Goal: Feedback & Contribution: Contribute content

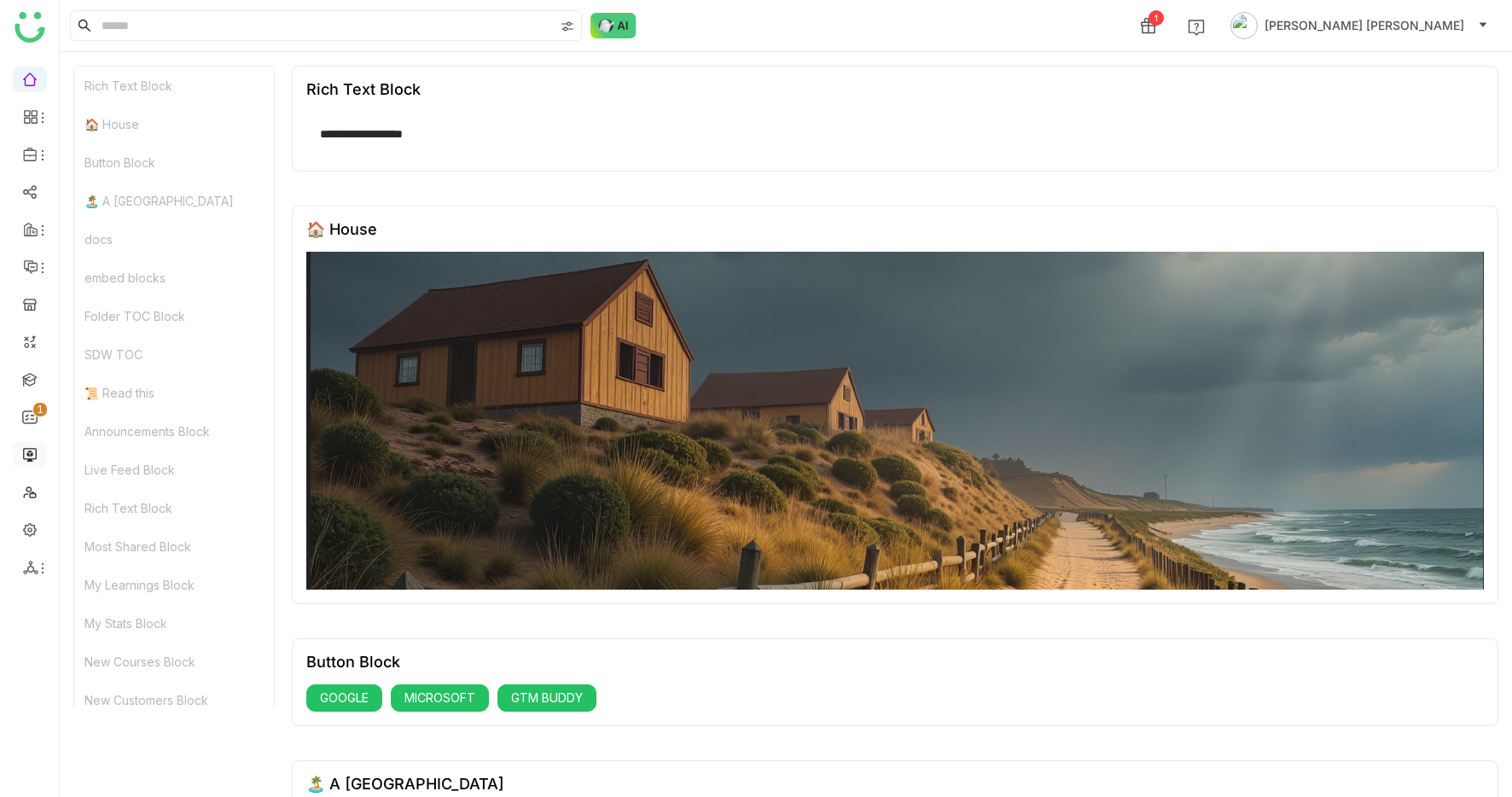
click at [37, 449] on link at bounding box center [30, 453] width 16 height 15
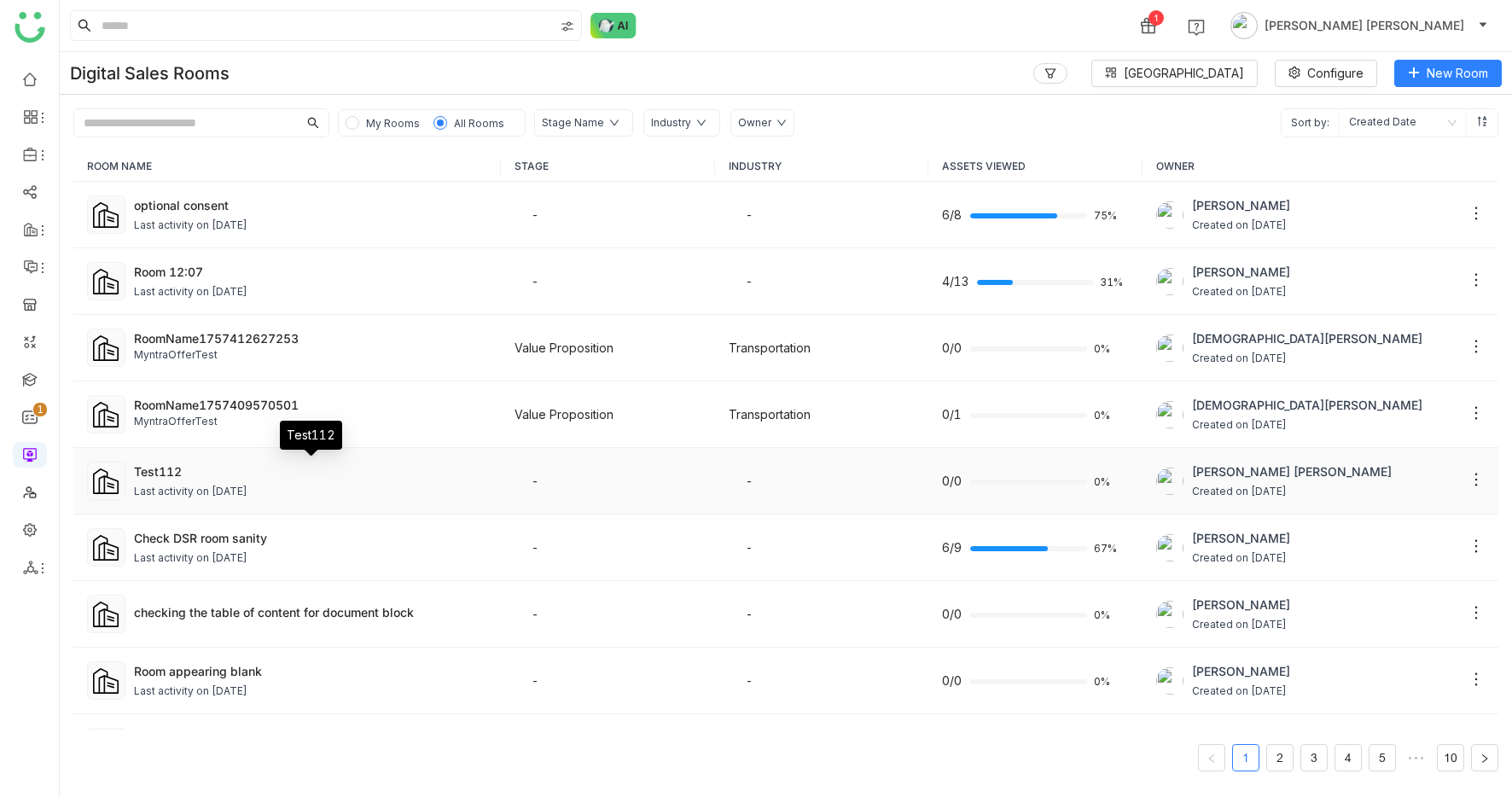
click at [241, 473] on div "Test112" at bounding box center [311, 471] width 353 height 18
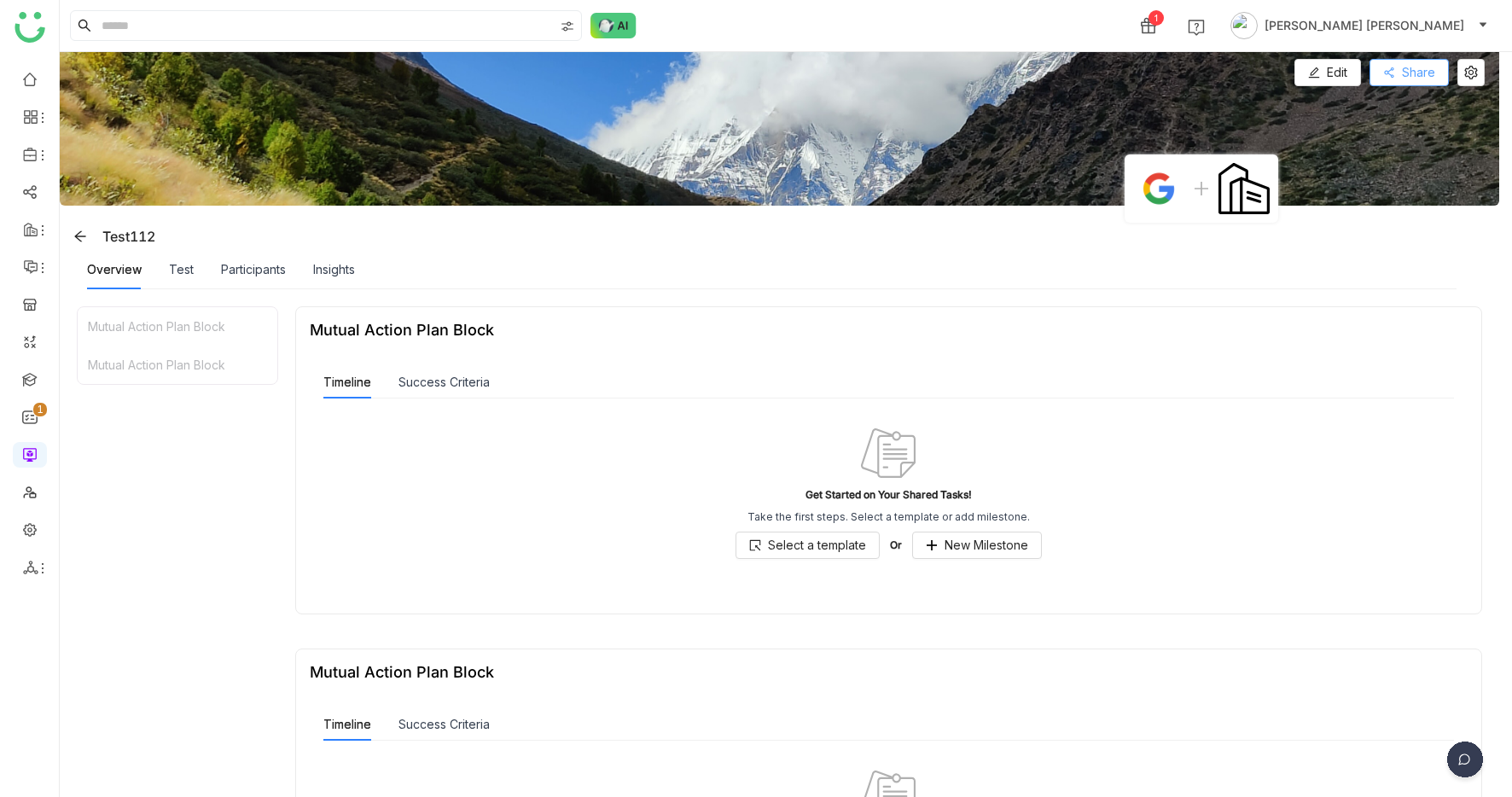
click at [1420, 68] on span "Share" at bounding box center [1418, 72] width 33 height 19
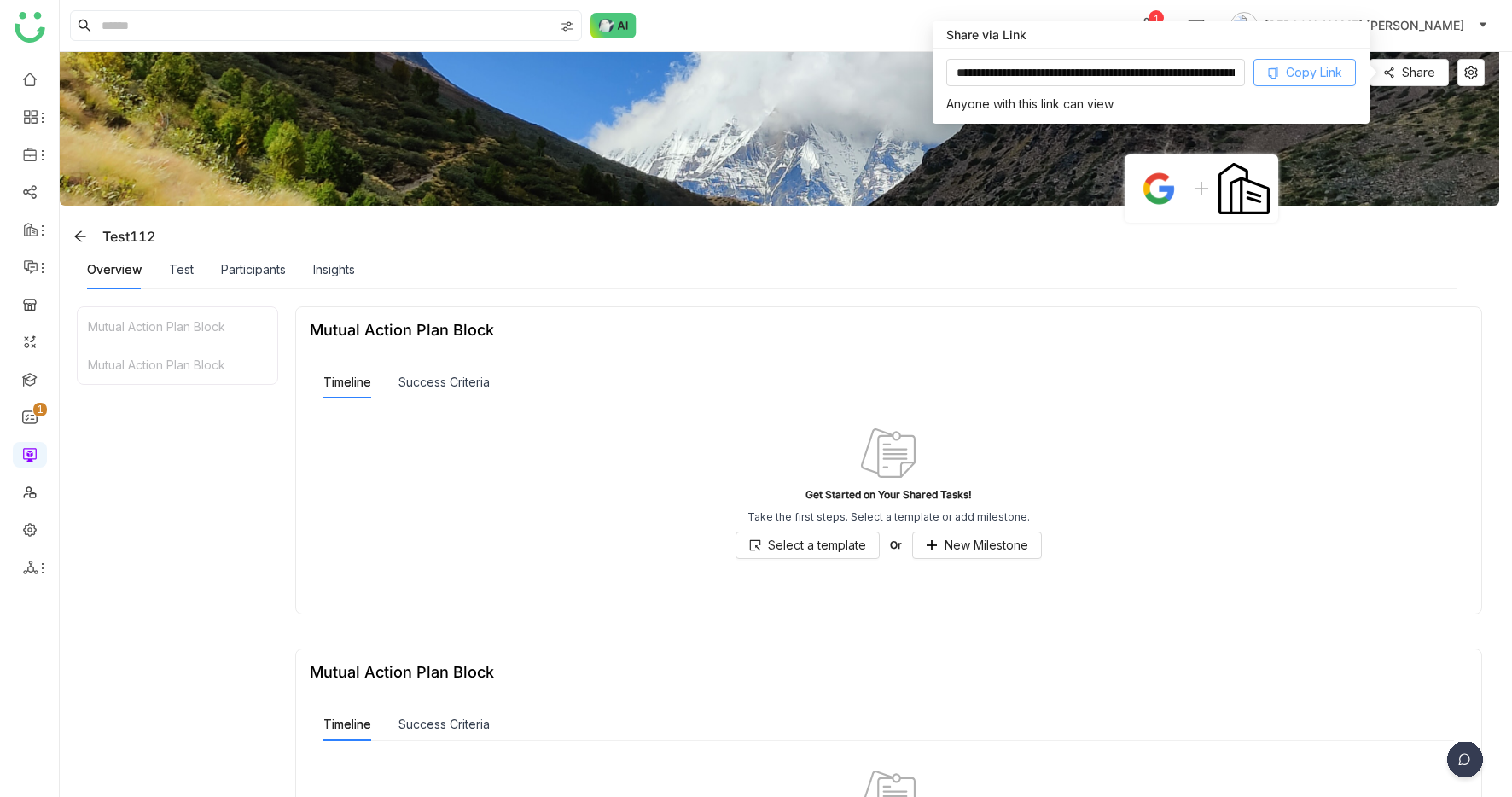
click at [1321, 67] on span "Copy Link" at bounding box center [1314, 72] width 57 height 19
click at [1306, 72] on span "Copy Link" at bounding box center [1314, 72] width 57 height 19
click at [1277, 72] on icon at bounding box center [1274, 72] width 9 height 12
click at [1273, 60] on button "Copy Link" at bounding box center [1304, 72] width 102 height 27
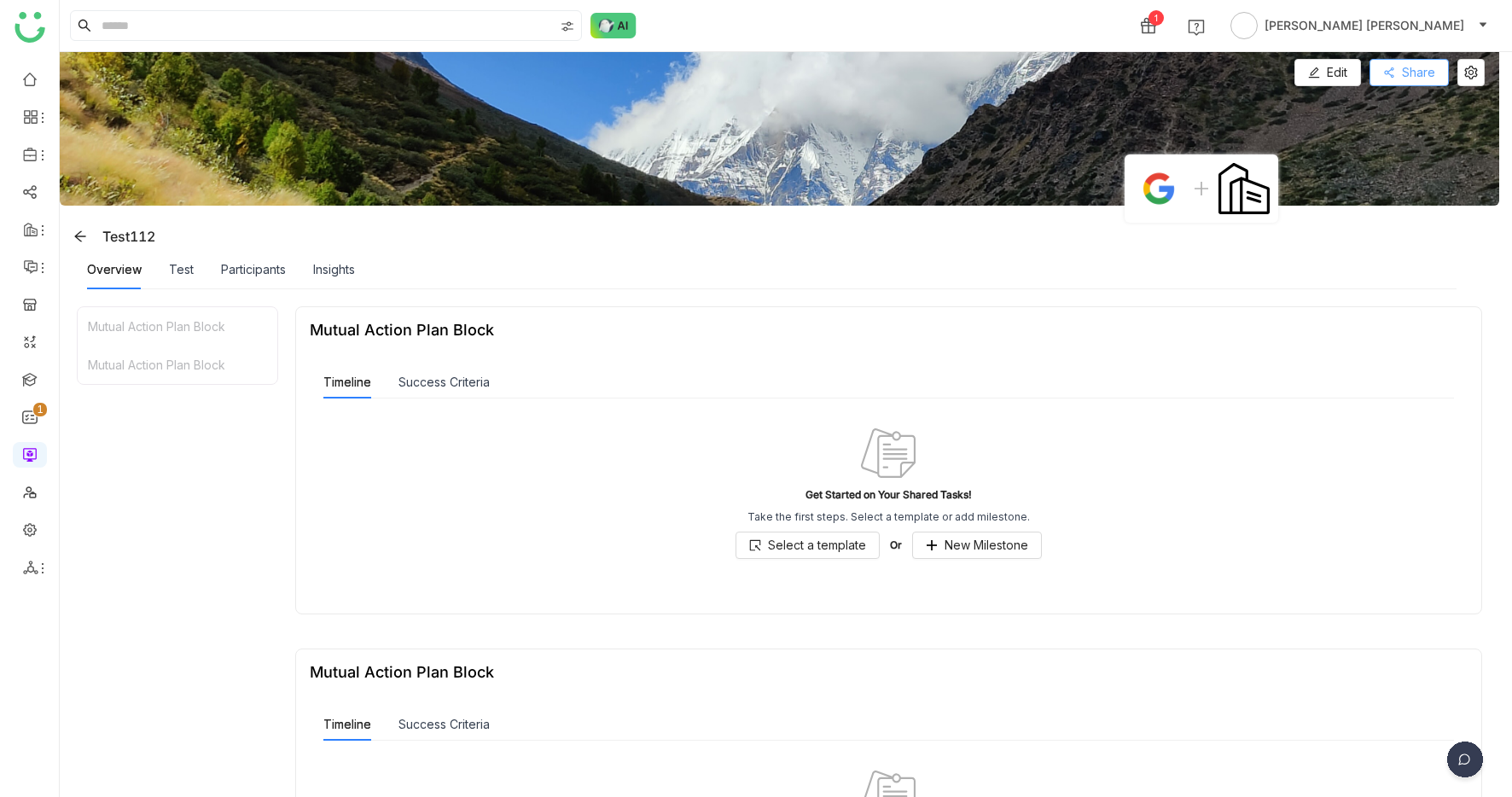
click at [1414, 70] on button "Share" at bounding box center [1409, 72] width 80 height 27
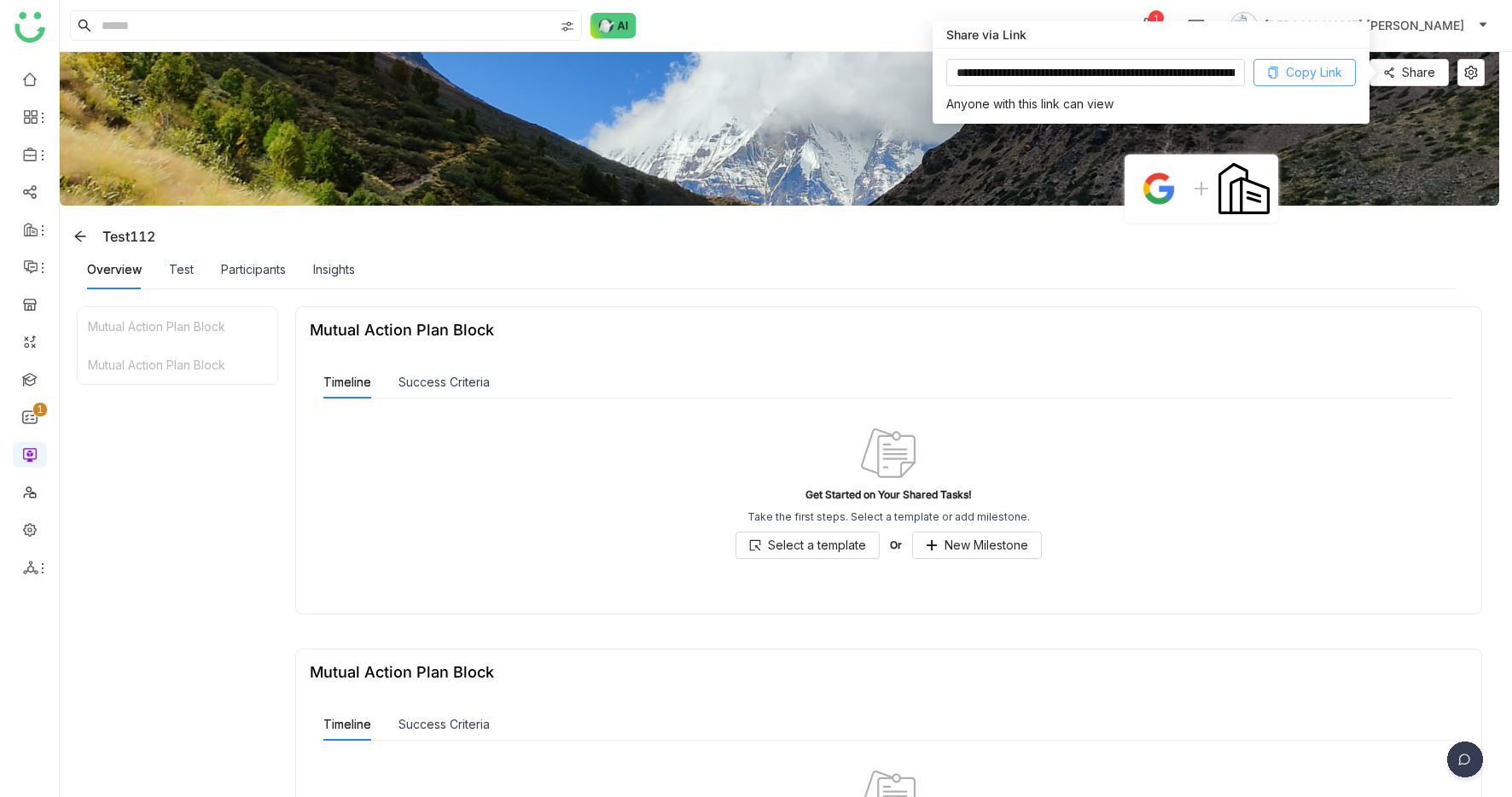
click at [1315, 70] on span "Copy Link" at bounding box center [1314, 72] width 57 height 19
click at [280, 359] on div "Mutual Action Plan Block Mutual Action Plan Block Mutual Action Plan Block Time…" at bounding box center [780, 636] width 1405 height 660
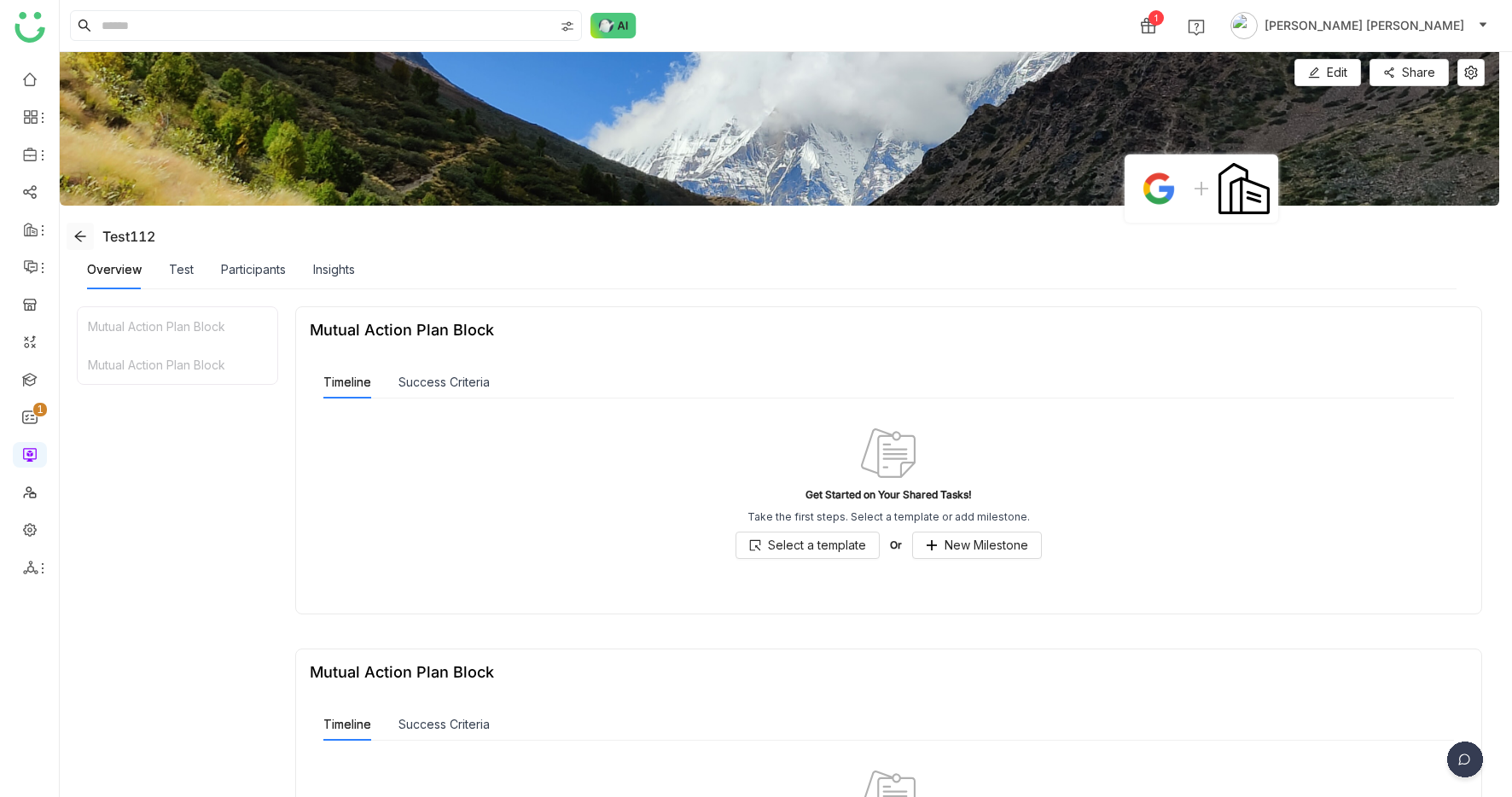
click at [78, 233] on icon at bounding box center [80, 236] width 11 height 11
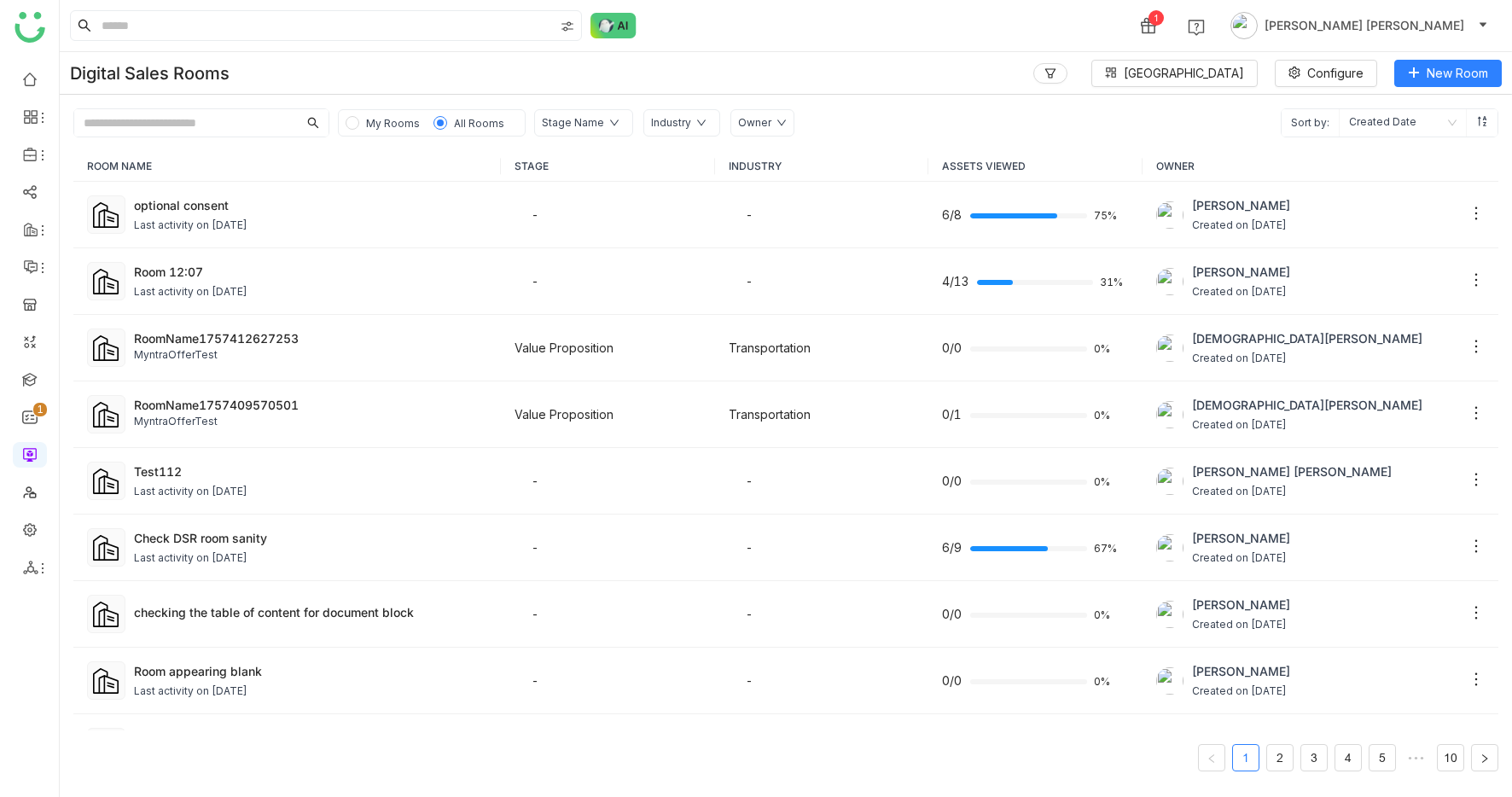
click at [777, 123] on icon at bounding box center [781, 122] width 10 height 10
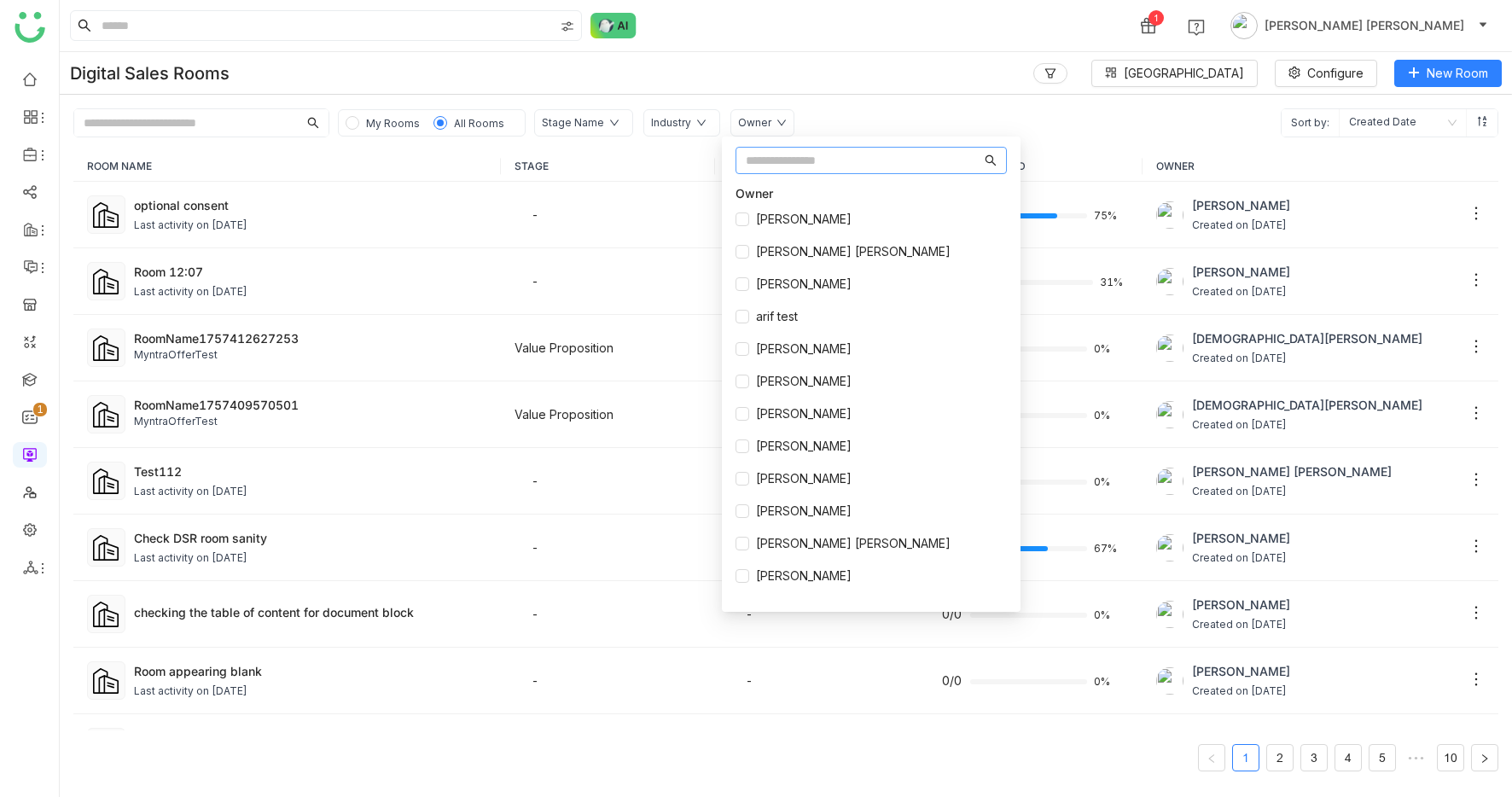
scroll to position [1060, 0]
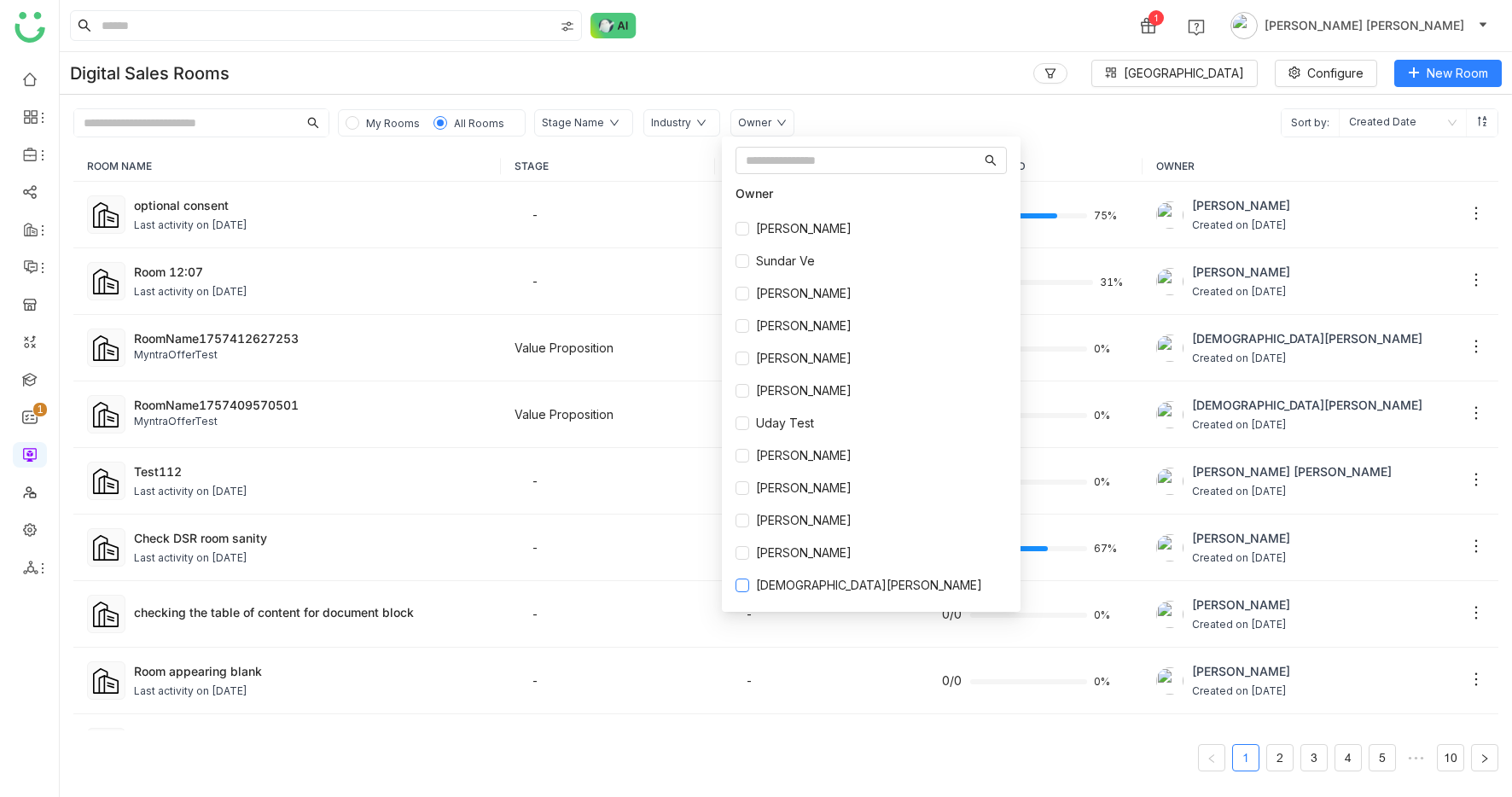
click at [804, 589] on span "[DEMOGRAPHIC_DATA][PERSON_NAME]" at bounding box center [869, 585] width 240 height 19
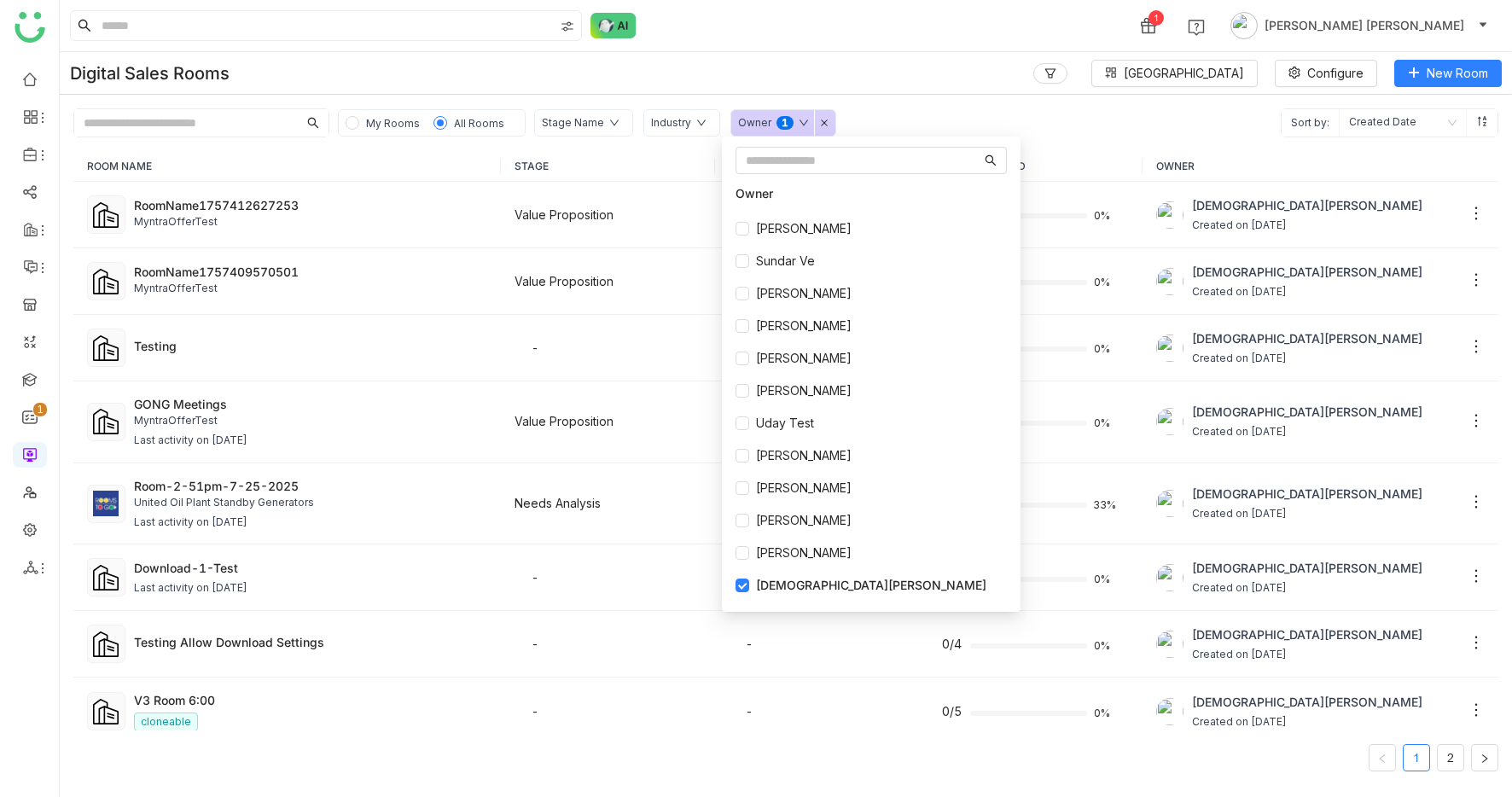
click at [1060, 145] on div "ROOM NAME STAGE INDUSTRY ASSETS VIEWED OWNER RoomName1757412627253 MyntraOfferT…" at bounding box center [785, 467] width 1453 height 660
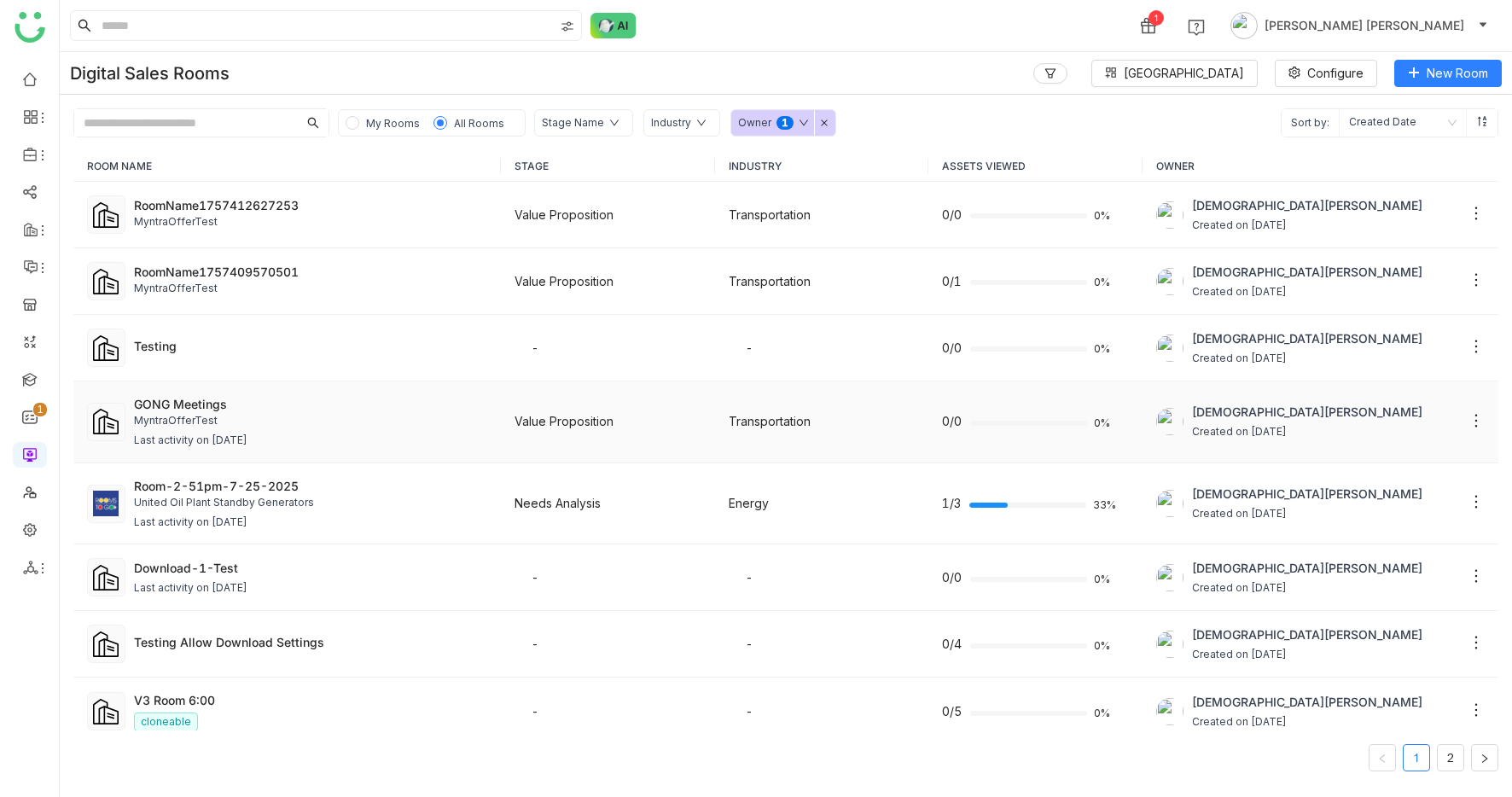
scroll to position [829, 0]
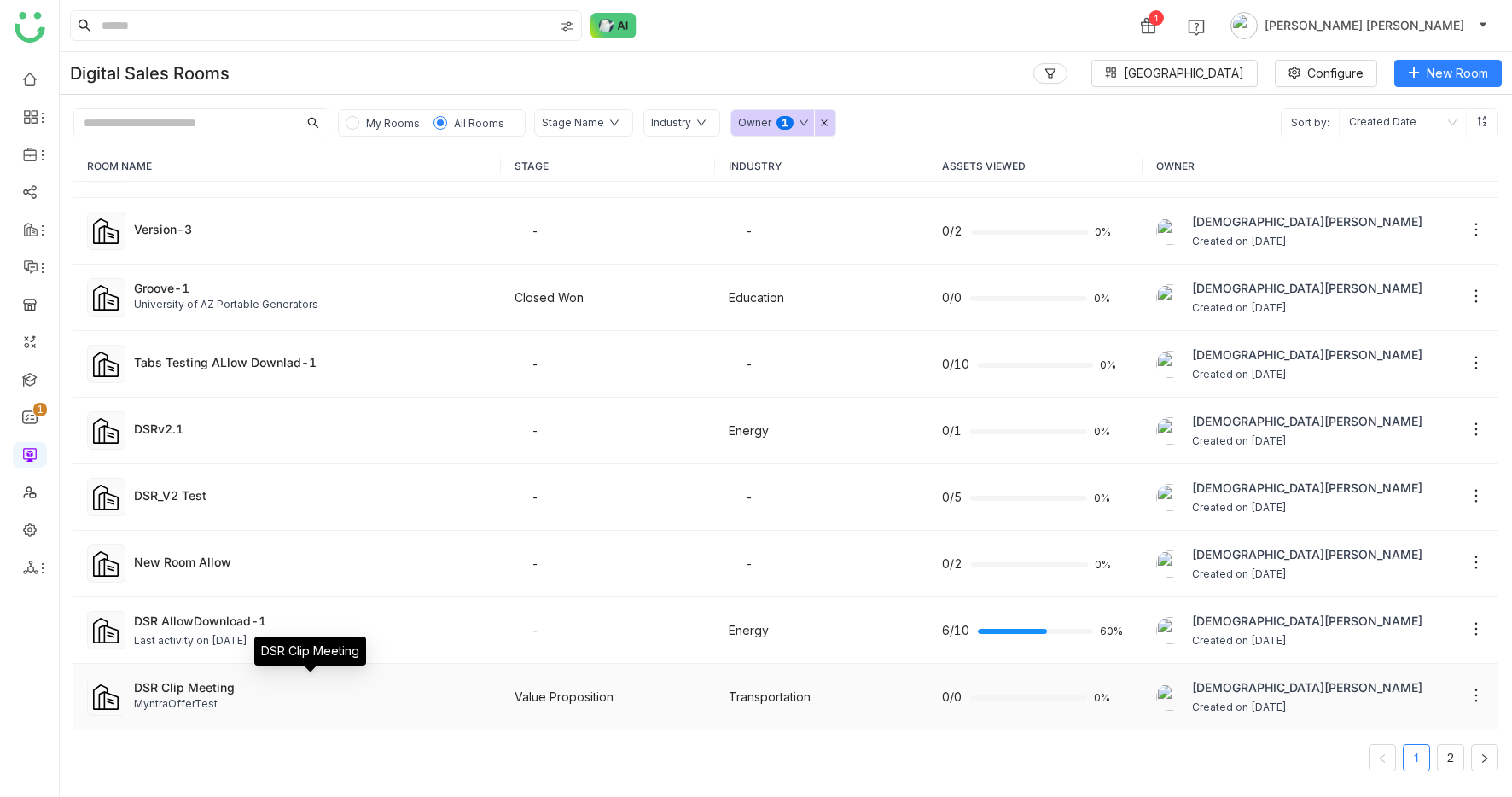
click at [352, 689] on div "DSR Clip Meeting" at bounding box center [311, 687] width 353 height 18
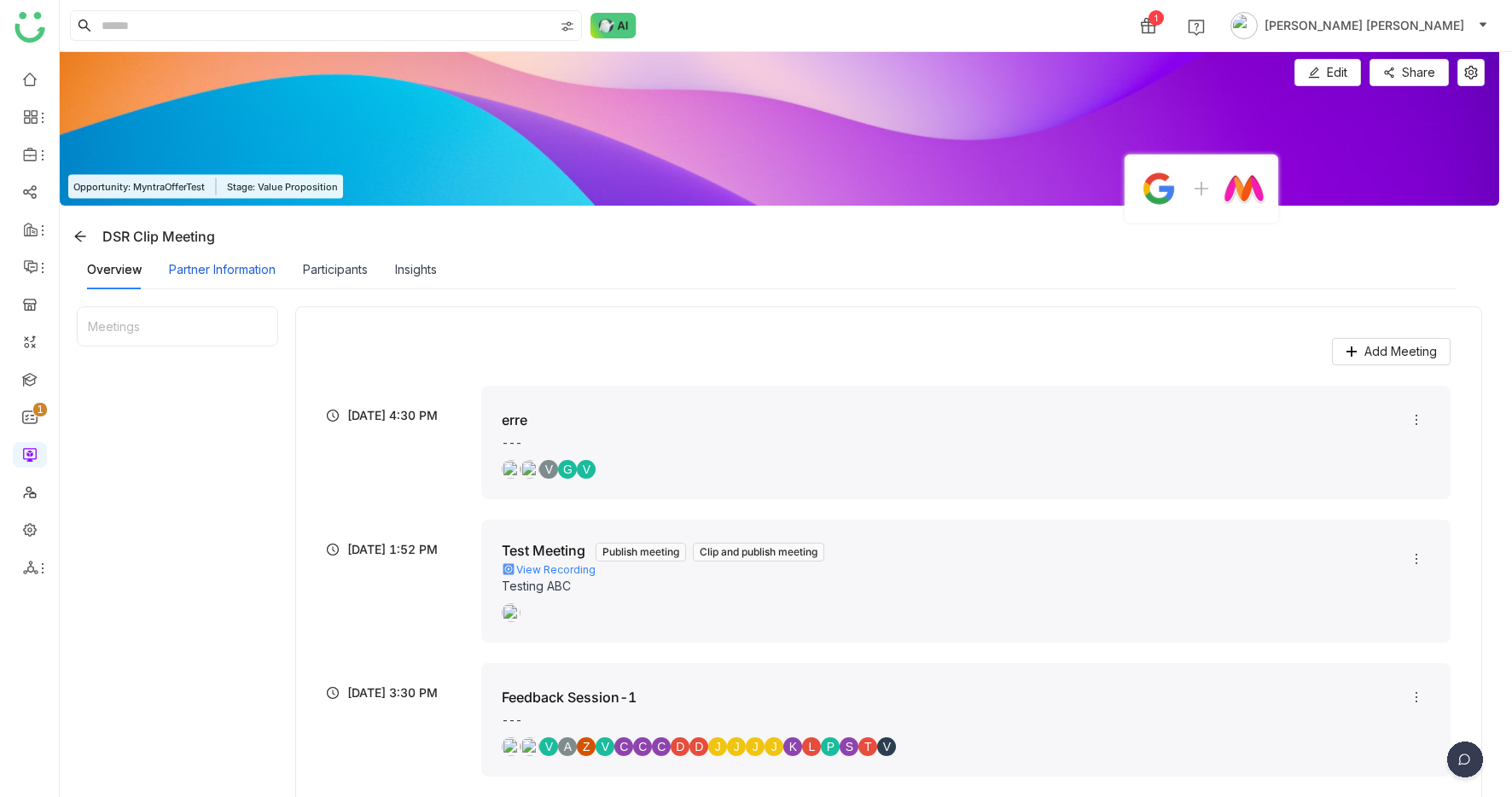
click at [217, 268] on div "Partner Information" at bounding box center [222, 270] width 107 height 19
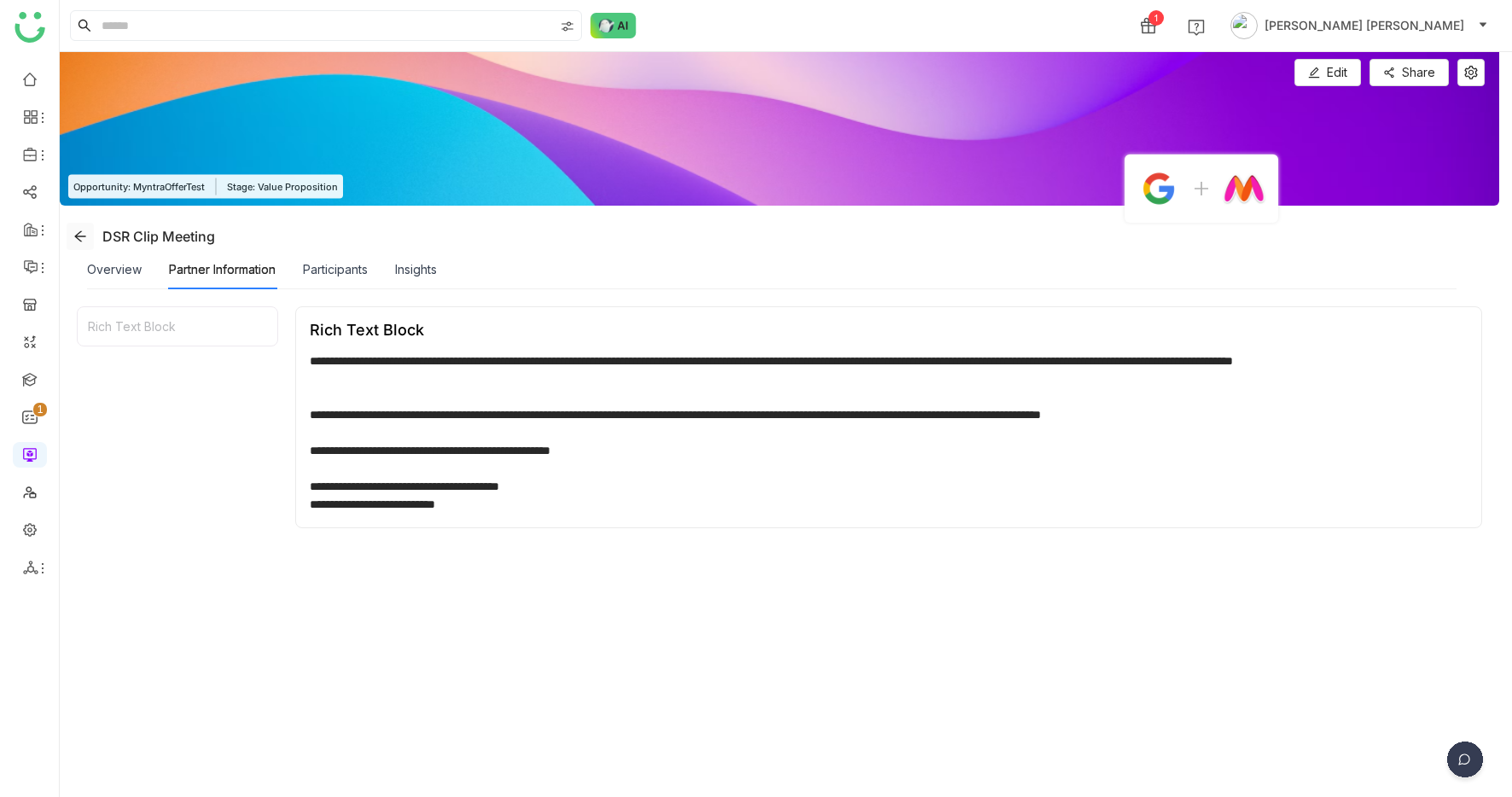
click at [81, 226] on button at bounding box center [80, 235] width 27 height 27
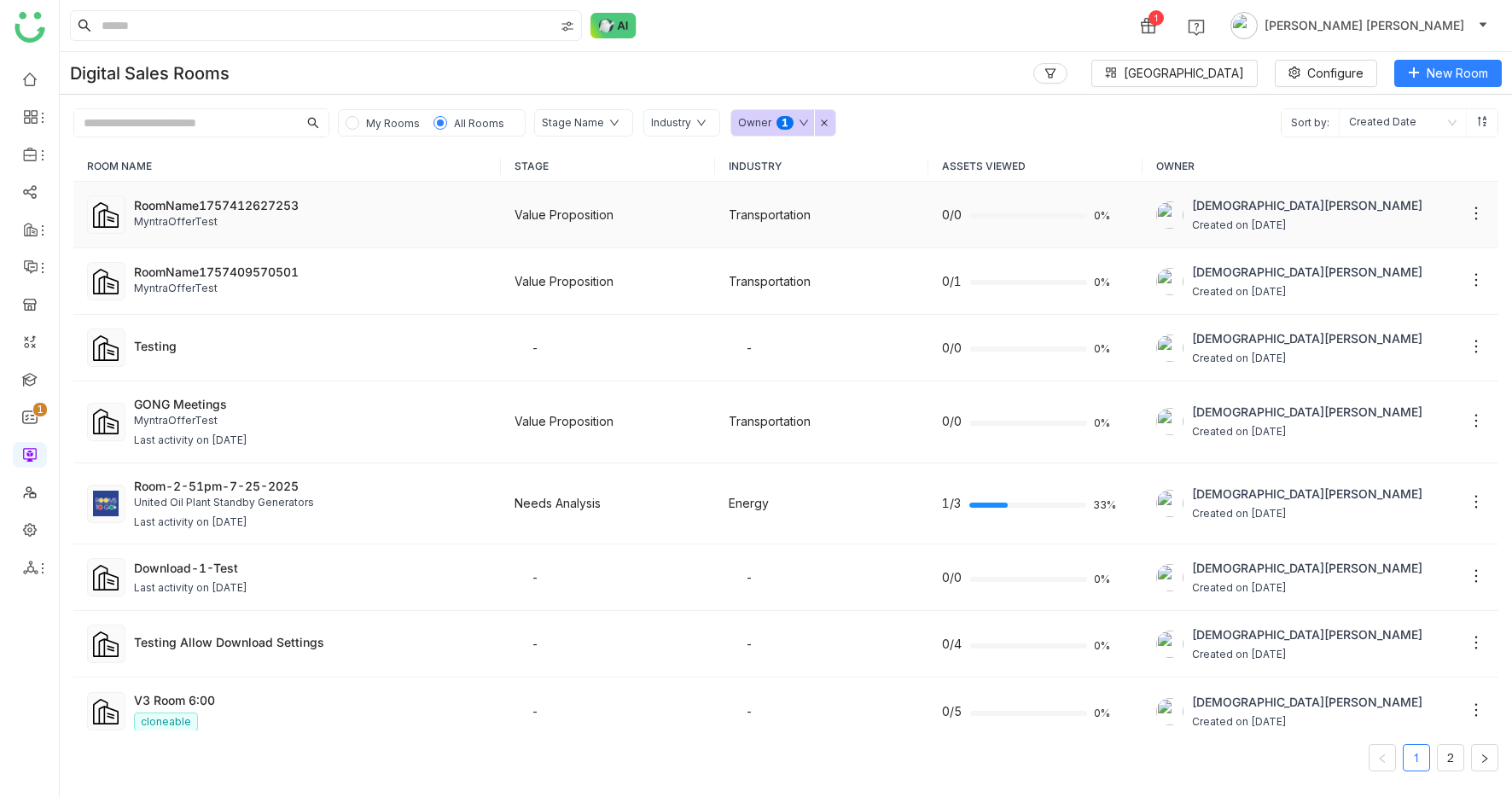
click at [281, 234] on td "RoomName1757412627253 MyntraOfferTest" at bounding box center [286, 215] width 427 height 67
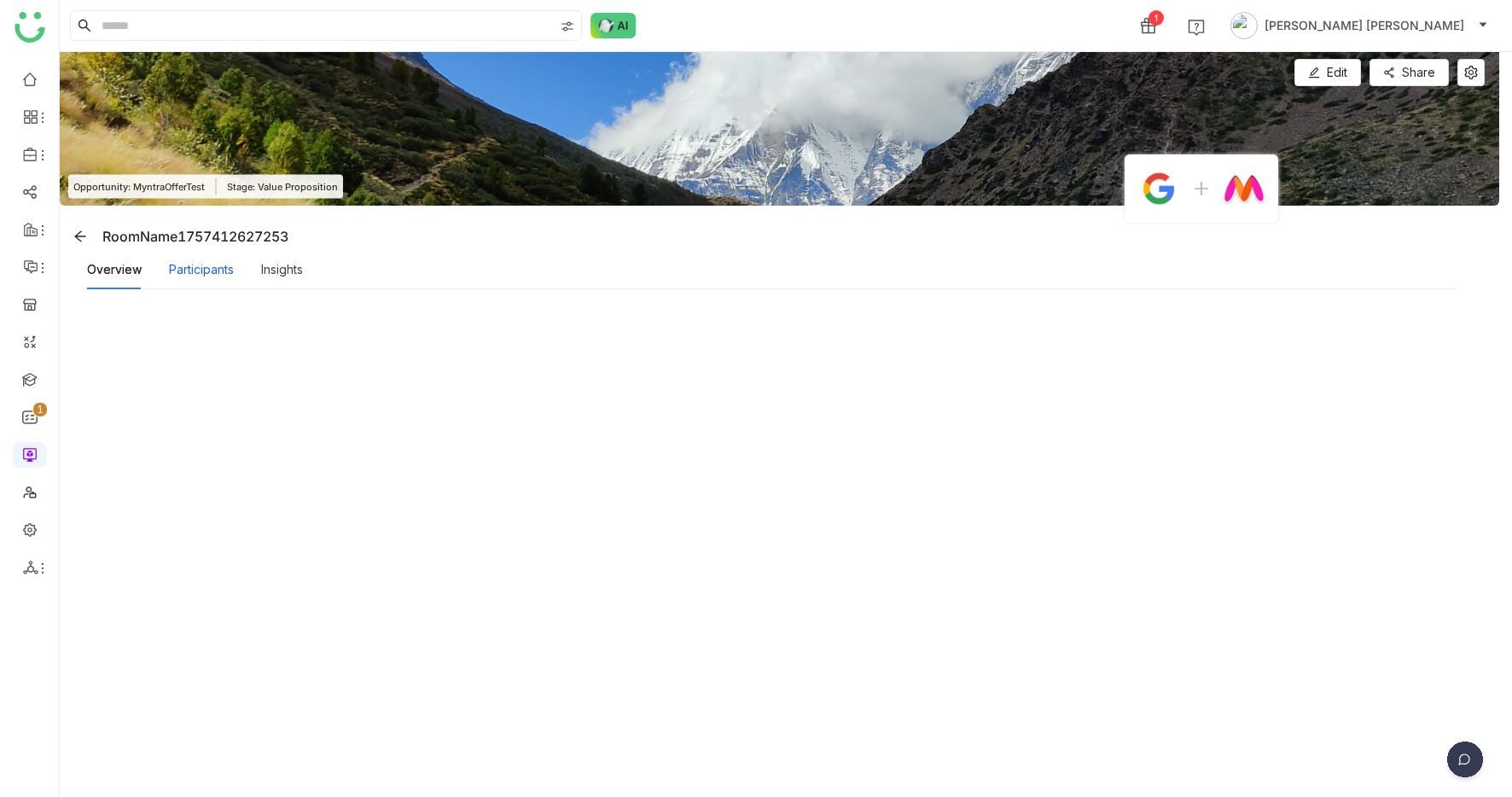
click at [209, 271] on div "Participants" at bounding box center [201, 270] width 65 height 19
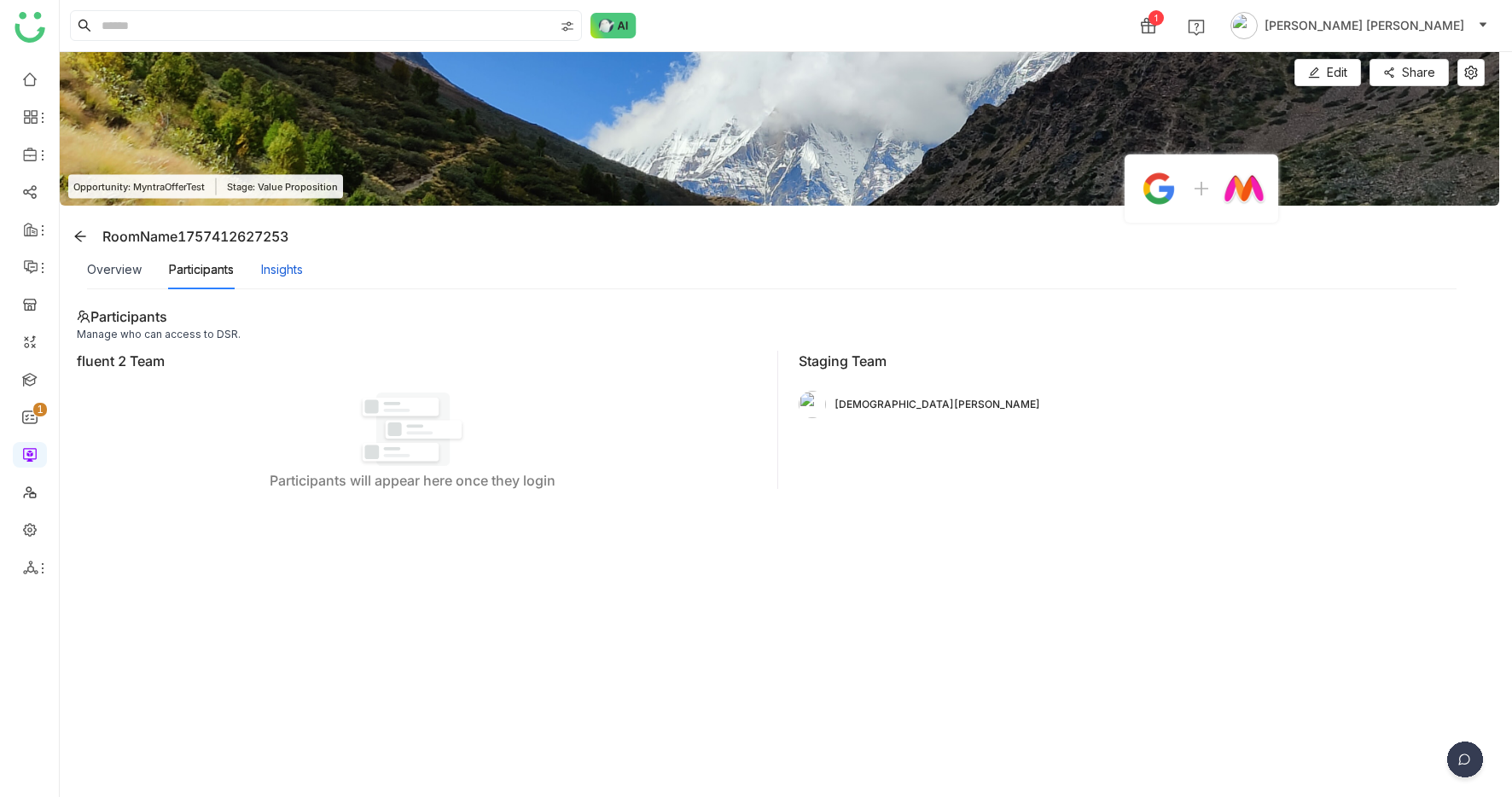
click at [301, 272] on div "Insights" at bounding box center [282, 270] width 42 height 19
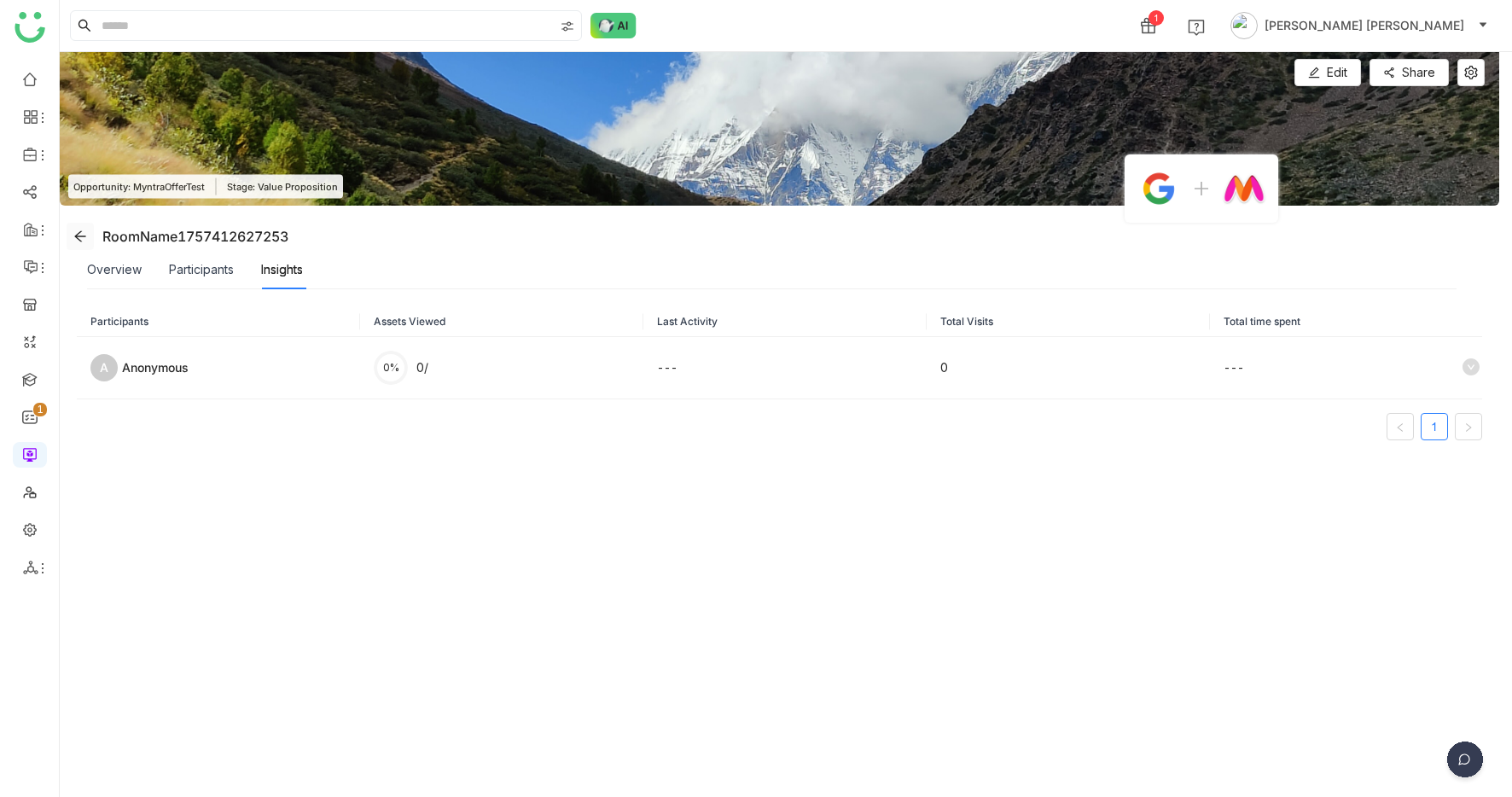
click at [84, 231] on icon at bounding box center [80, 236] width 14 height 14
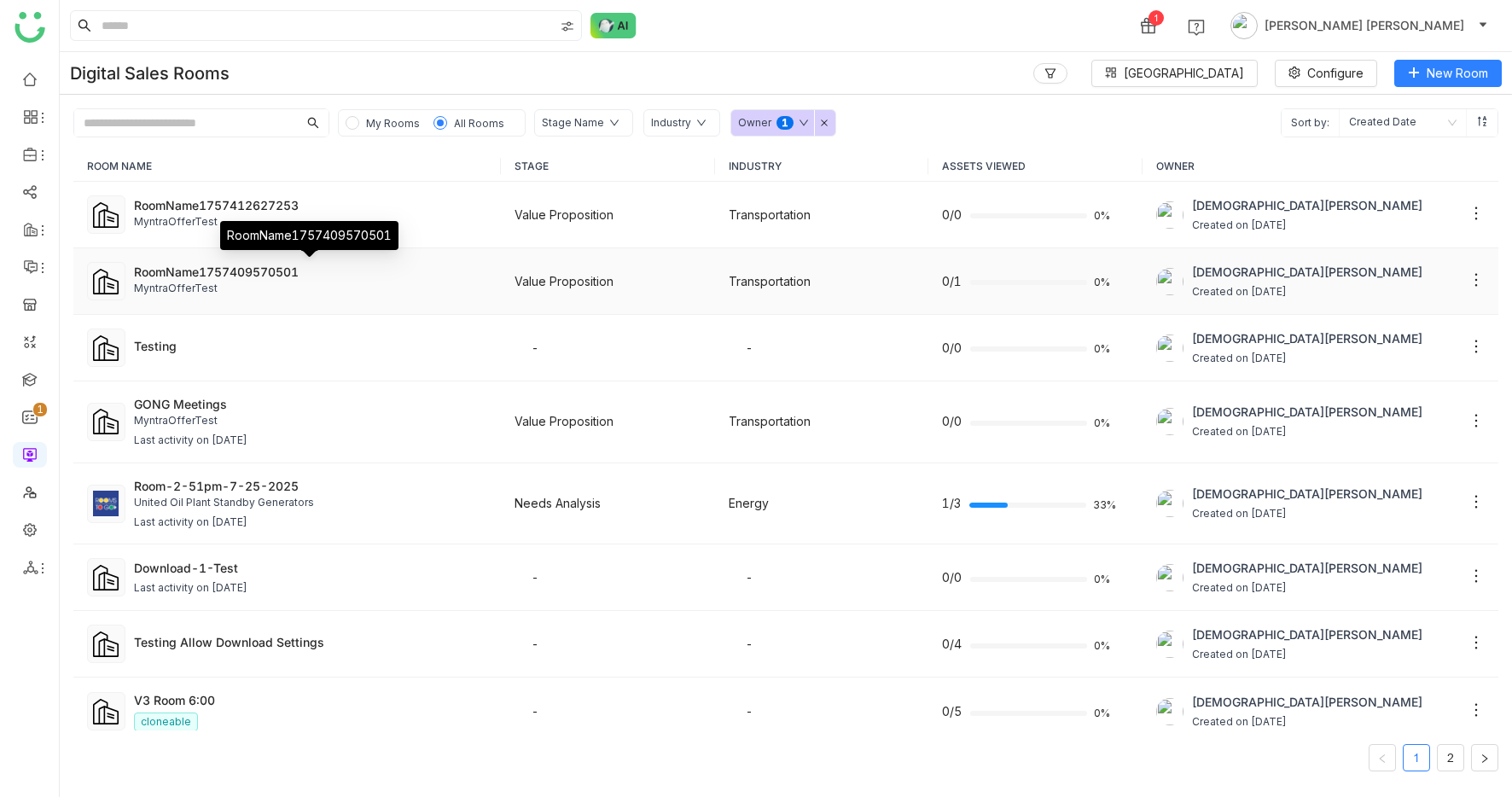
click at [308, 276] on div "RoomName1757409570501" at bounding box center [311, 272] width 353 height 18
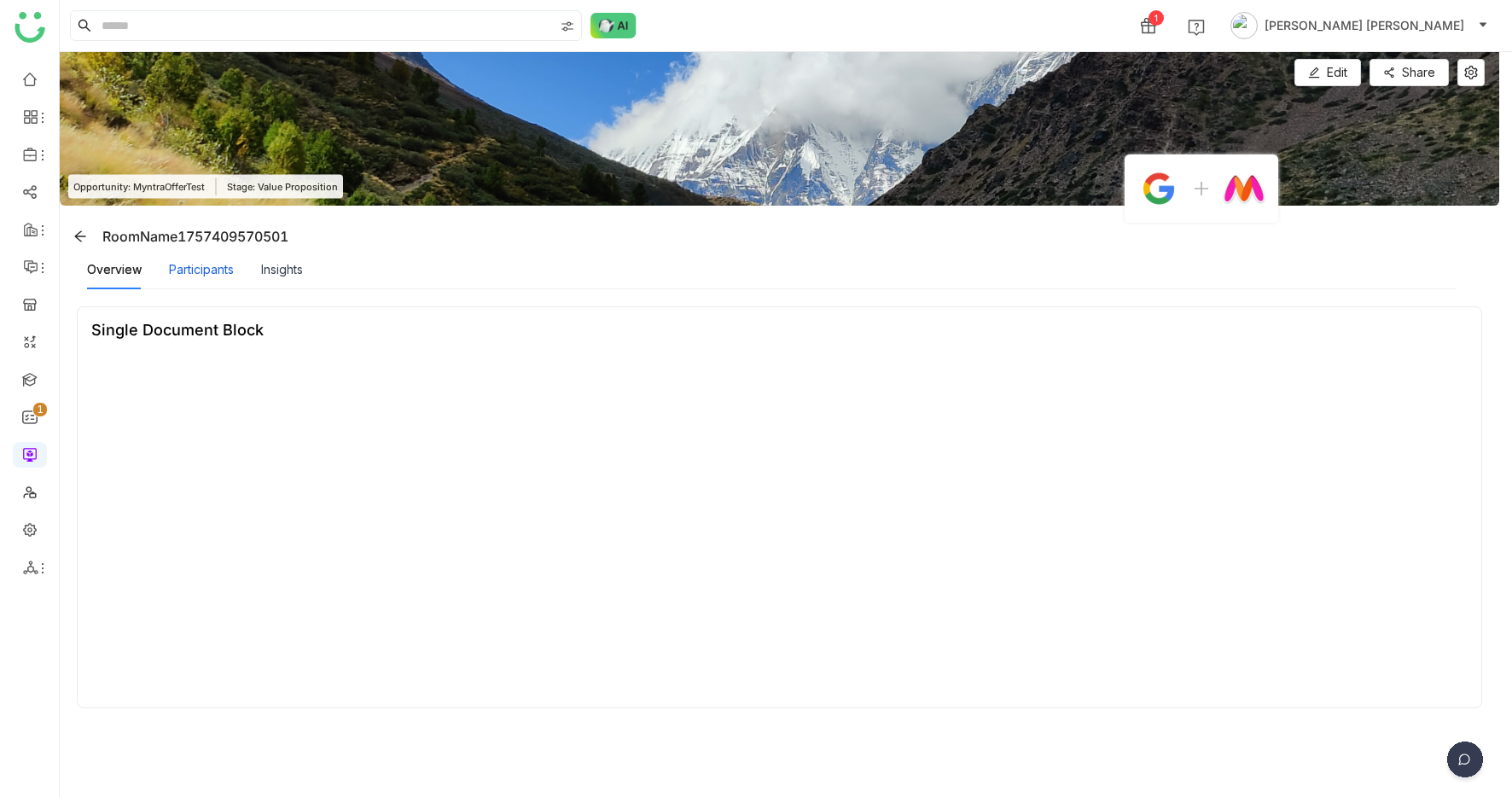
click at [192, 263] on div "Participants" at bounding box center [201, 270] width 65 height 19
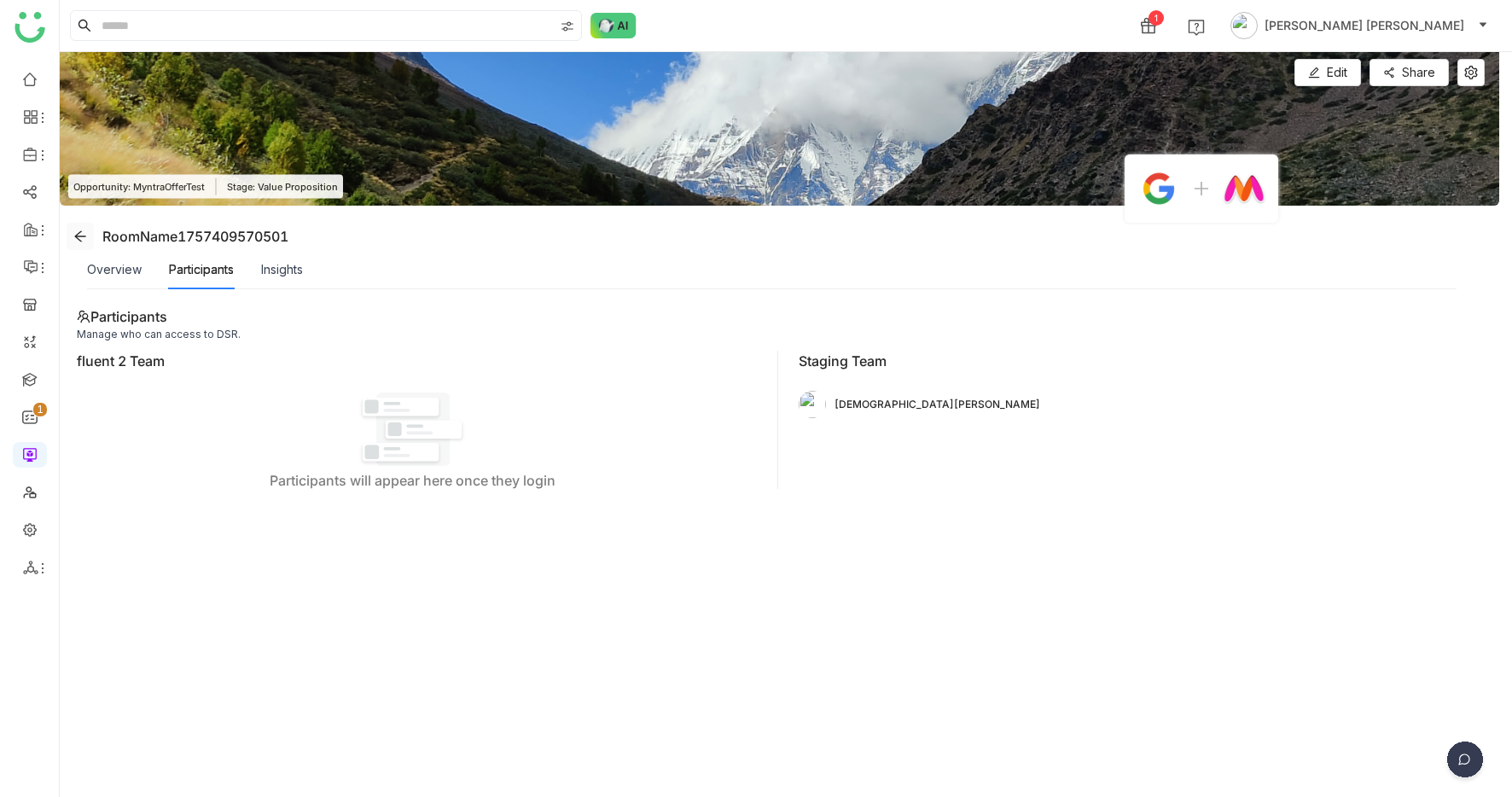
click at [76, 232] on icon at bounding box center [80, 236] width 14 height 14
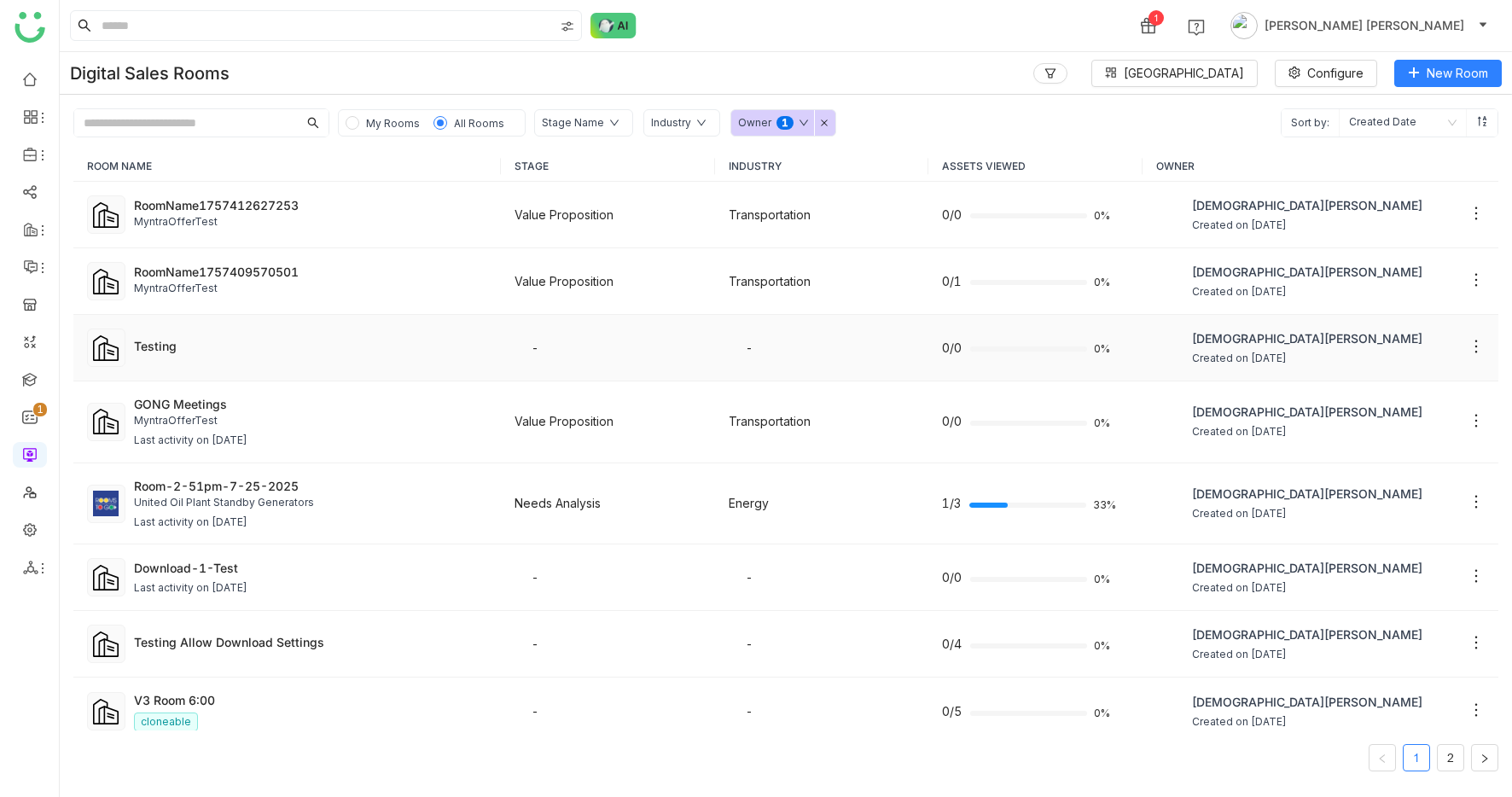
click at [276, 360] on td "Testing" at bounding box center [286, 348] width 427 height 67
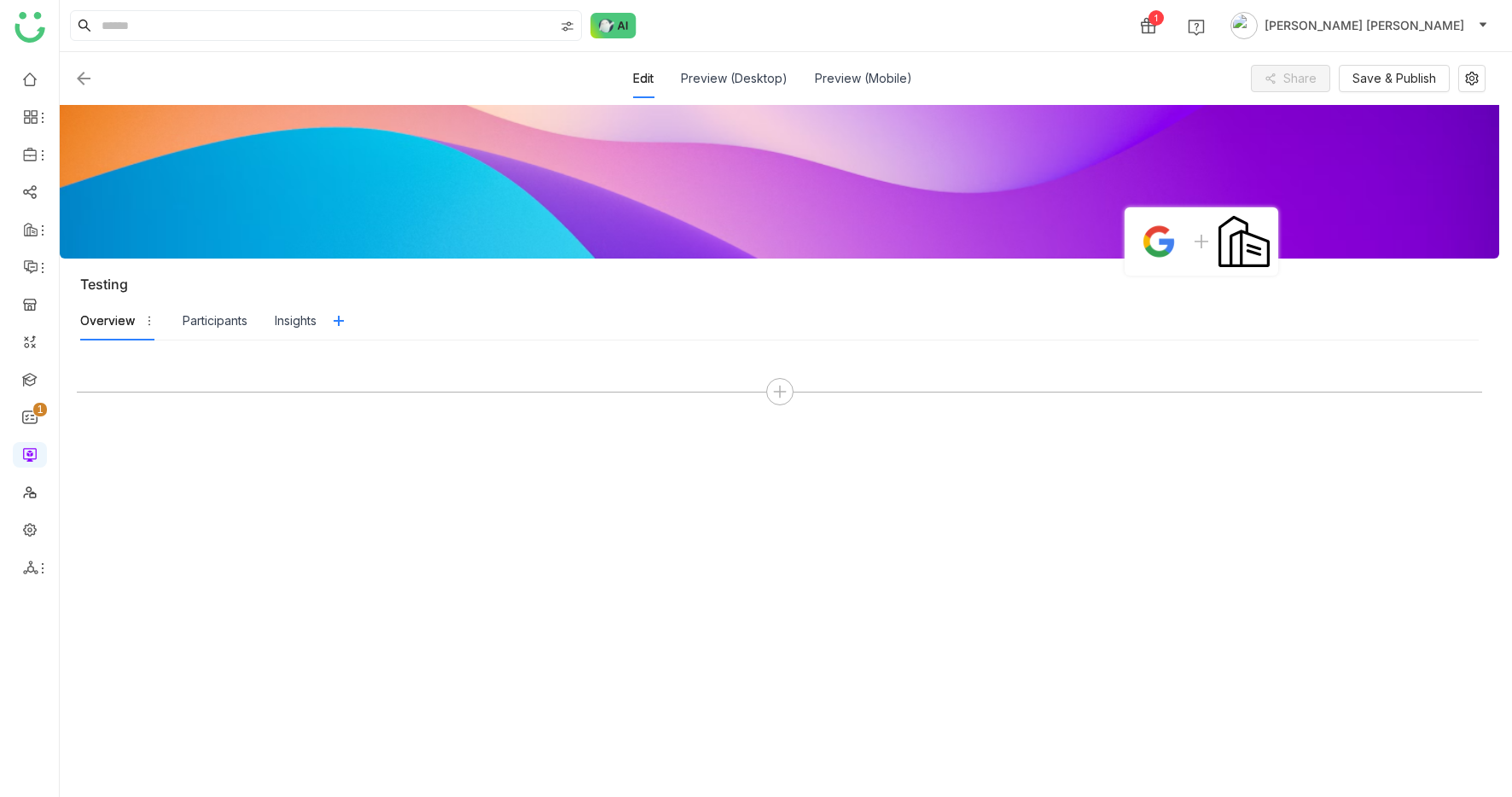
click at [81, 83] on img at bounding box center [83, 79] width 20 height 20
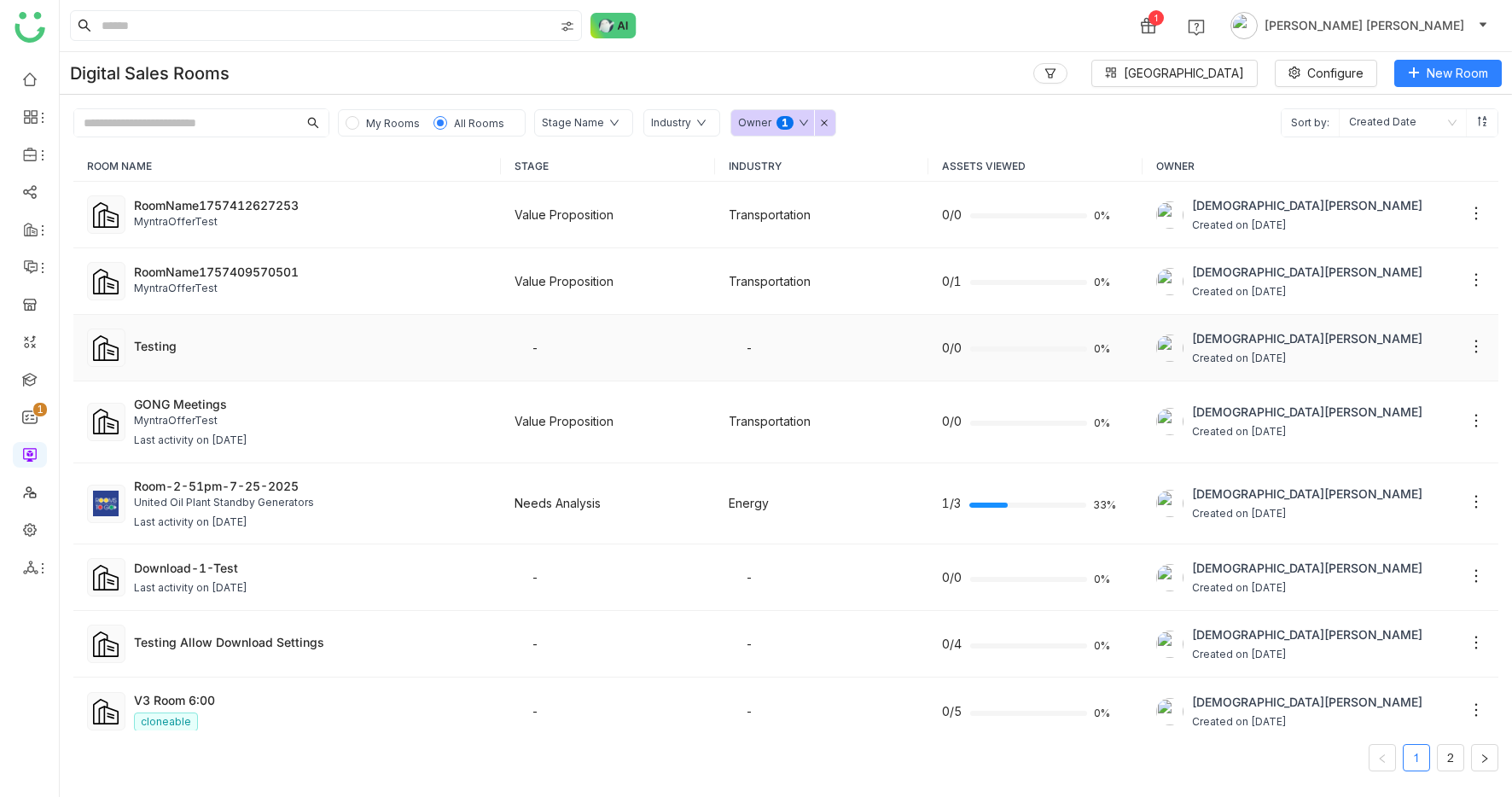
click at [248, 362] on td "Testing" at bounding box center [286, 348] width 427 height 67
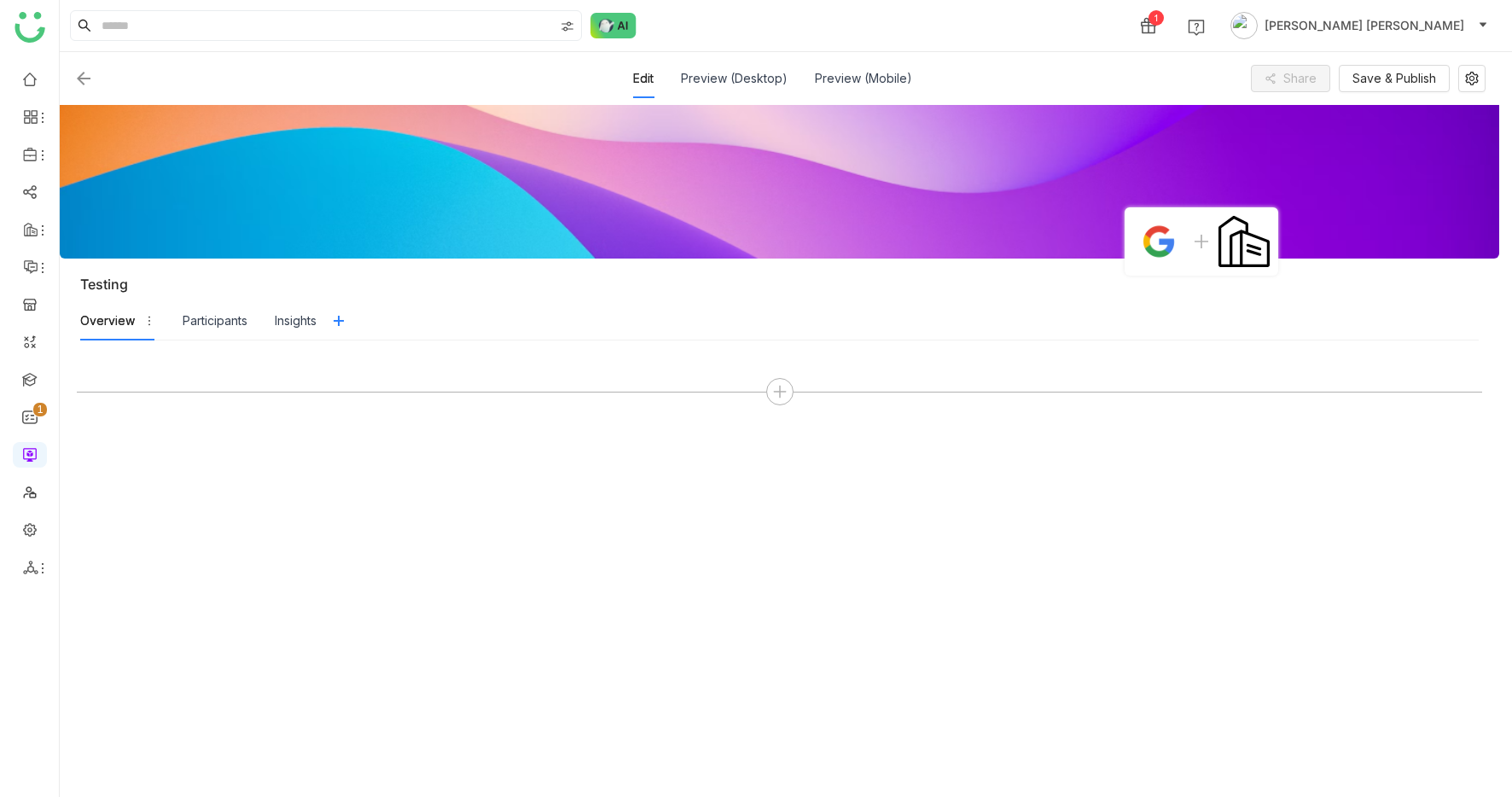
click at [82, 75] on img at bounding box center [83, 79] width 20 height 20
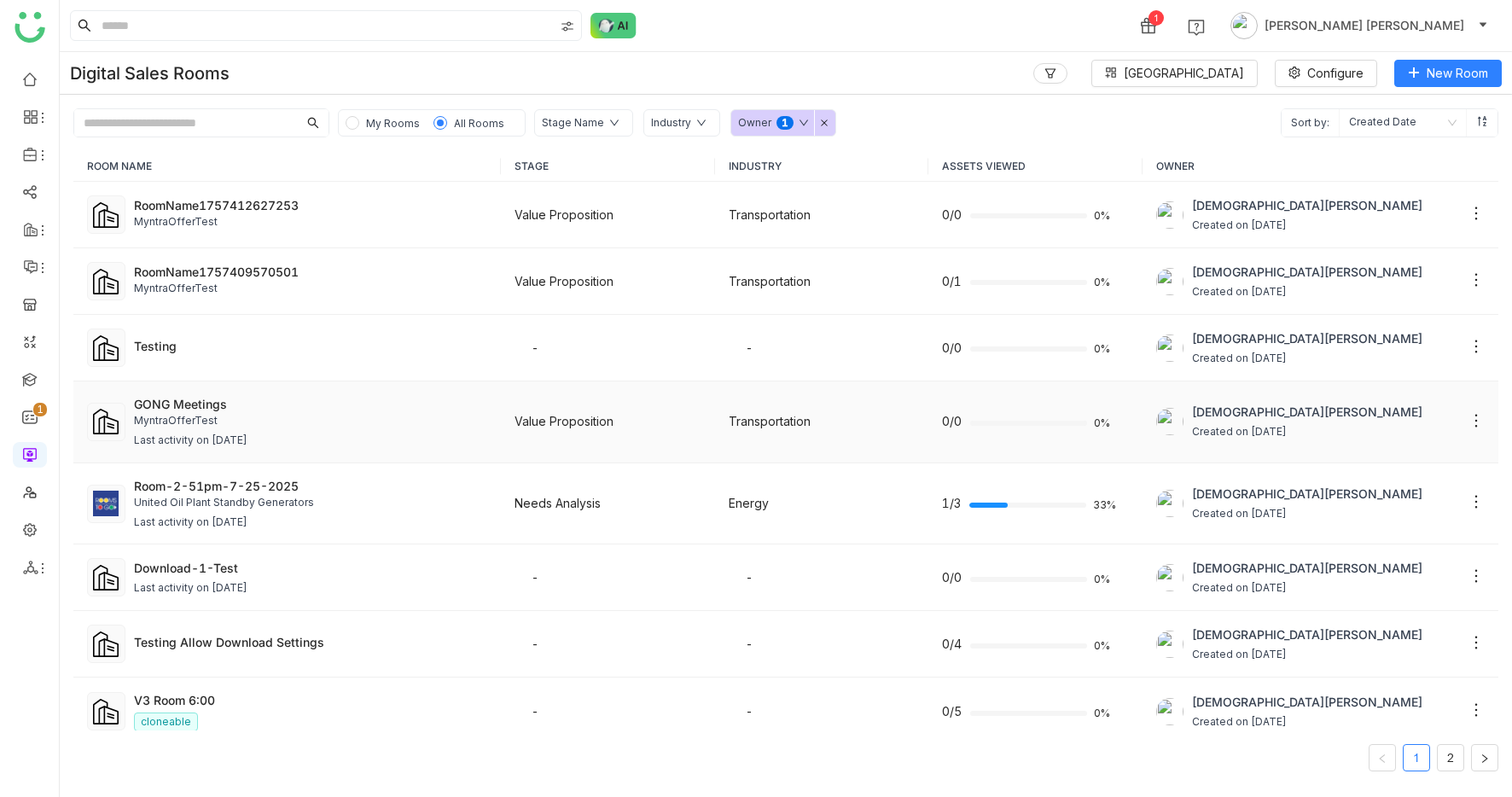
click at [277, 434] on div "Last activity on [DATE]" at bounding box center [311, 440] width 353 height 16
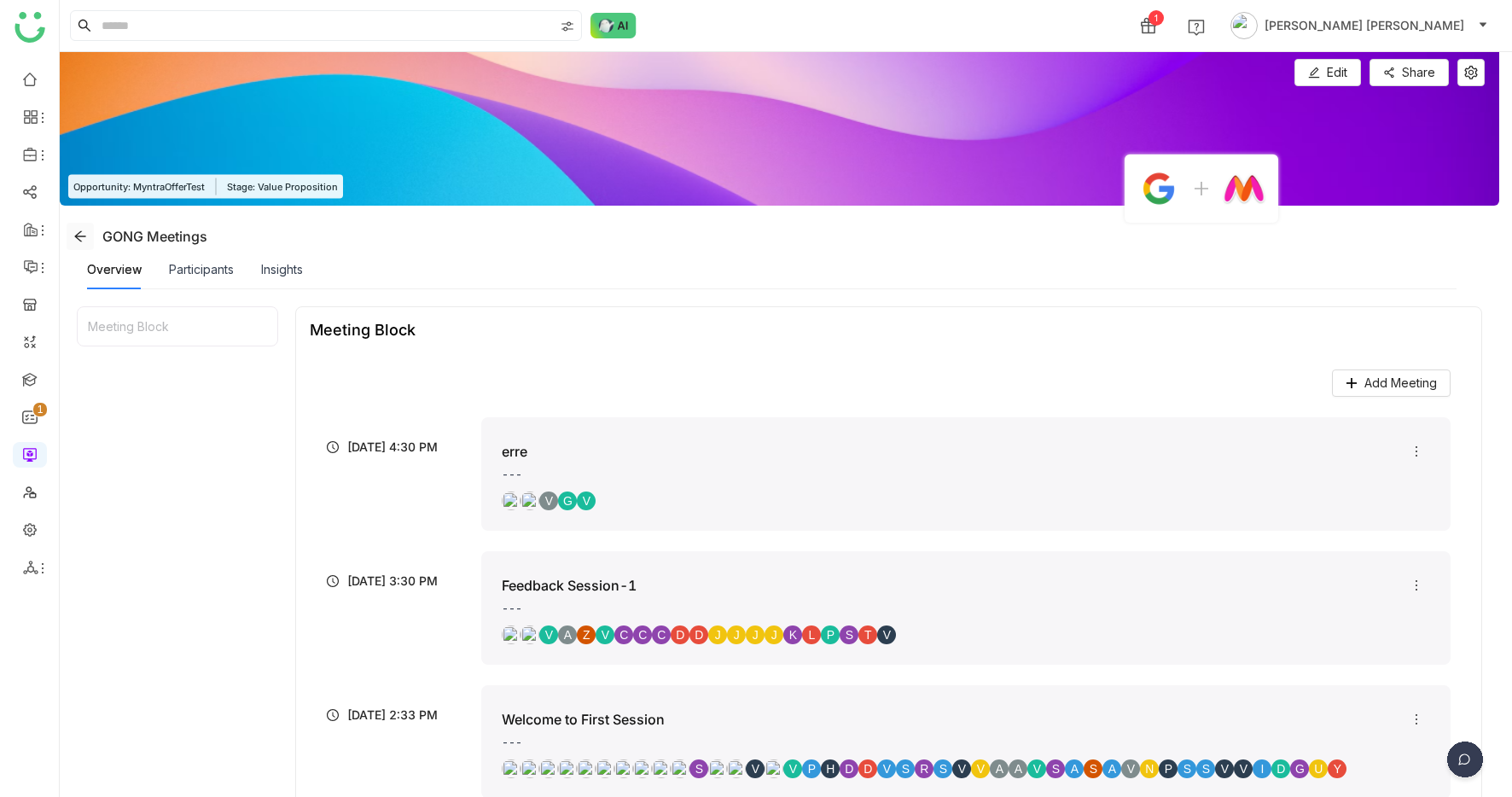
click at [78, 238] on icon at bounding box center [80, 236] width 11 height 11
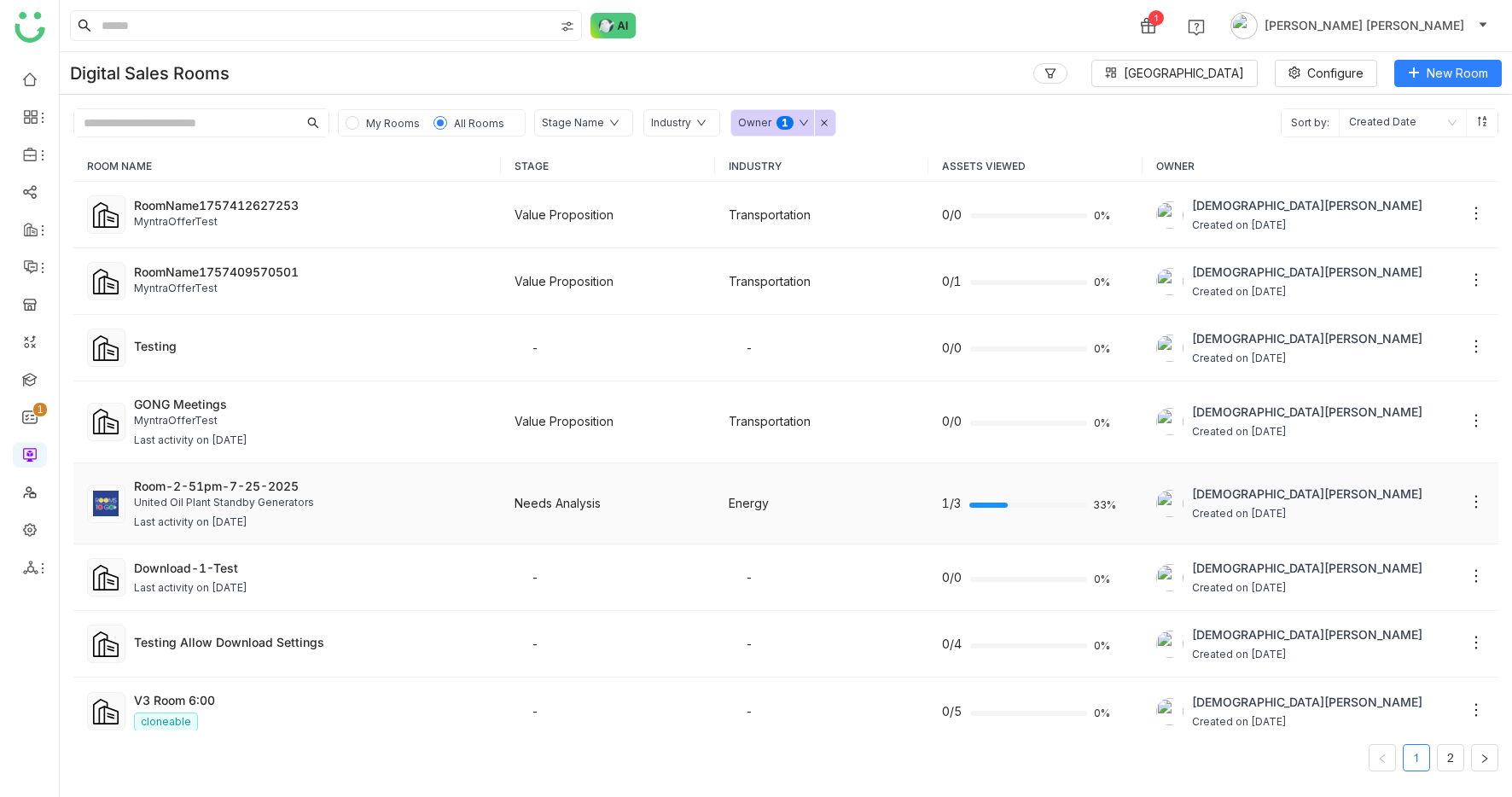
click at [289, 518] on div "Last activity on Aug 20, 2025" at bounding box center [311, 522] width 353 height 16
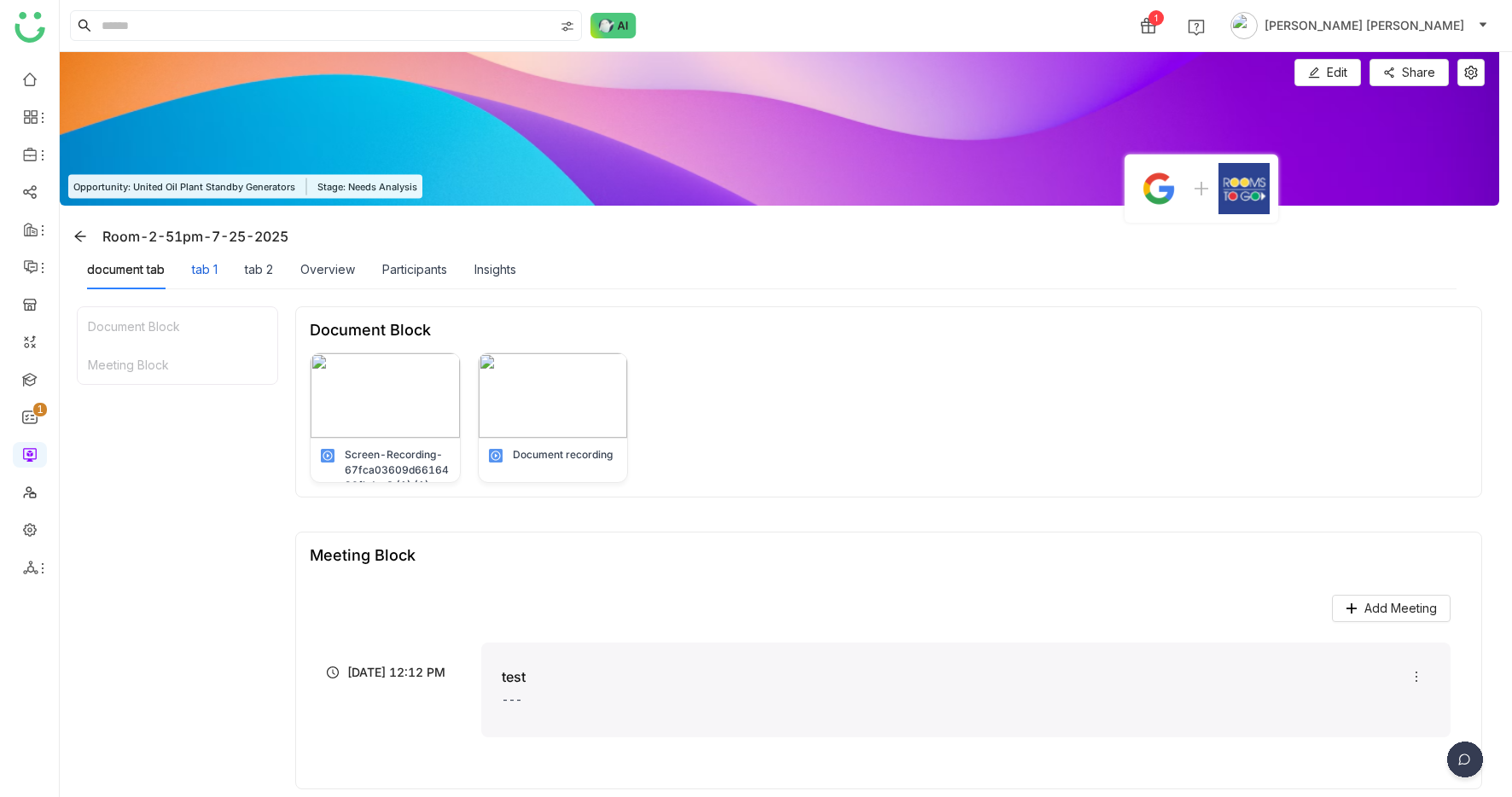
click at [210, 273] on div "tab 1" at bounding box center [205, 270] width 26 height 19
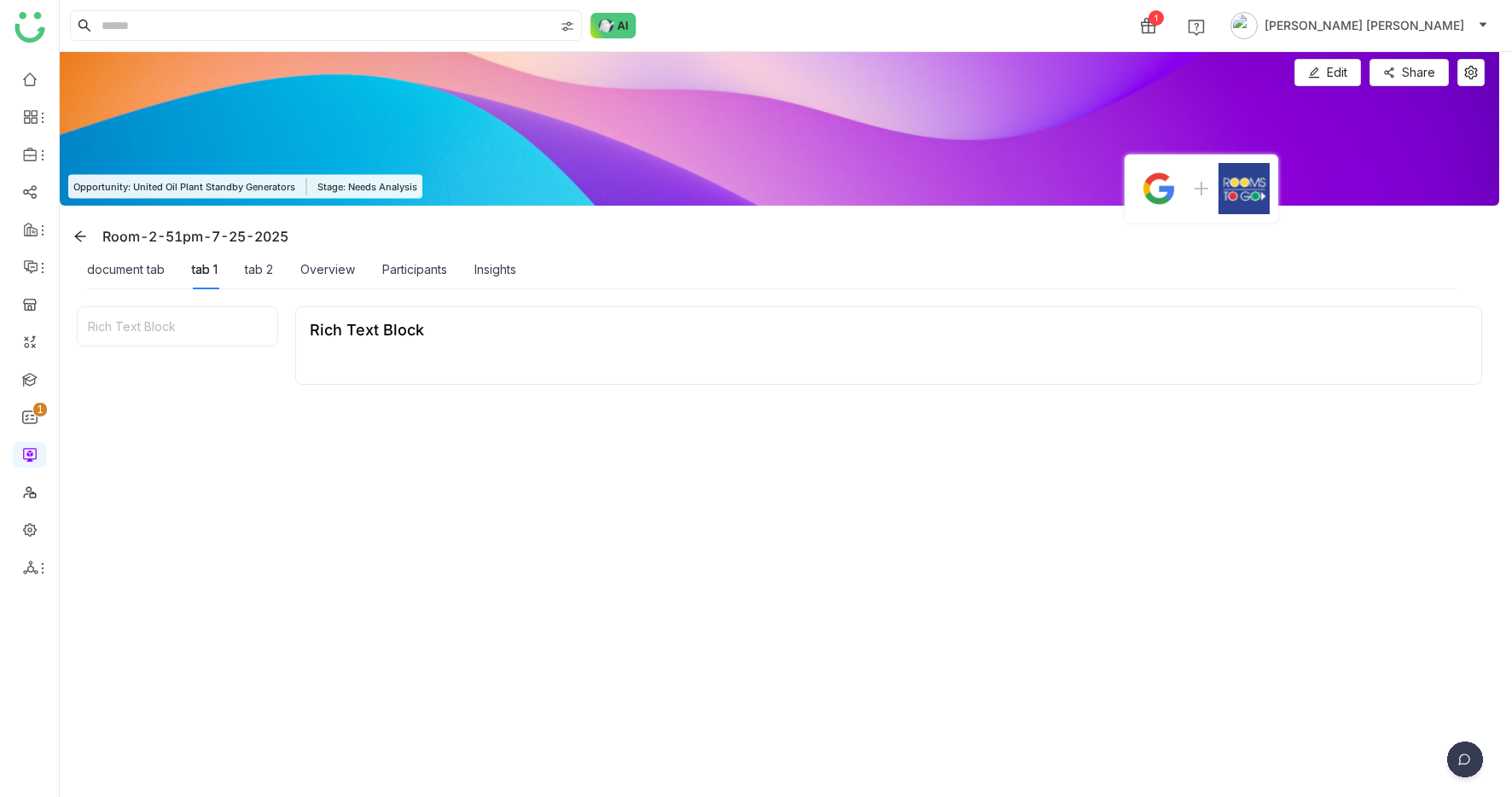
click at [273, 273] on div "tab 2" at bounding box center [259, 270] width 28 height 19
click at [326, 268] on div "Overview" at bounding box center [327, 270] width 55 height 19
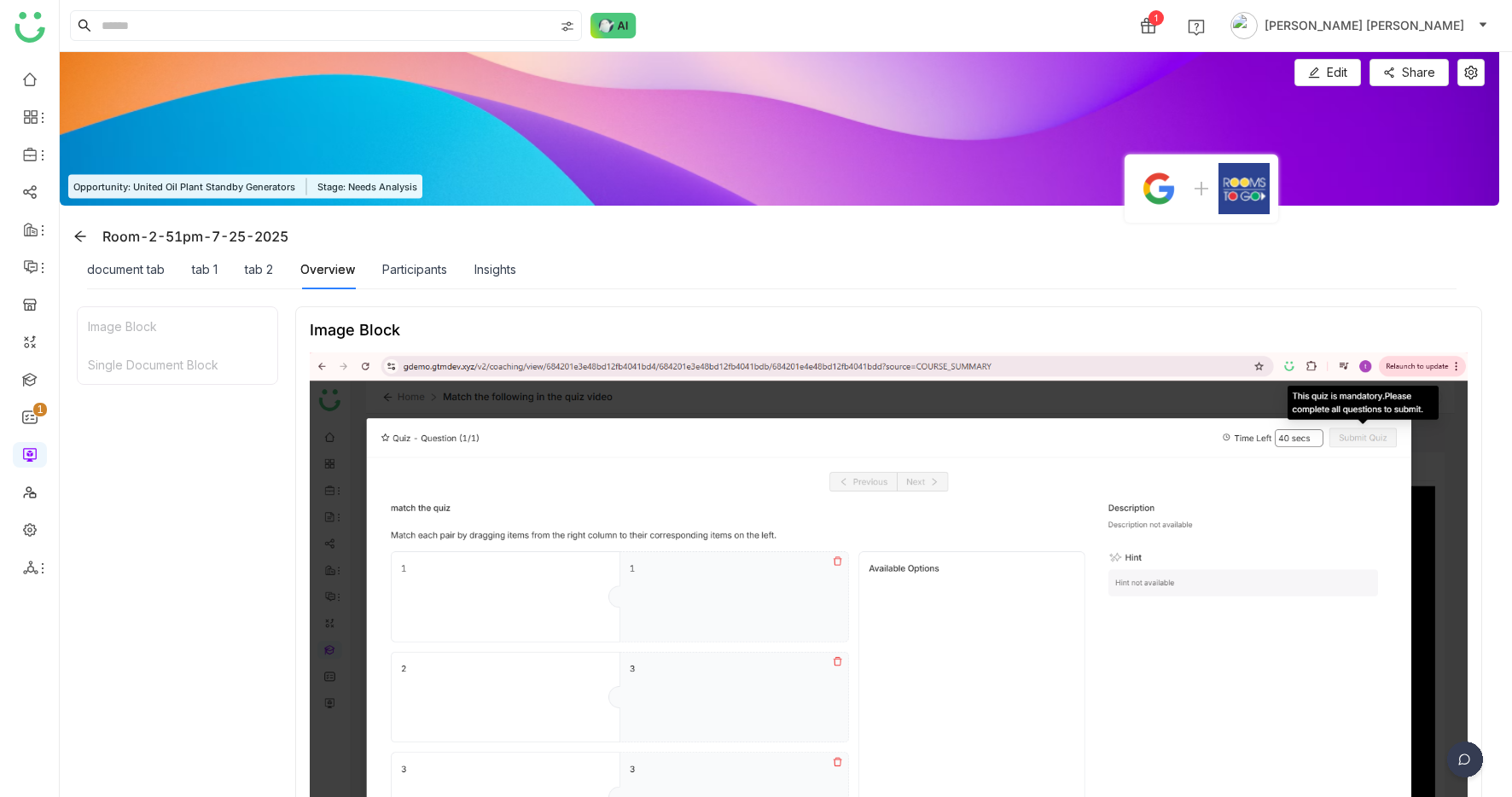
click at [411, 268] on div "Participants" at bounding box center [414, 270] width 65 height 19
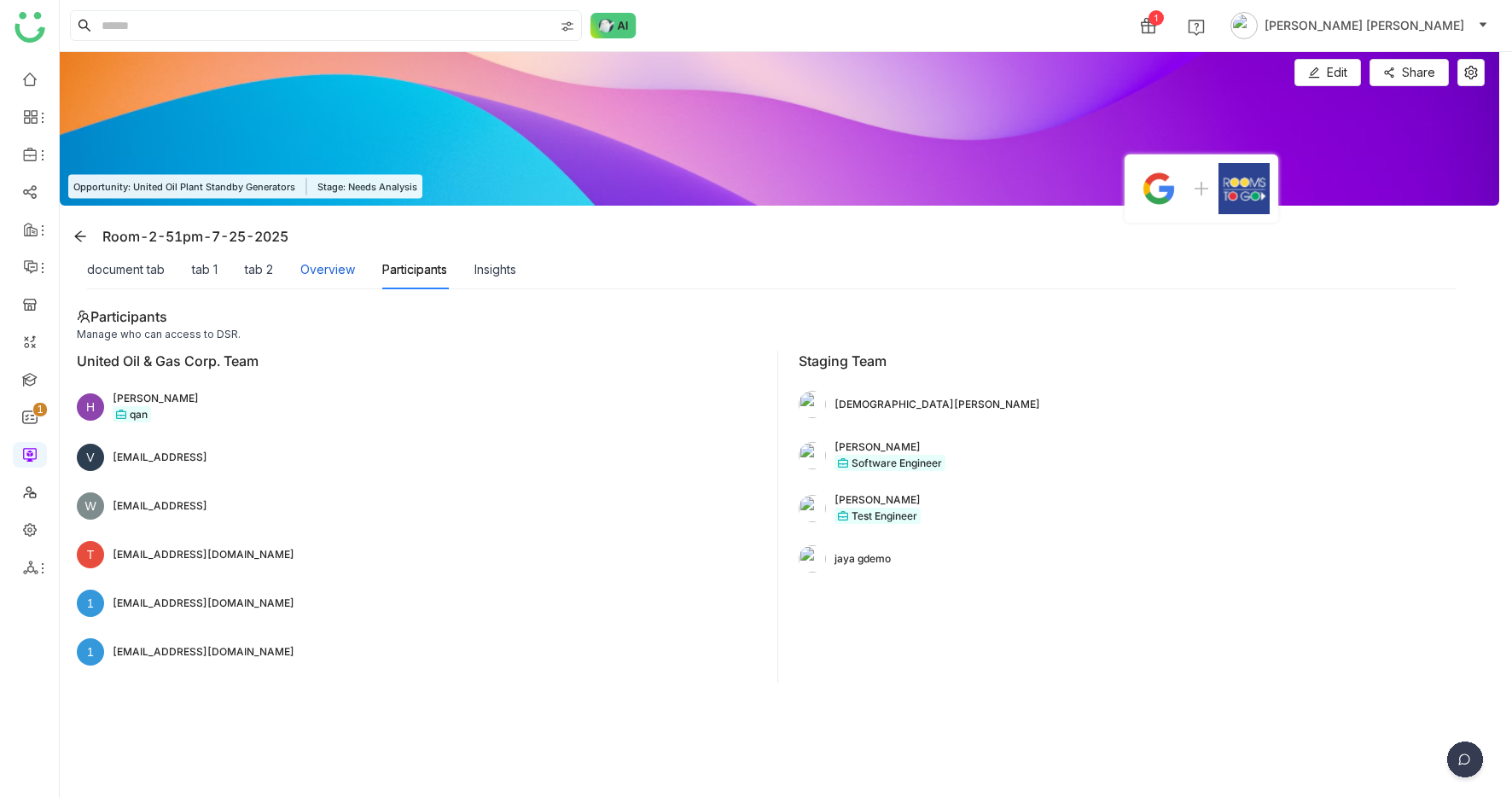
click at [344, 268] on div "Overview" at bounding box center [327, 270] width 55 height 19
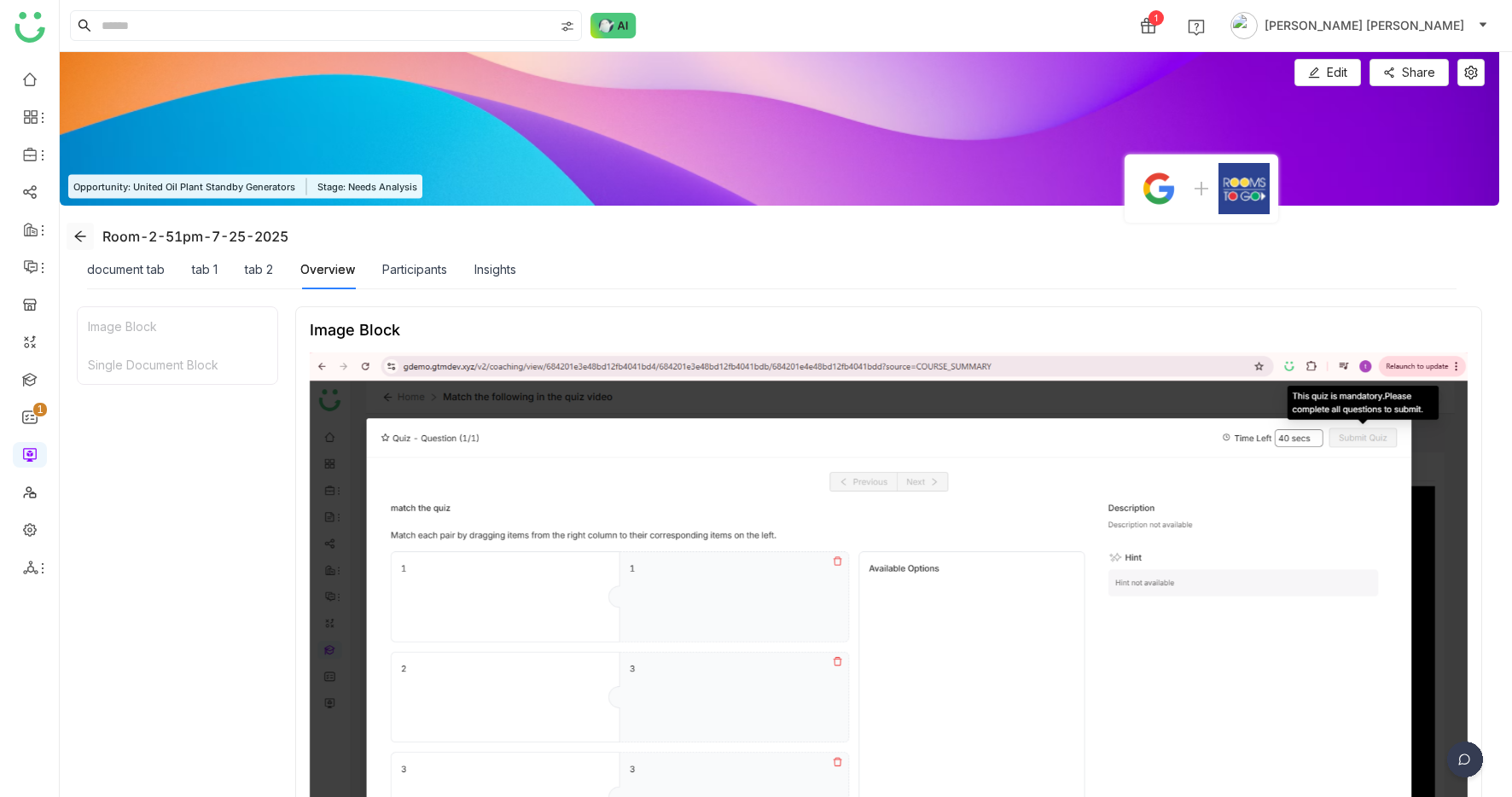
click at [83, 242] on icon at bounding box center [80, 236] width 14 height 14
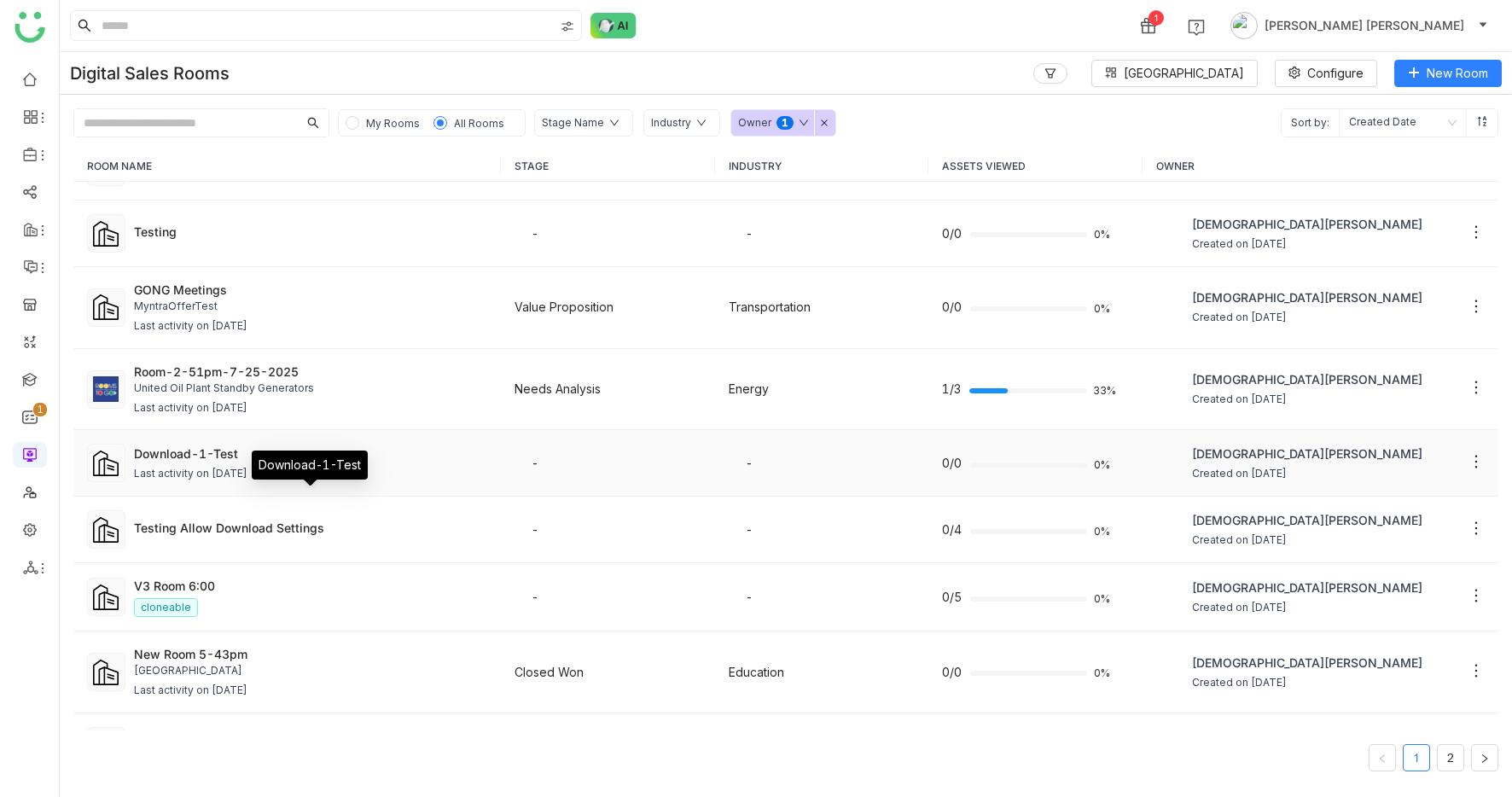
scroll to position [115, 0]
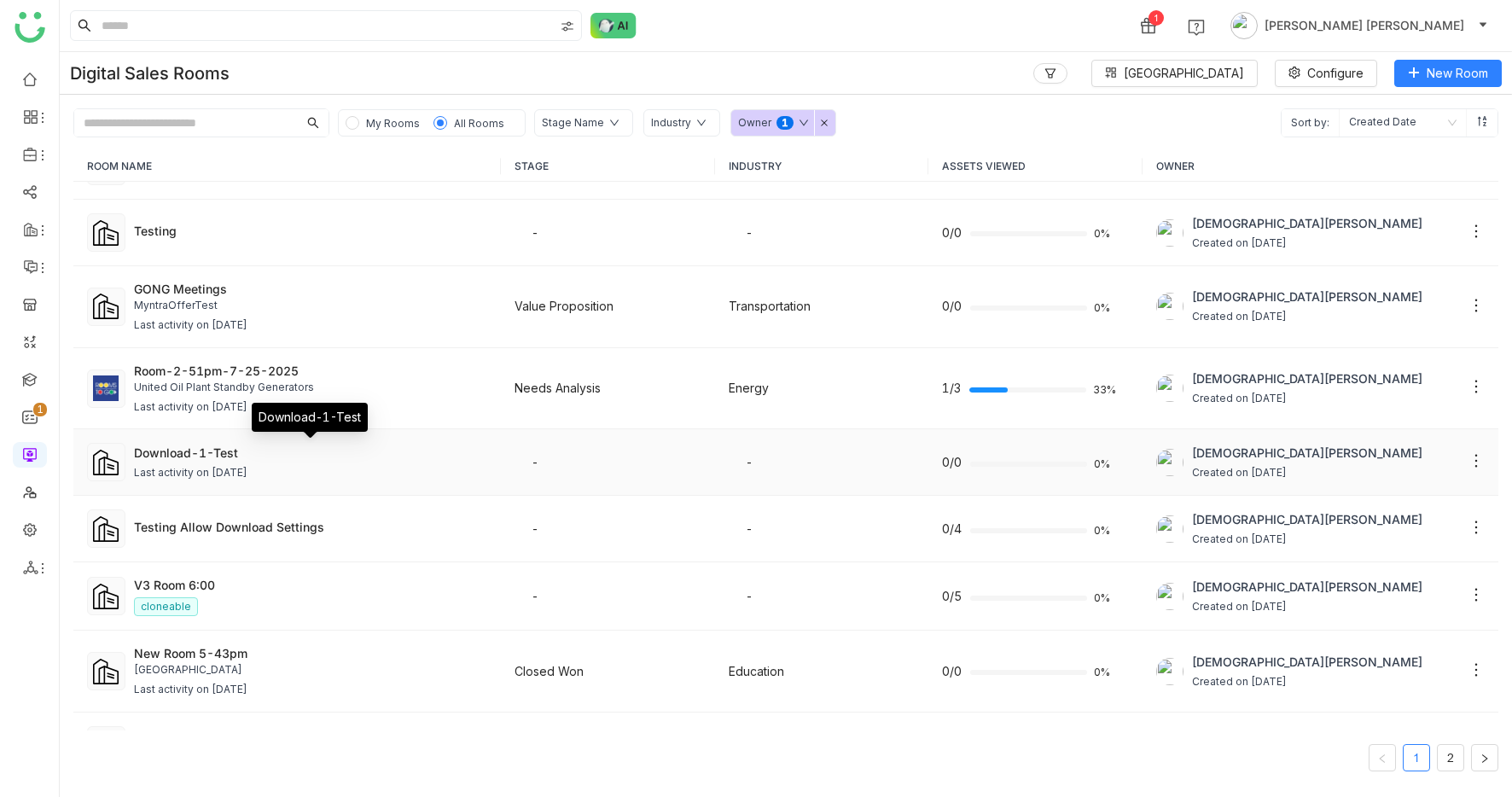
click at [248, 448] on div "Download-1-Test" at bounding box center [311, 452] width 353 height 18
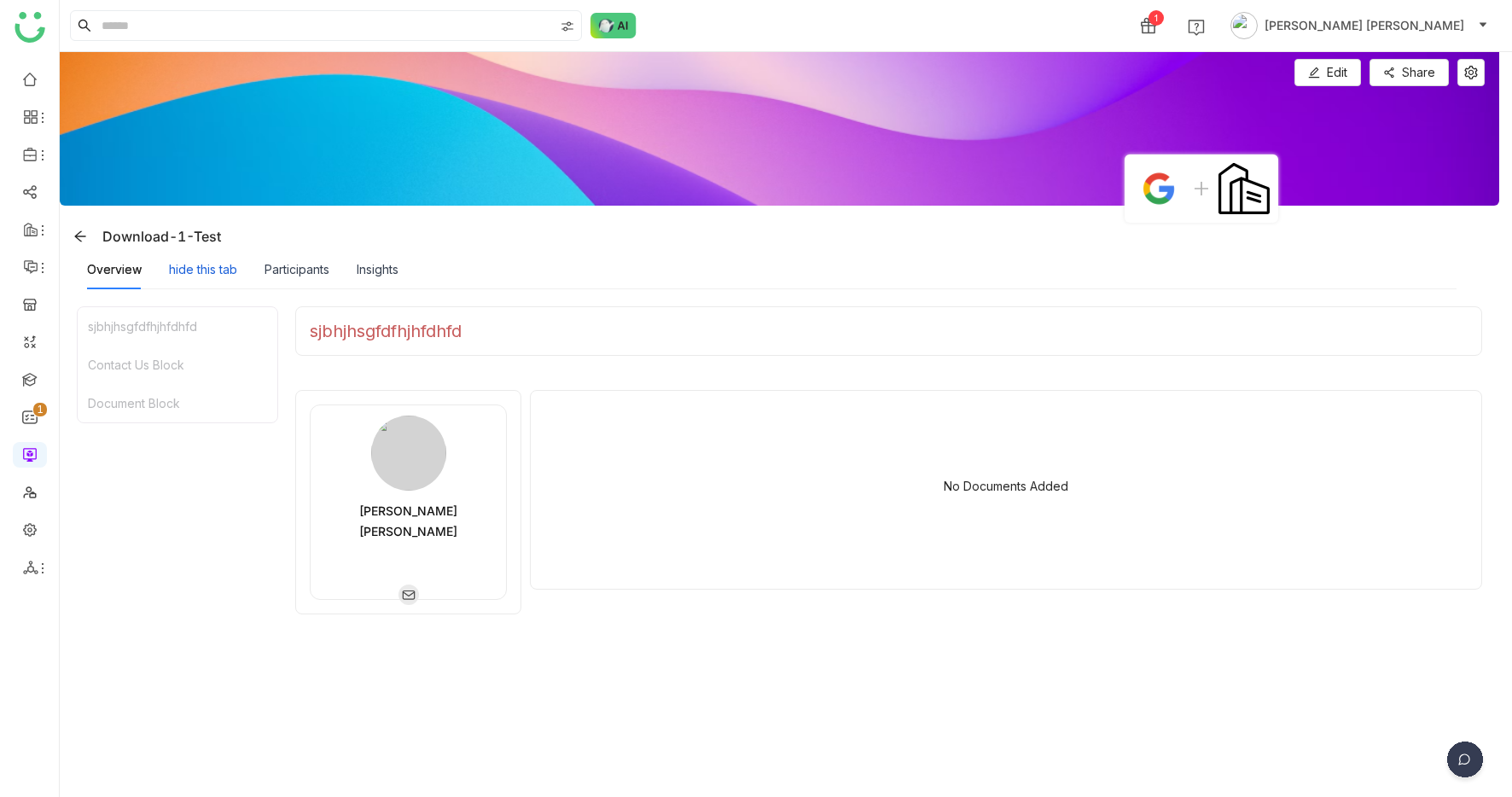
click at [199, 266] on div "hide this tab" at bounding box center [203, 270] width 69 height 19
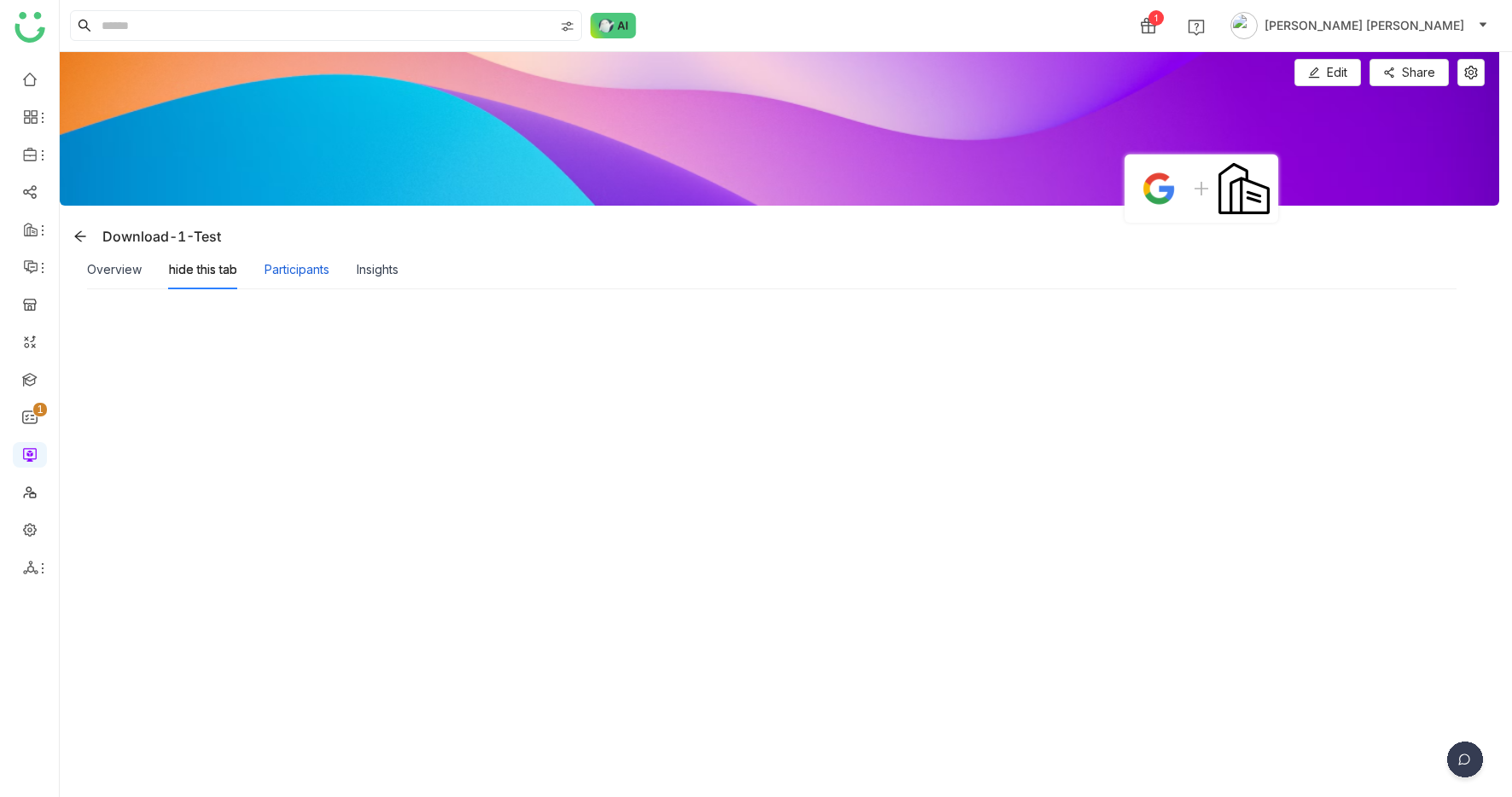
click at [301, 272] on div "Participants" at bounding box center [297, 270] width 65 height 19
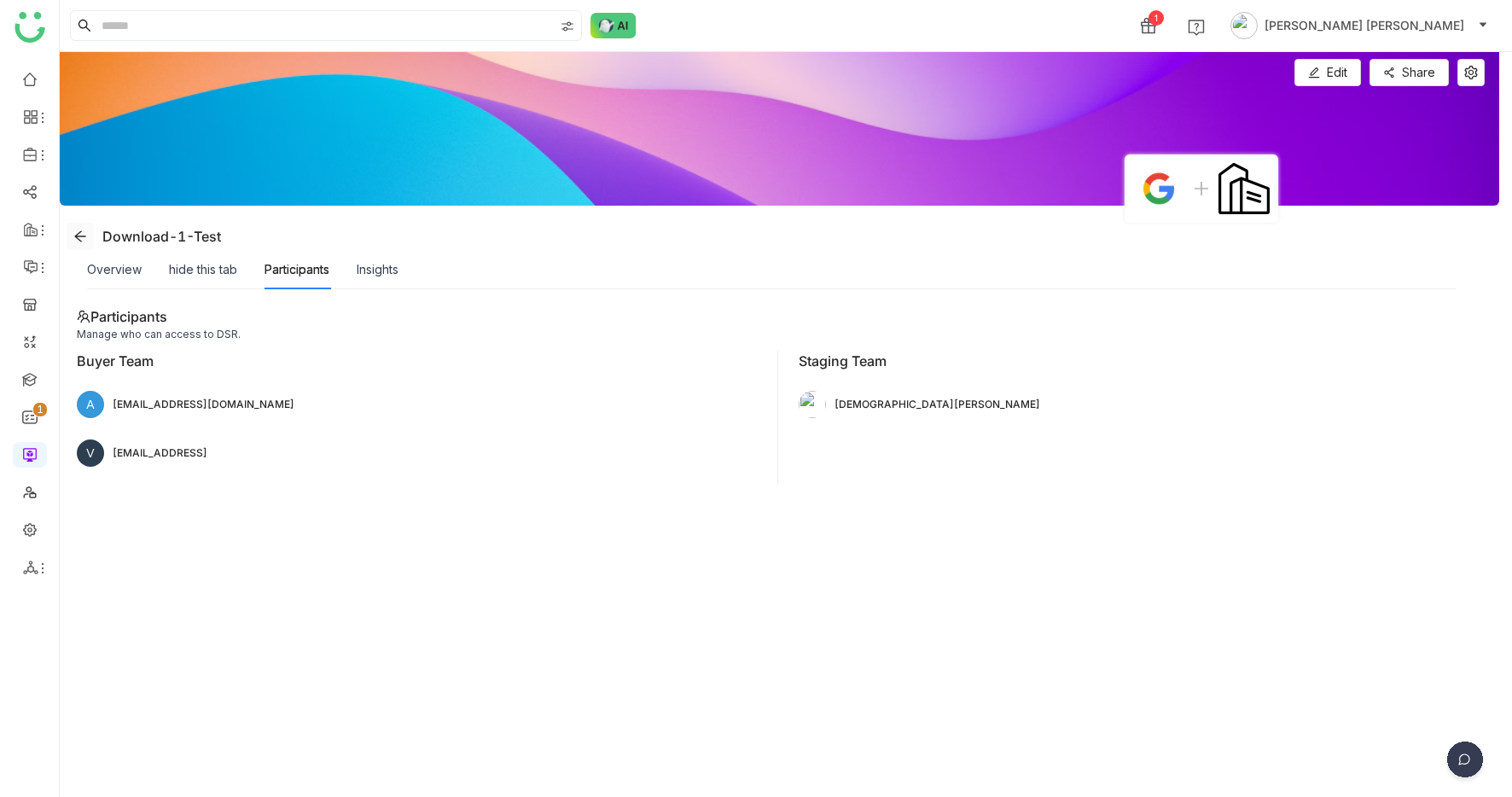
click at [83, 231] on icon at bounding box center [80, 236] width 14 height 14
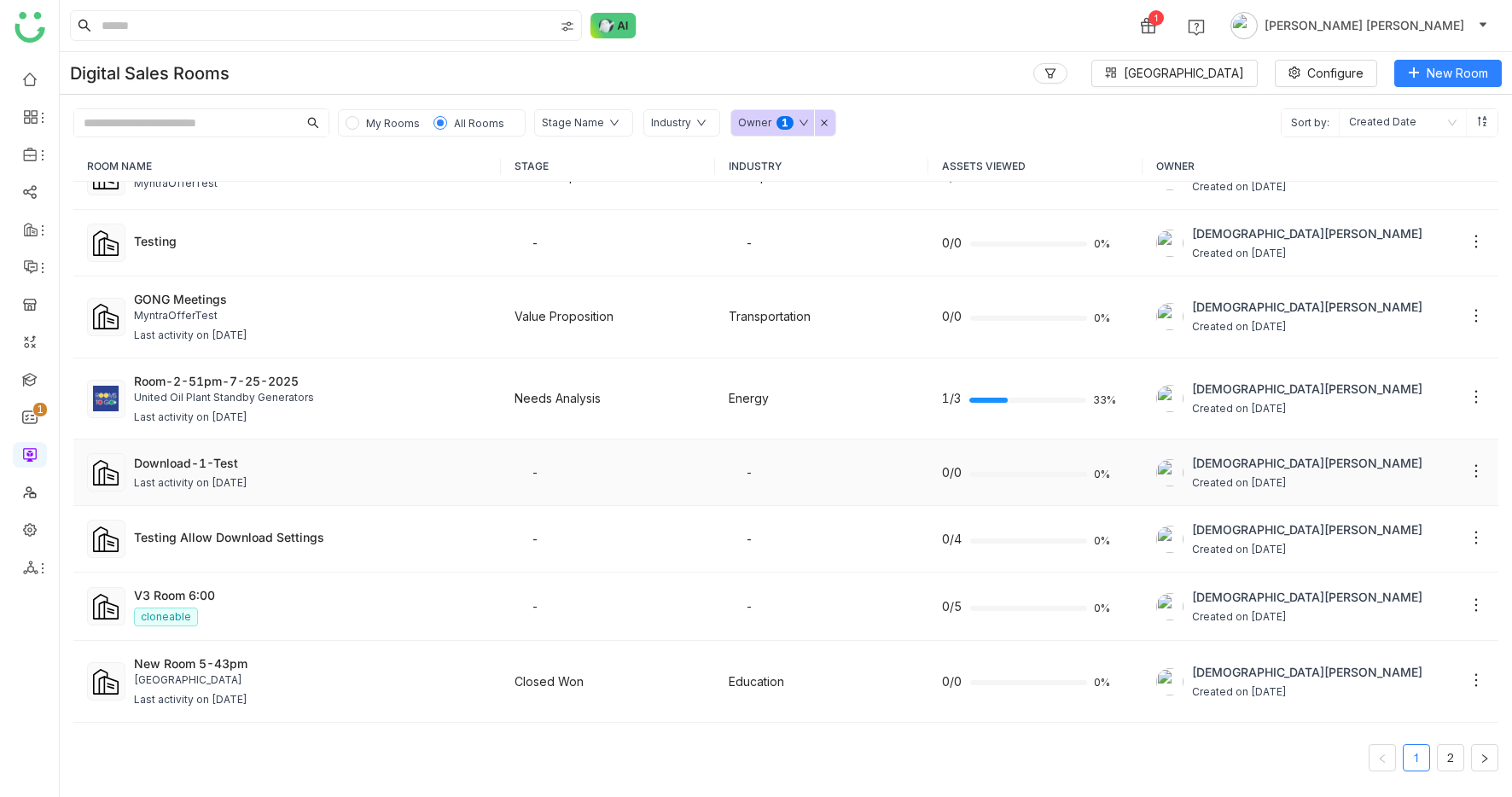
scroll to position [178, 0]
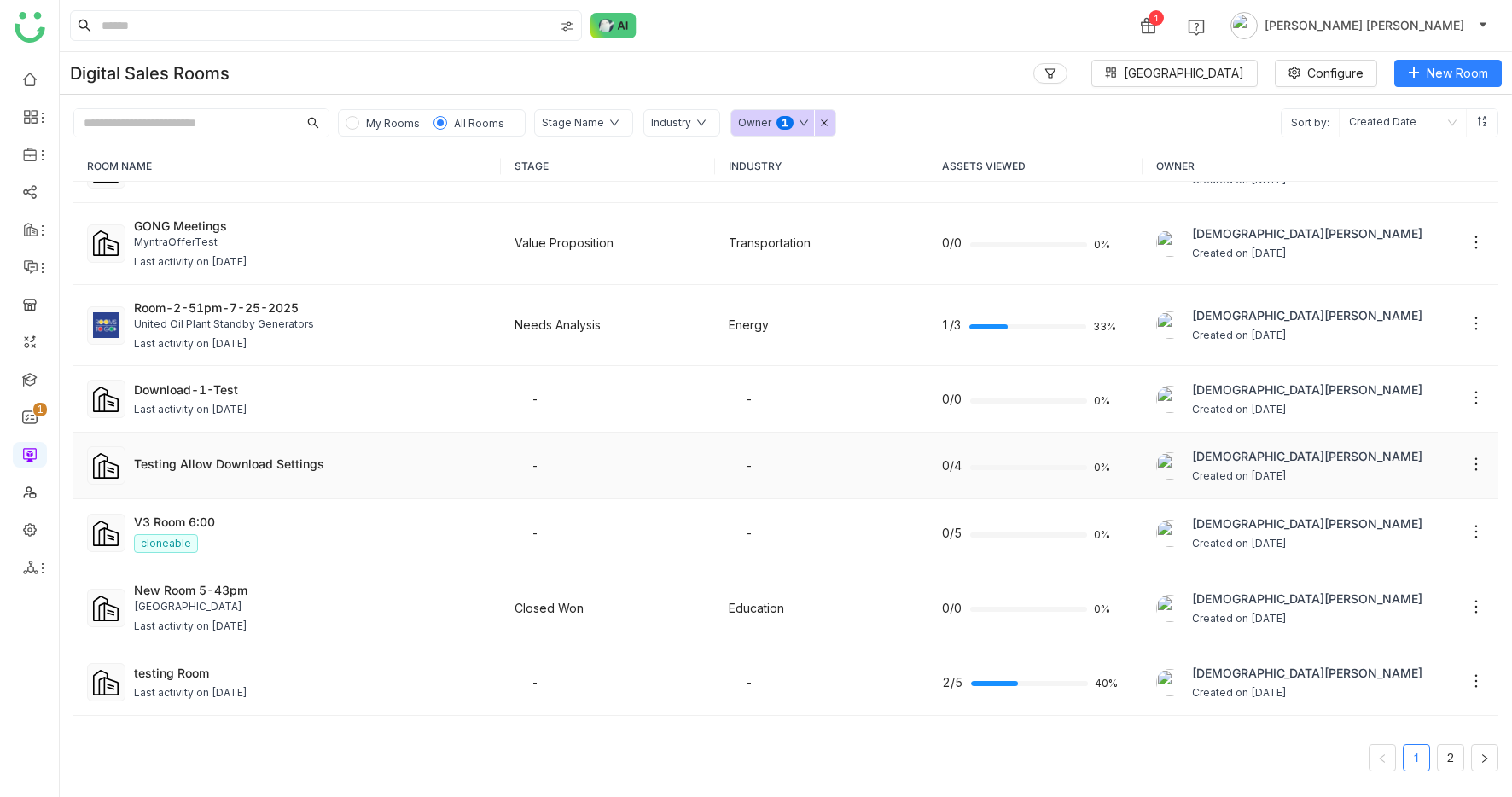
click at [316, 467] on div "Testing Allow Download Settings" at bounding box center [311, 463] width 353 height 18
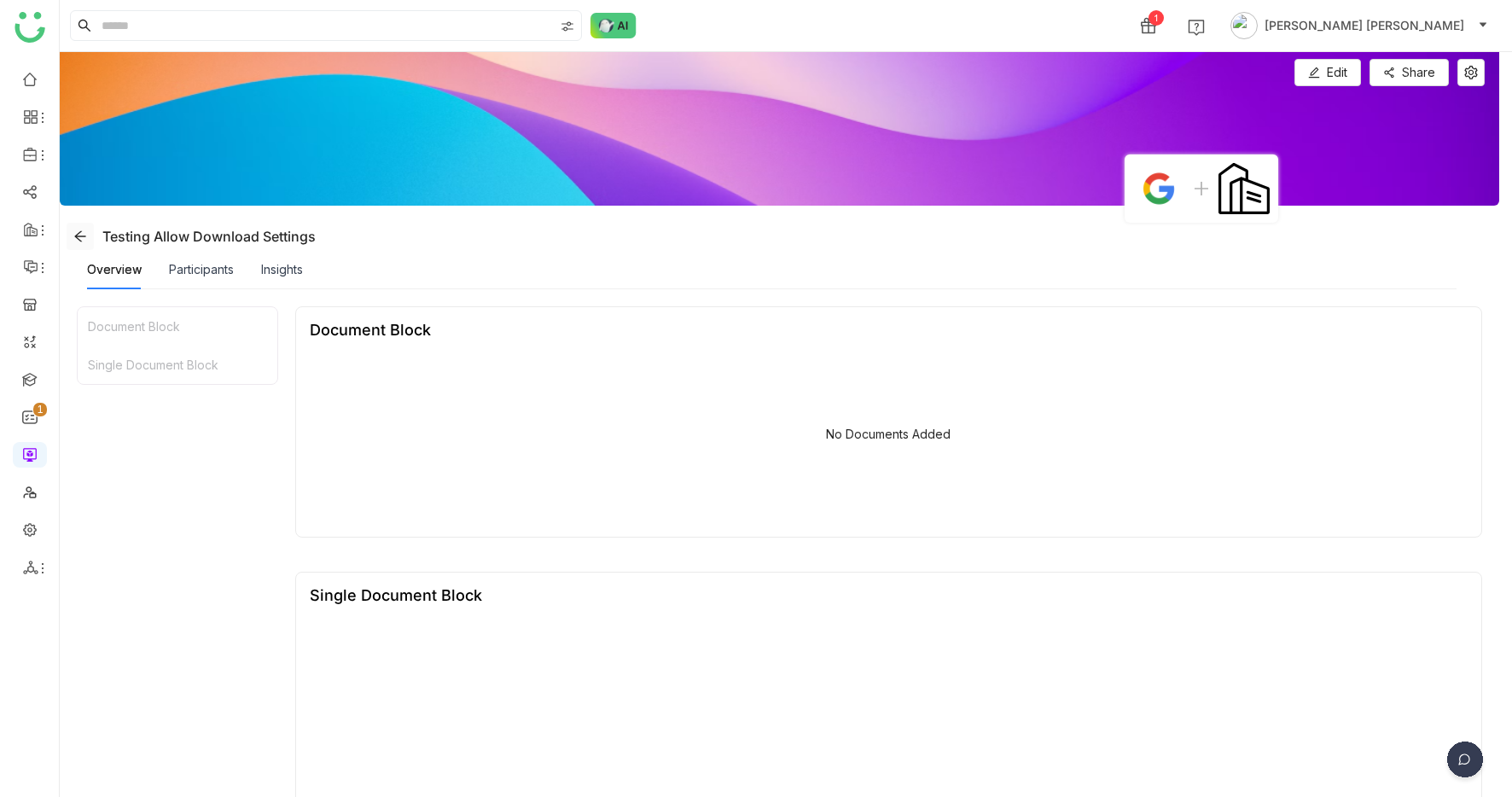
click at [83, 232] on icon at bounding box center [80, 236] width 14 height 14
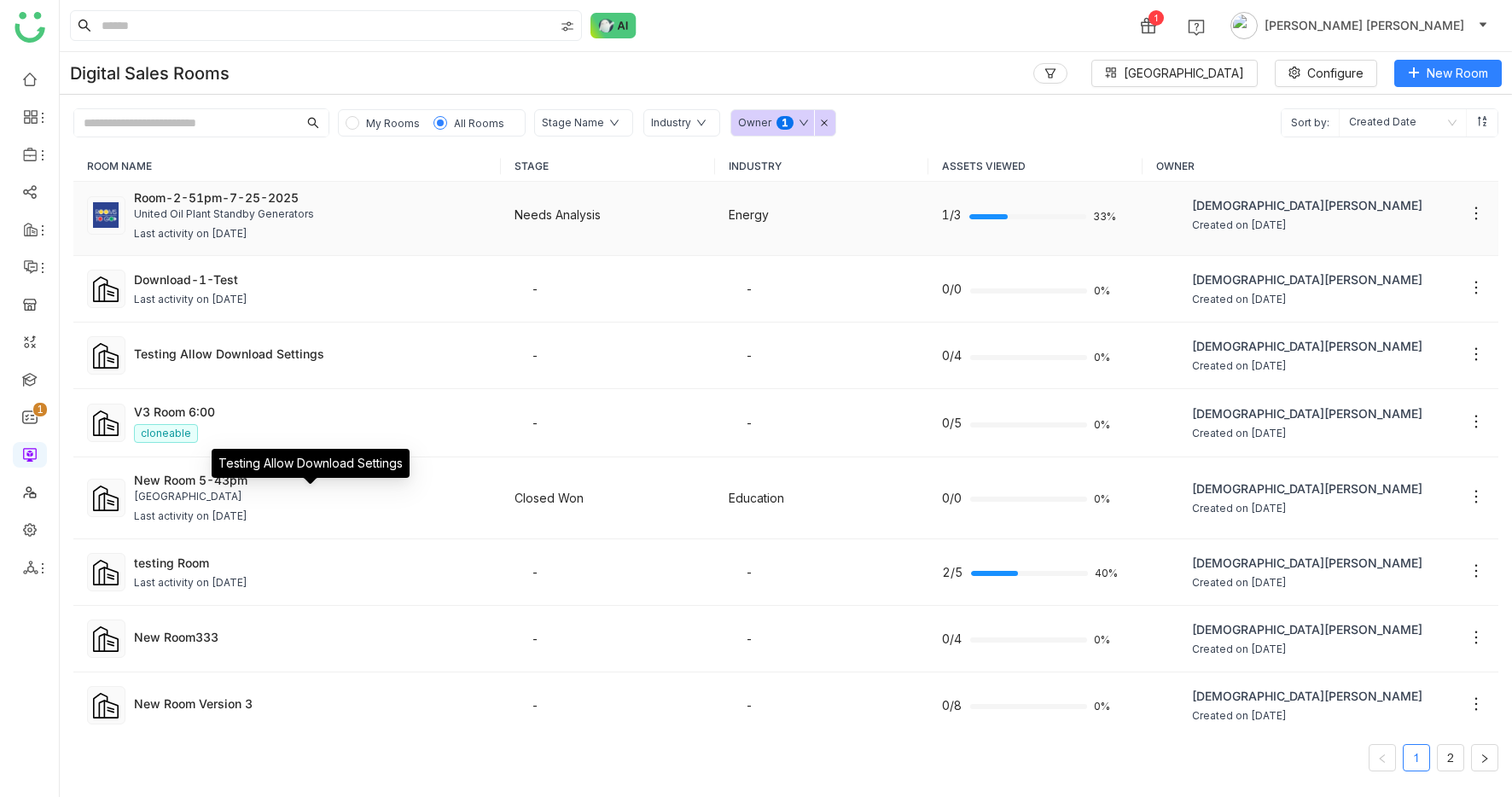
scroll to position [289, 0]
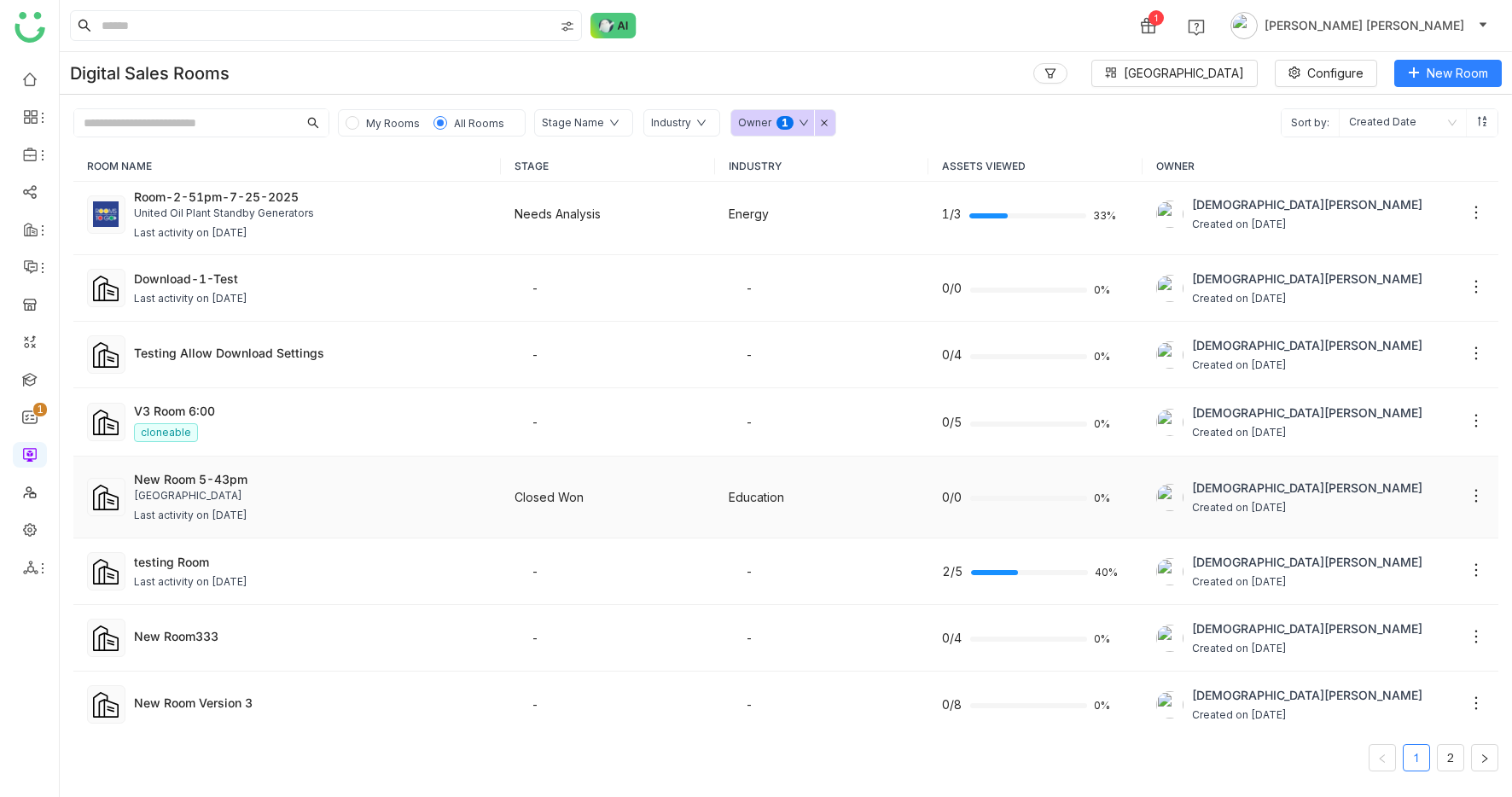
click at [269, 489] on div "University of AZ SLA" at bounding box center [311, 496] width 353 height 16
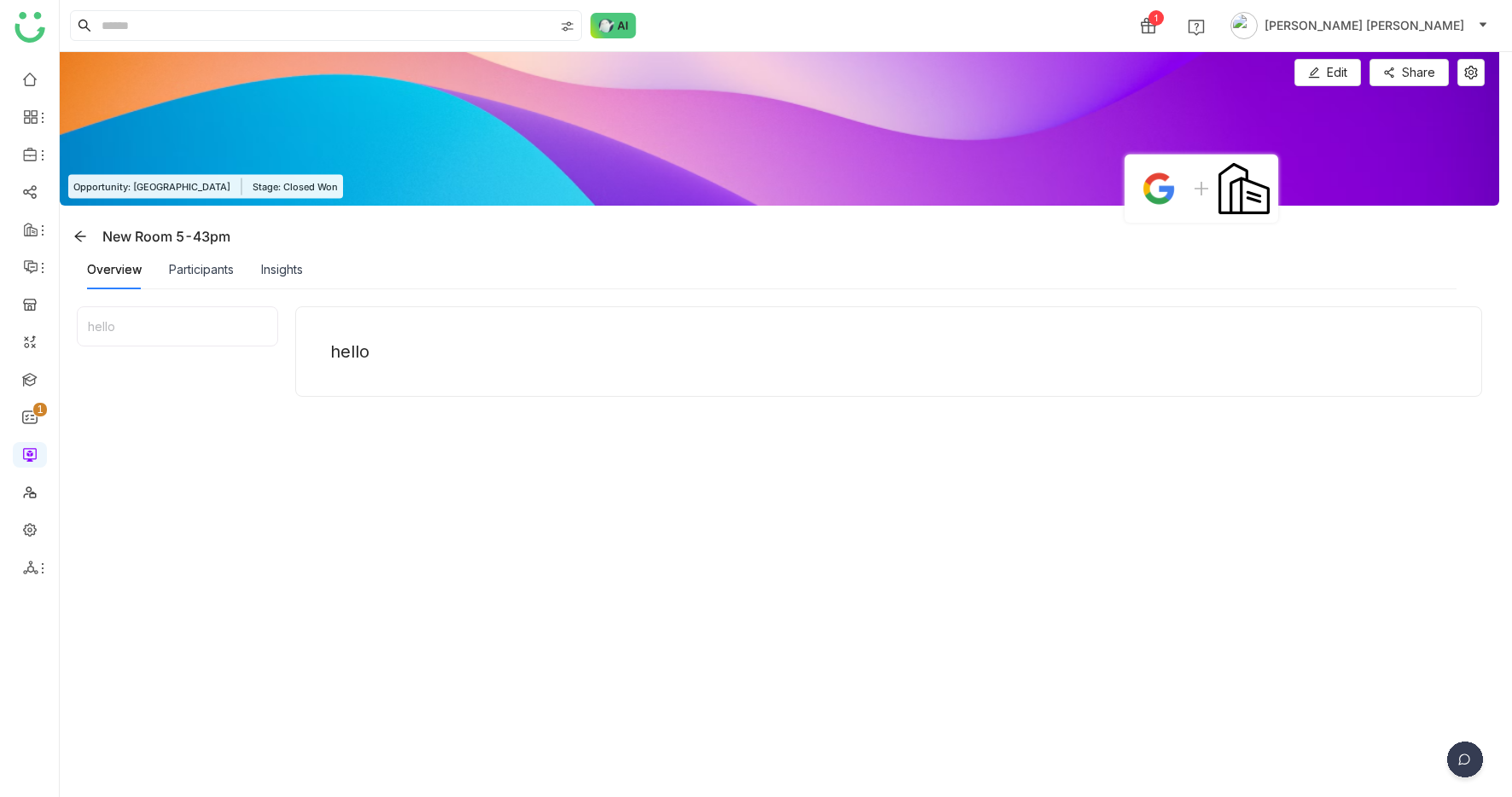
click at [212, 283] on div "Participants" at bounding box center [201, 270] width 65 height 39
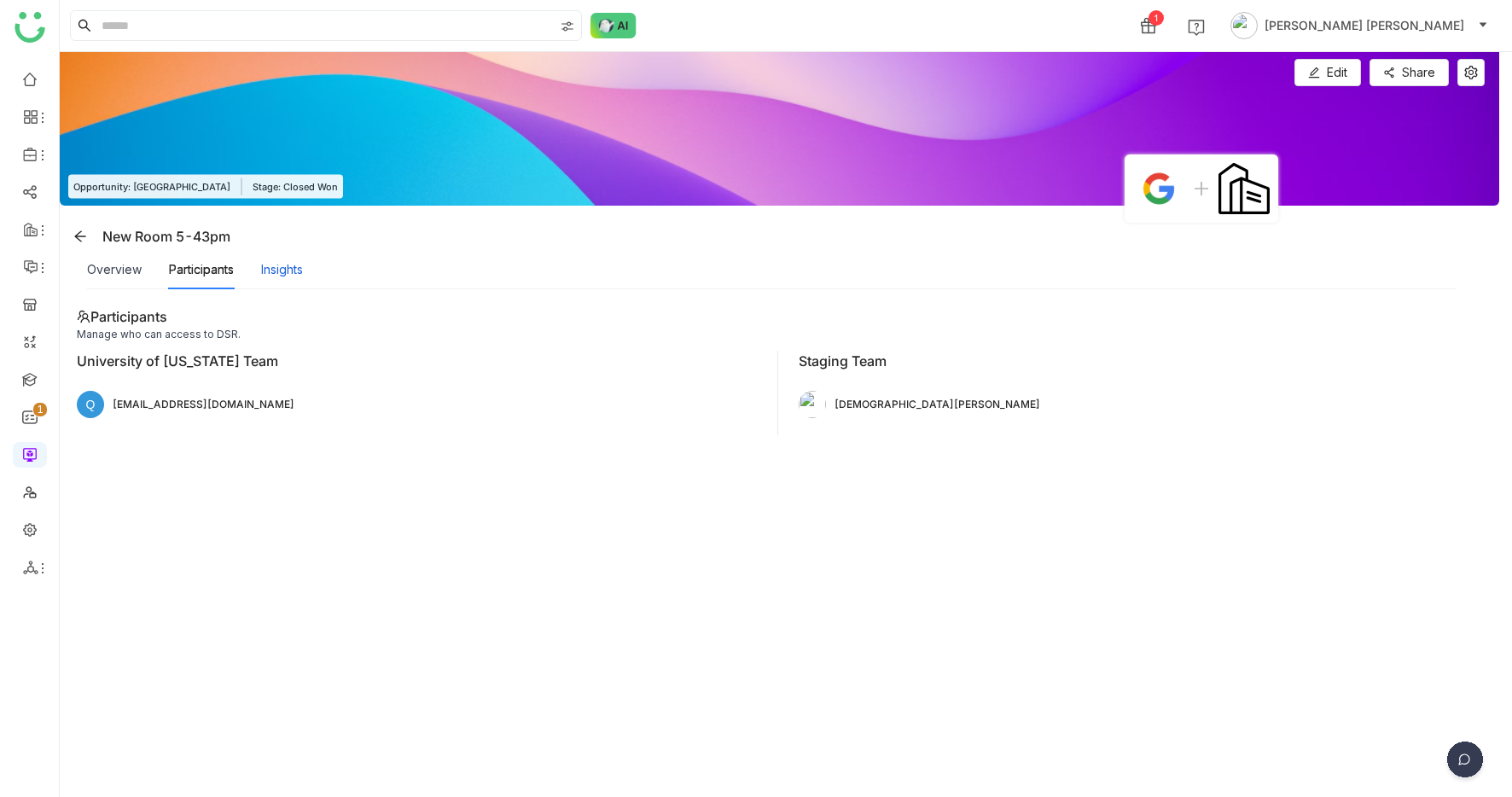
click at [295, 274] on div "Insights" at bounding box center [282, 270] width 42 height 19
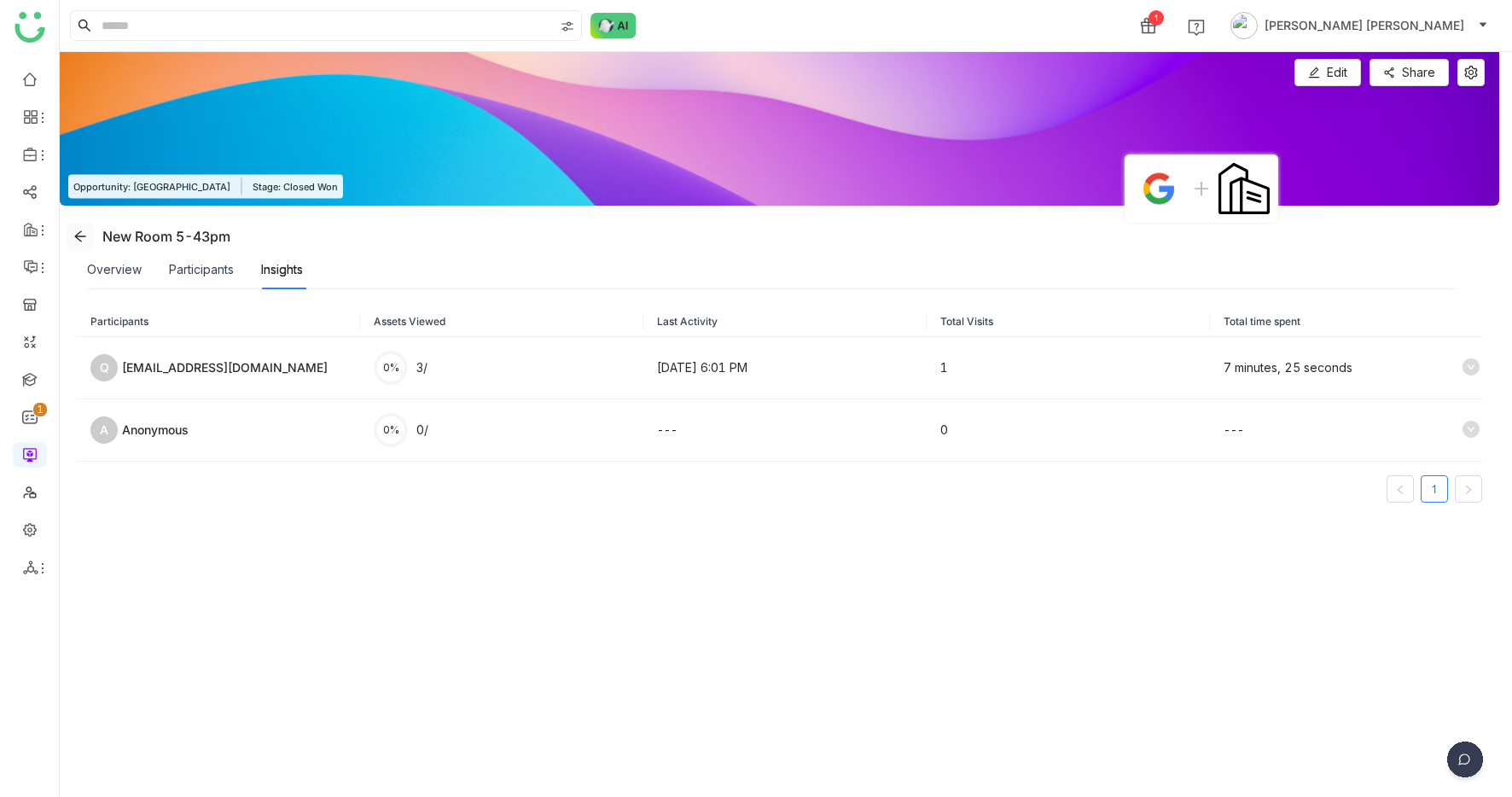
click at [93, 237] on button at bounding box center [80, 235] width 27 height 27
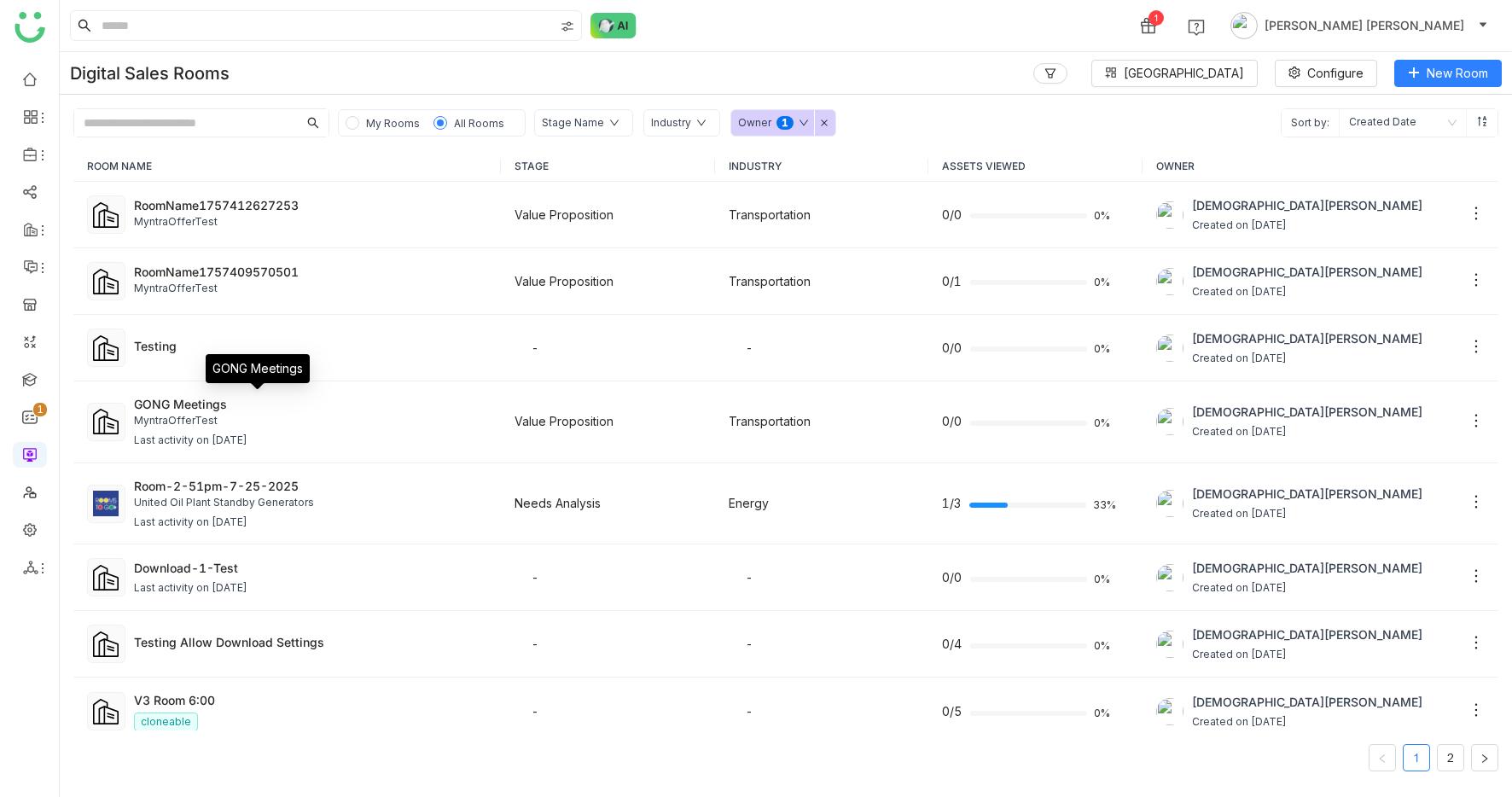
scroll to position [829, 0]
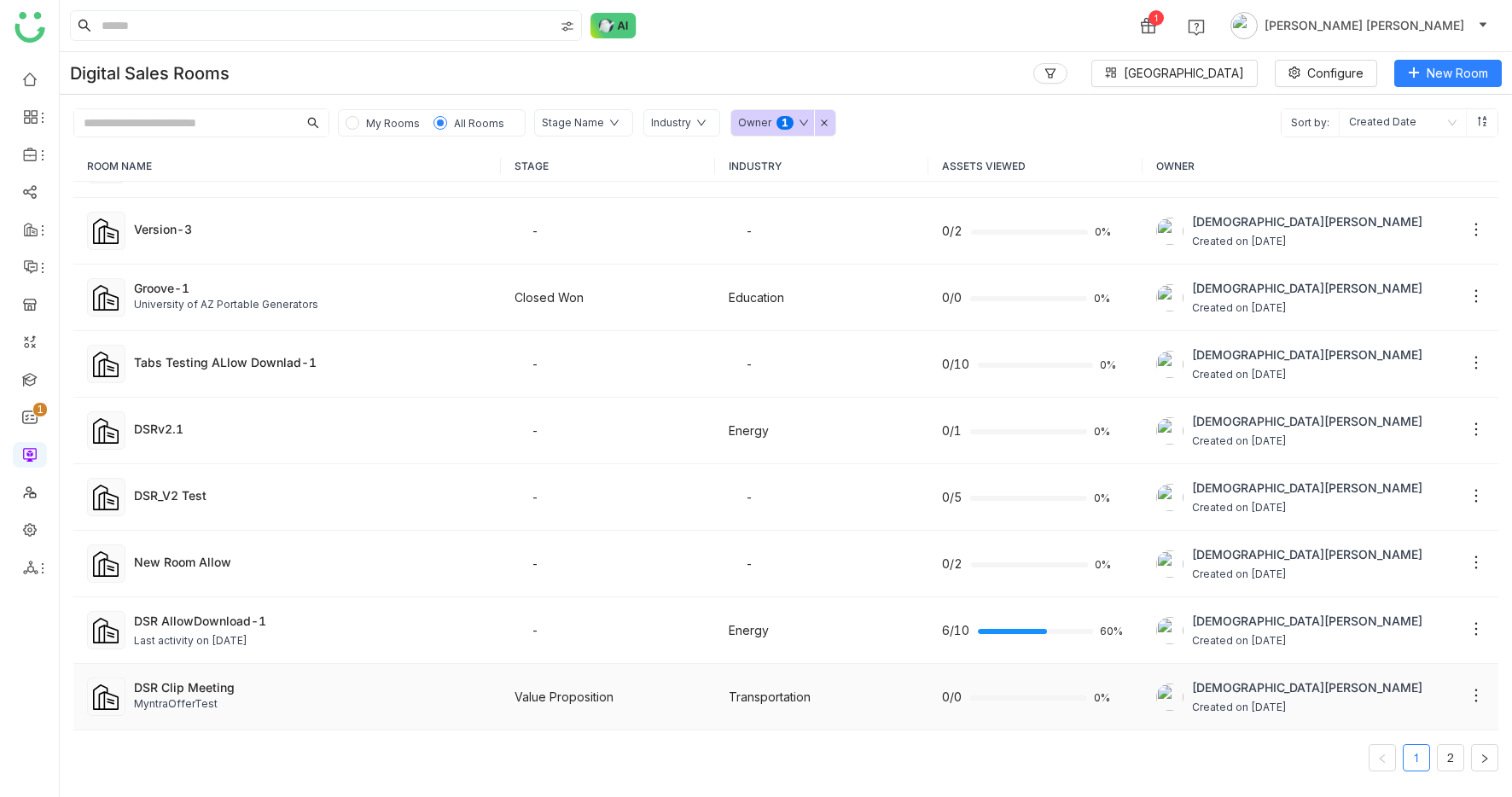
click at [265, 702] on div "MyntraOfferTest" at bounding box center [311, 703] width 353 height 16
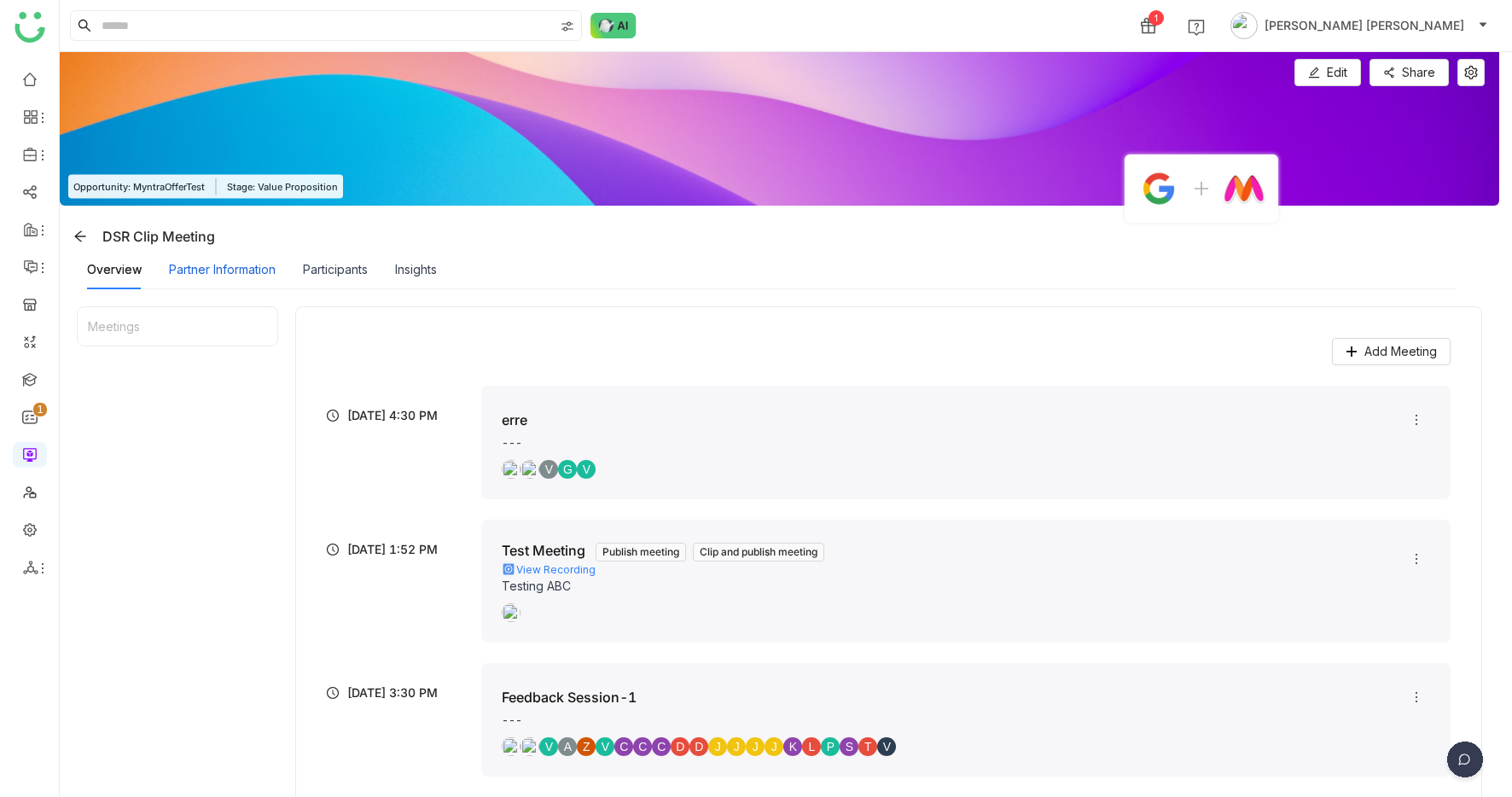
click at [232, 264] on div "Partner Information" at bounding box center [222, 270] width 107 height 19
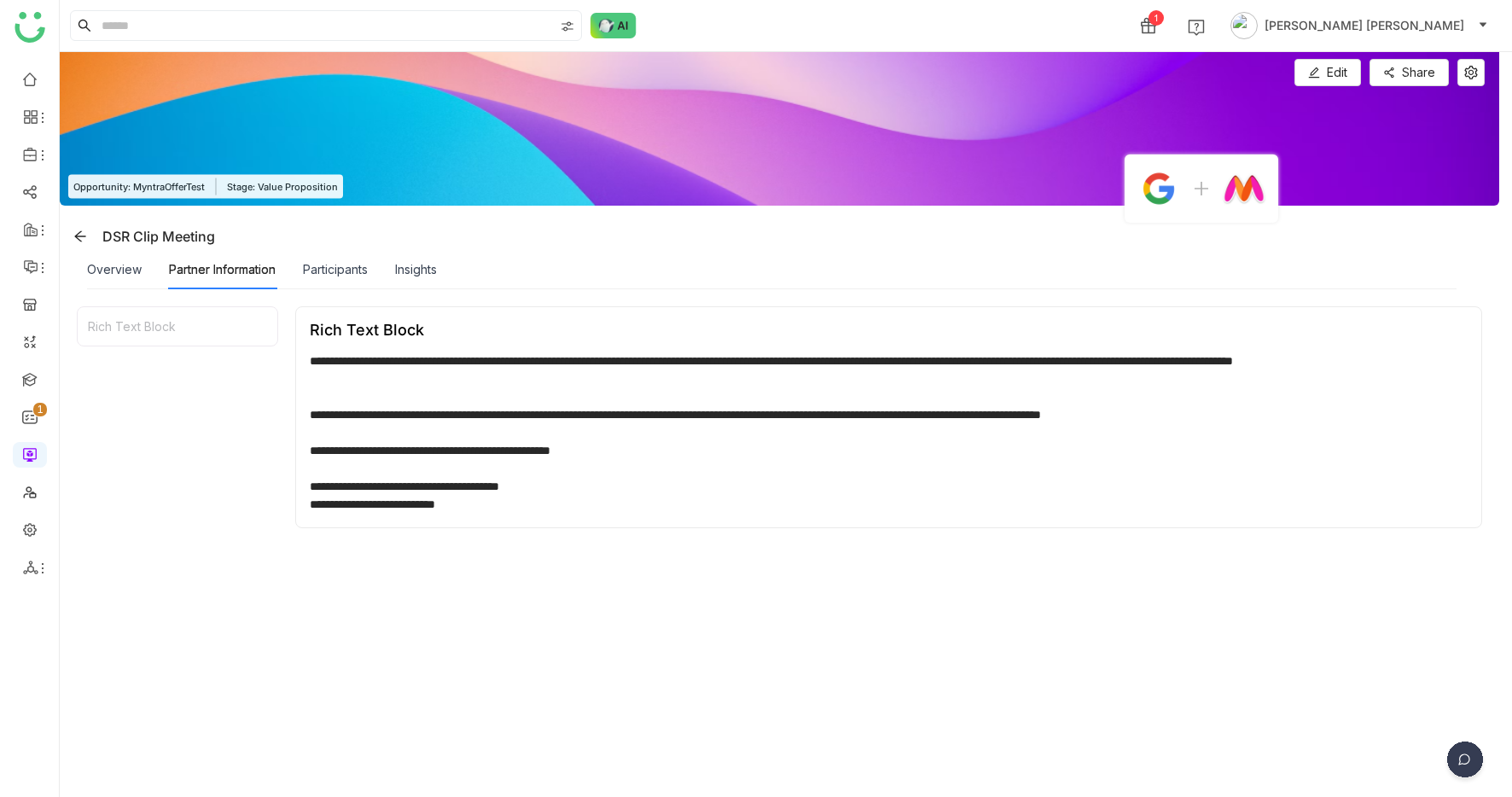
scroll to position [187, 0]
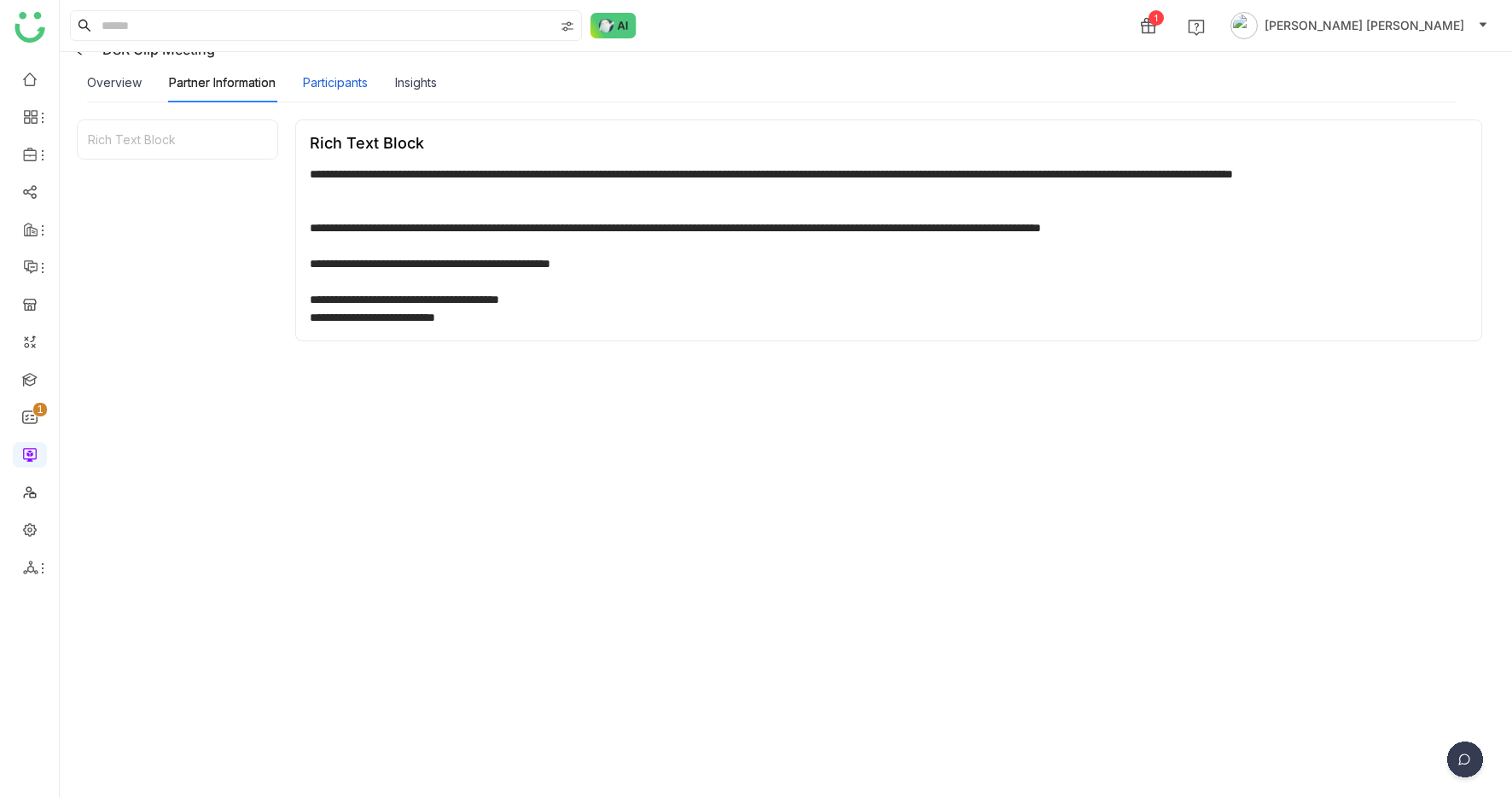
click at [329, 80] on div "Participants" at bounding box center [336, 82] width 65 height 19
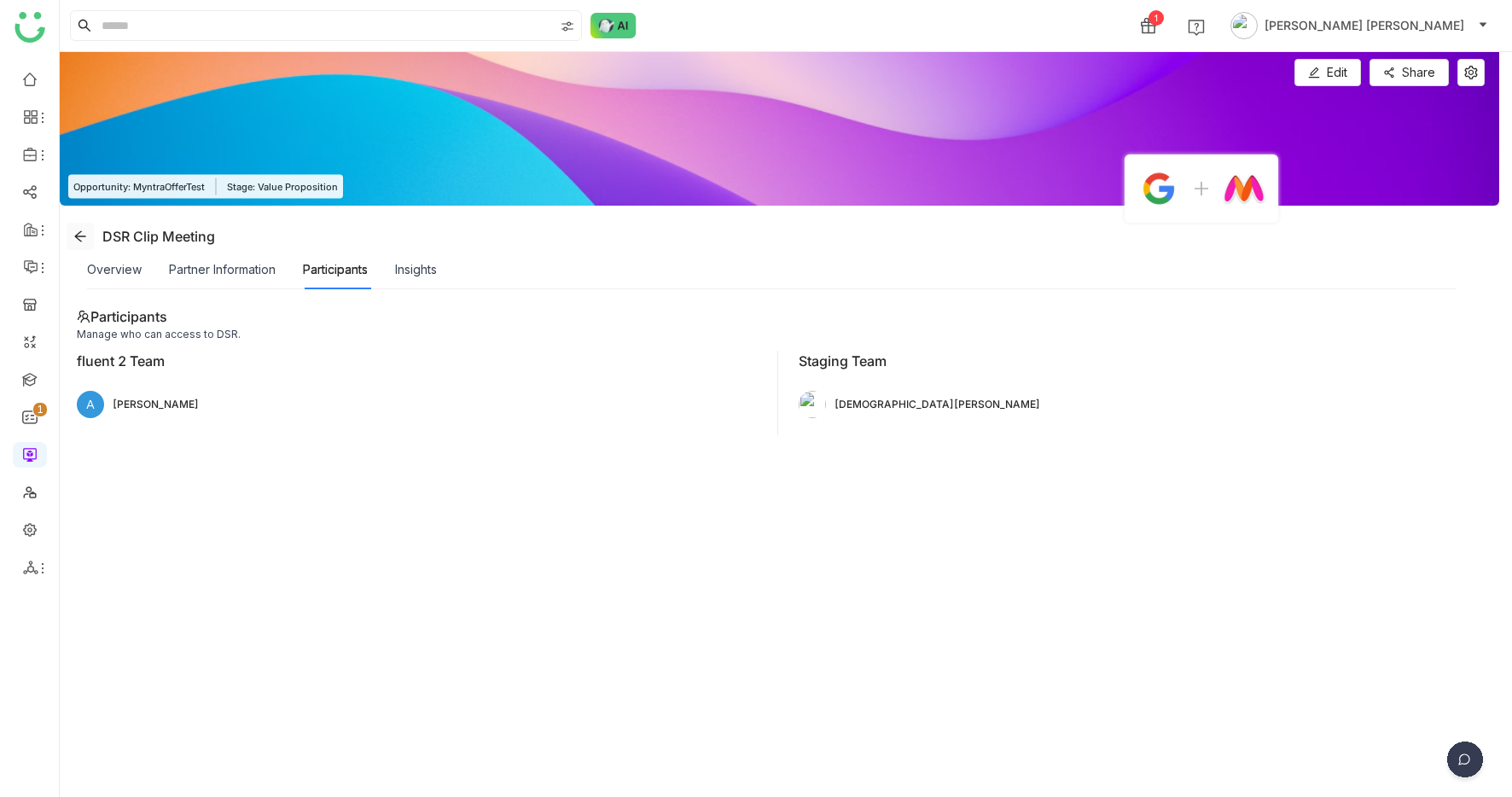
click at [81, 234] on icon at bounding box center [80, 236] width 14 height 14
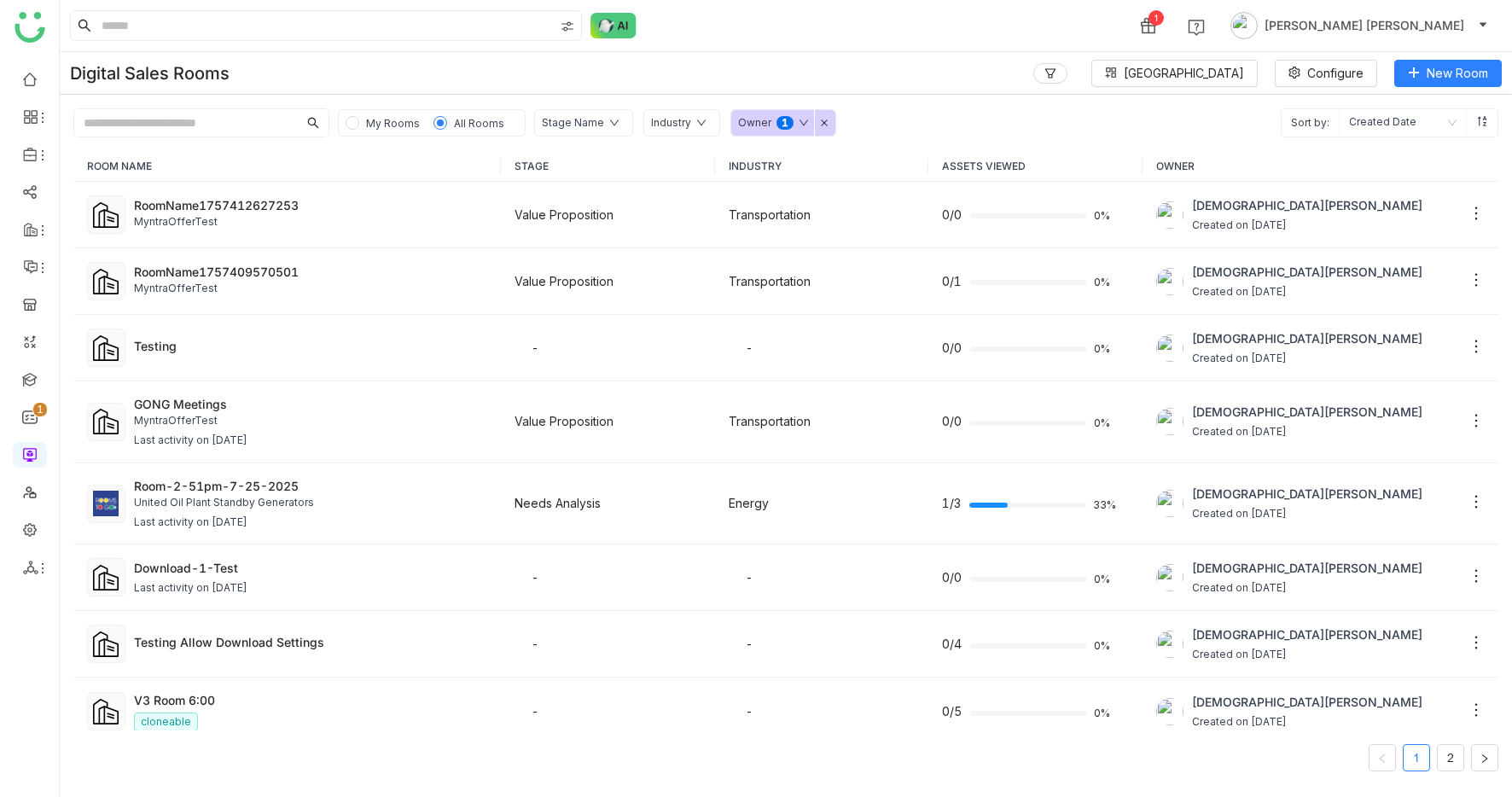
scroll to position [762, 0]
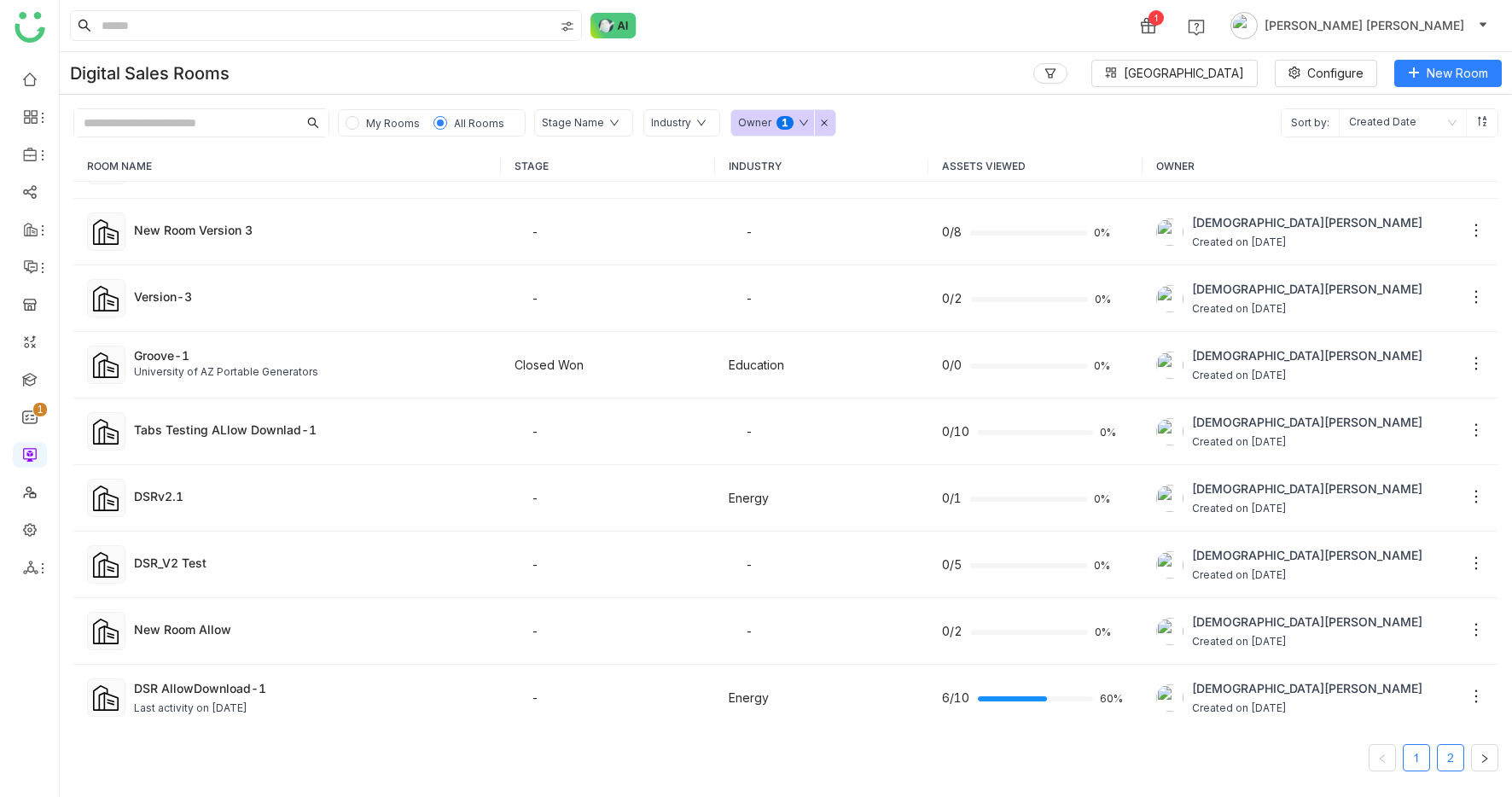
click at [1443, 758] on link "2" at bounding box center [1451, 758] width 26 height 26
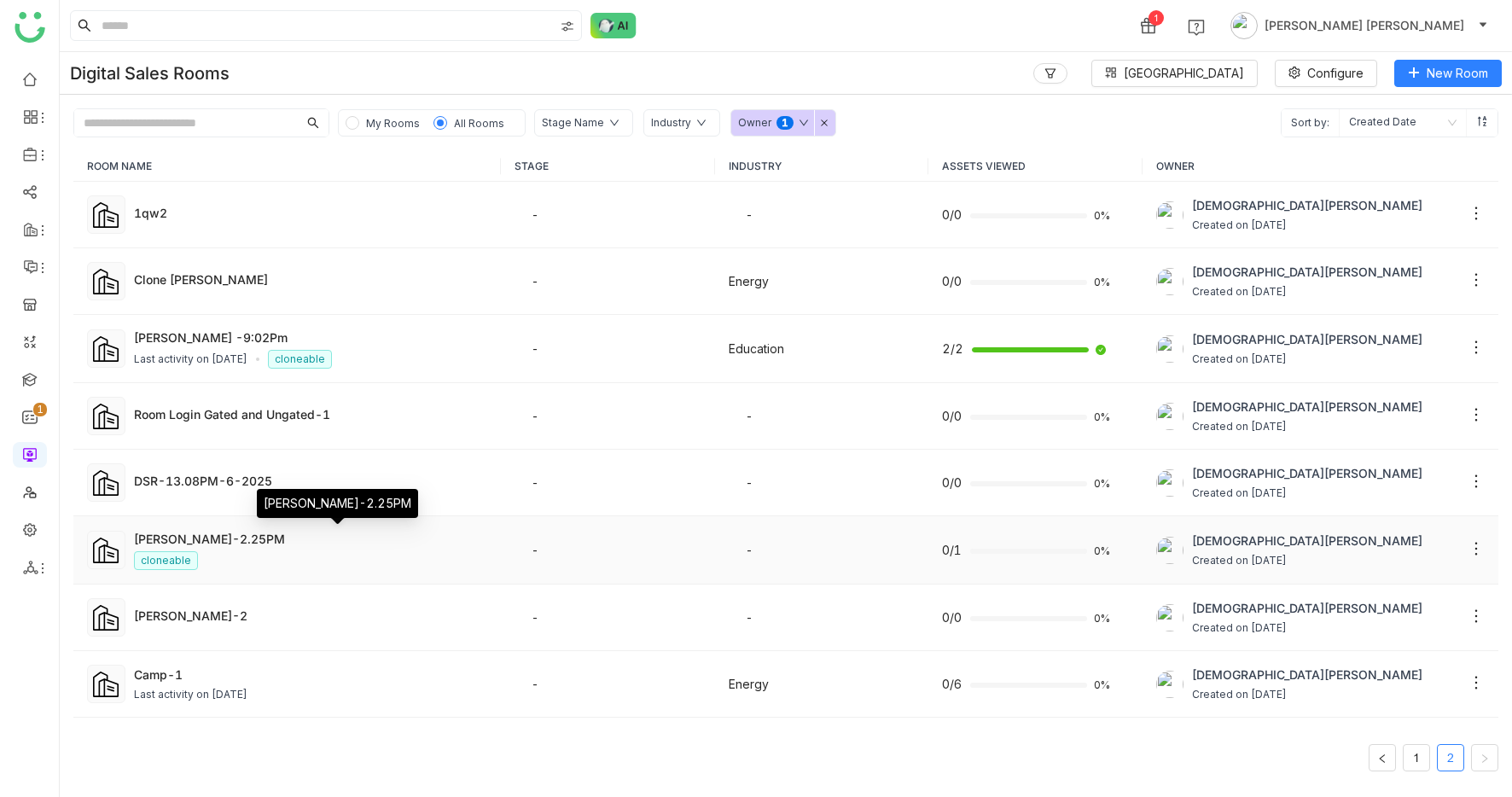
scroll to position [71, 0]
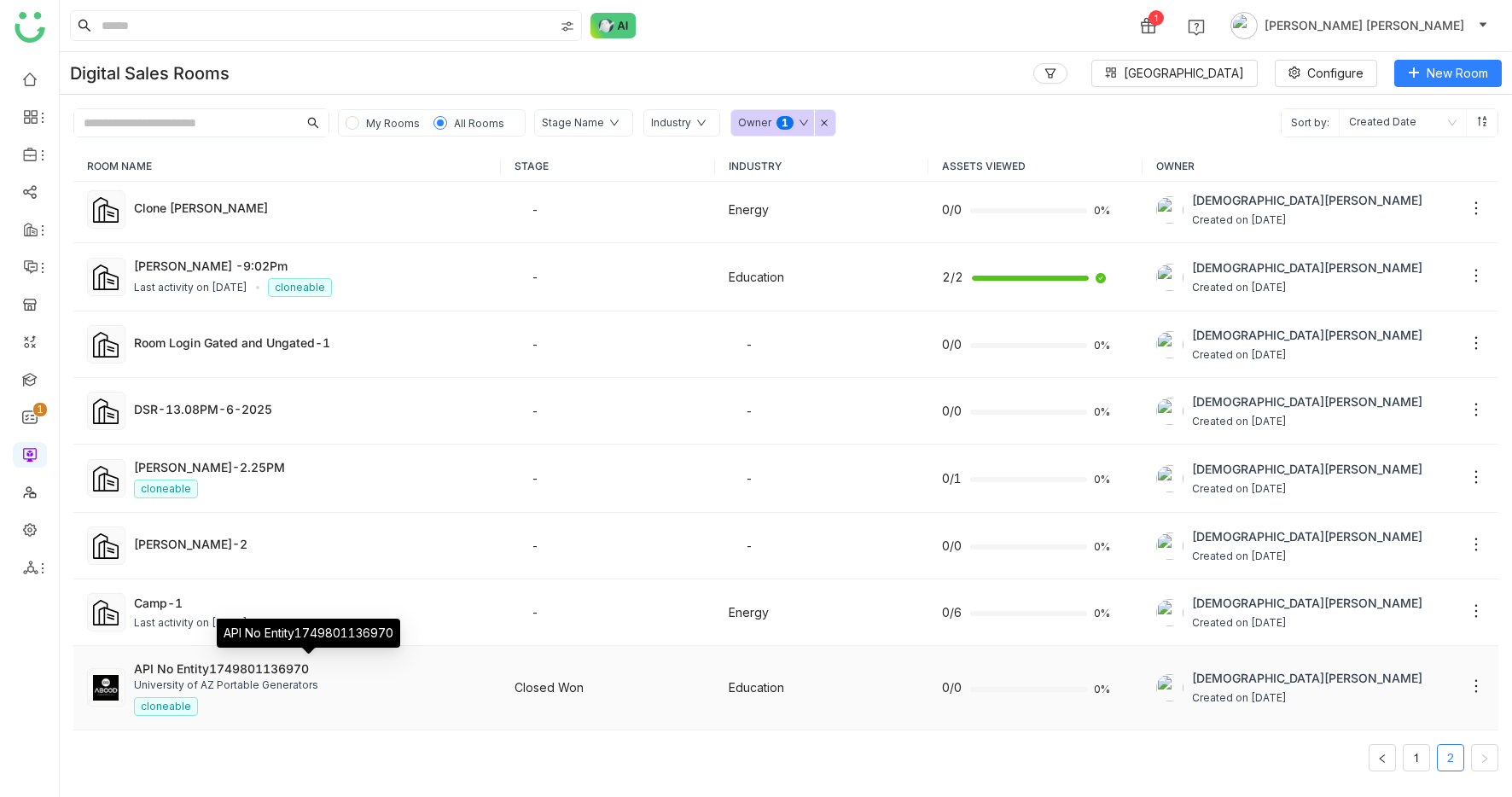
click at [289, 670] on div "API No Entity1749801136970" at bounding box center [311, 668] width 353 height 18
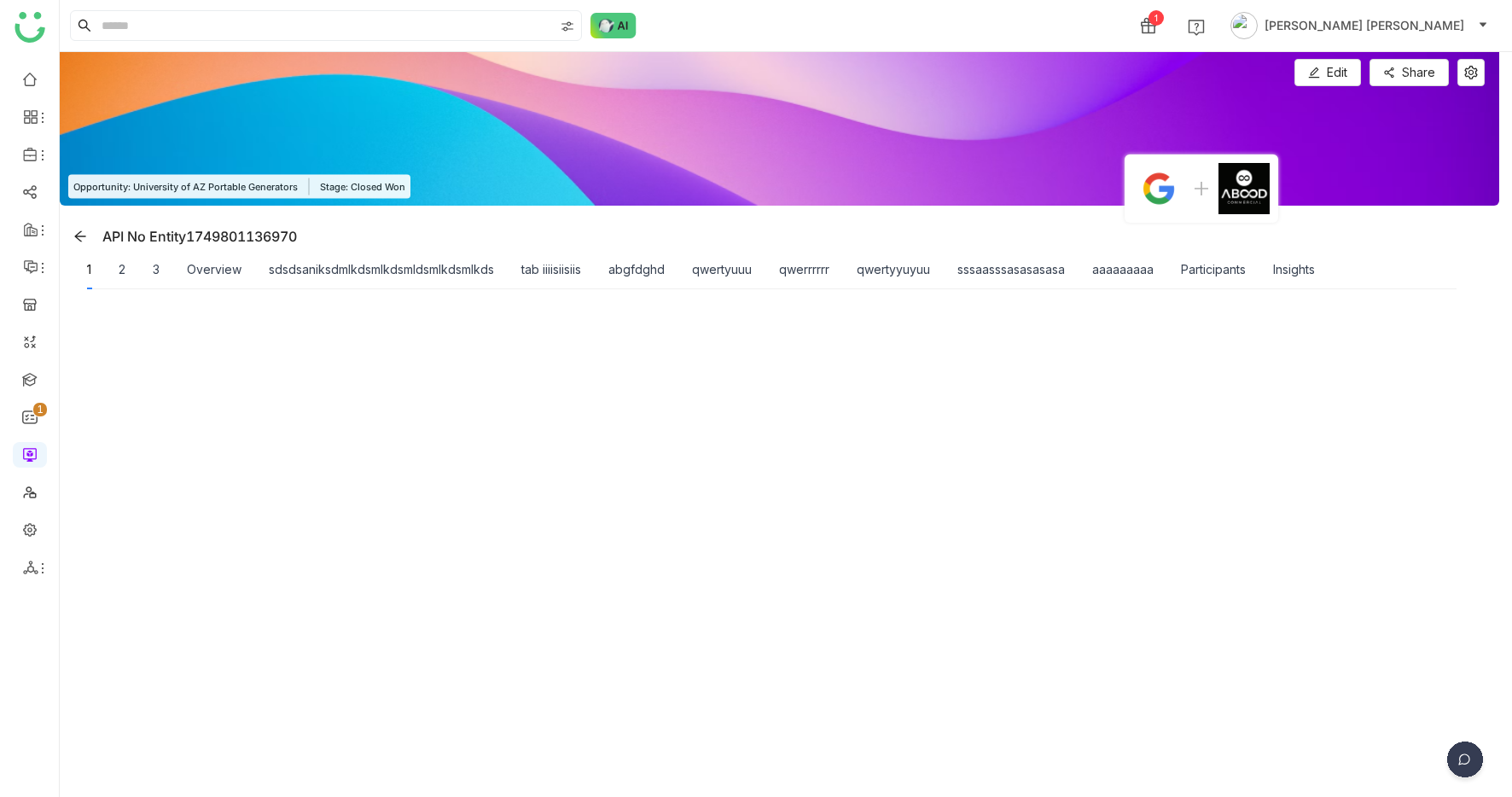
click at [114, 269] on div "1 2 3 Overview sdsdsaniksdmlkdsmlkdsmldsmlkdsmlkds tab iiiisiisiis abgfdghd qwe…" at bounding box center [701, 270] width 1228 height 39
click at [125, 269] on div "2" at bounding box center [121, 270] width 6 height 19
click at [159, 270] on div "3" at bounding box center [156, 270] width 6 height 19
click at [195, 276] on div "Overview" at bounding box center [214, 270] width 55 height 19
click at [358, 277] on div "sdsdsaniksdmlkdsmlkdsmldsmlkdsmlkds" at bounding box center [381, 270] width 225 height 19
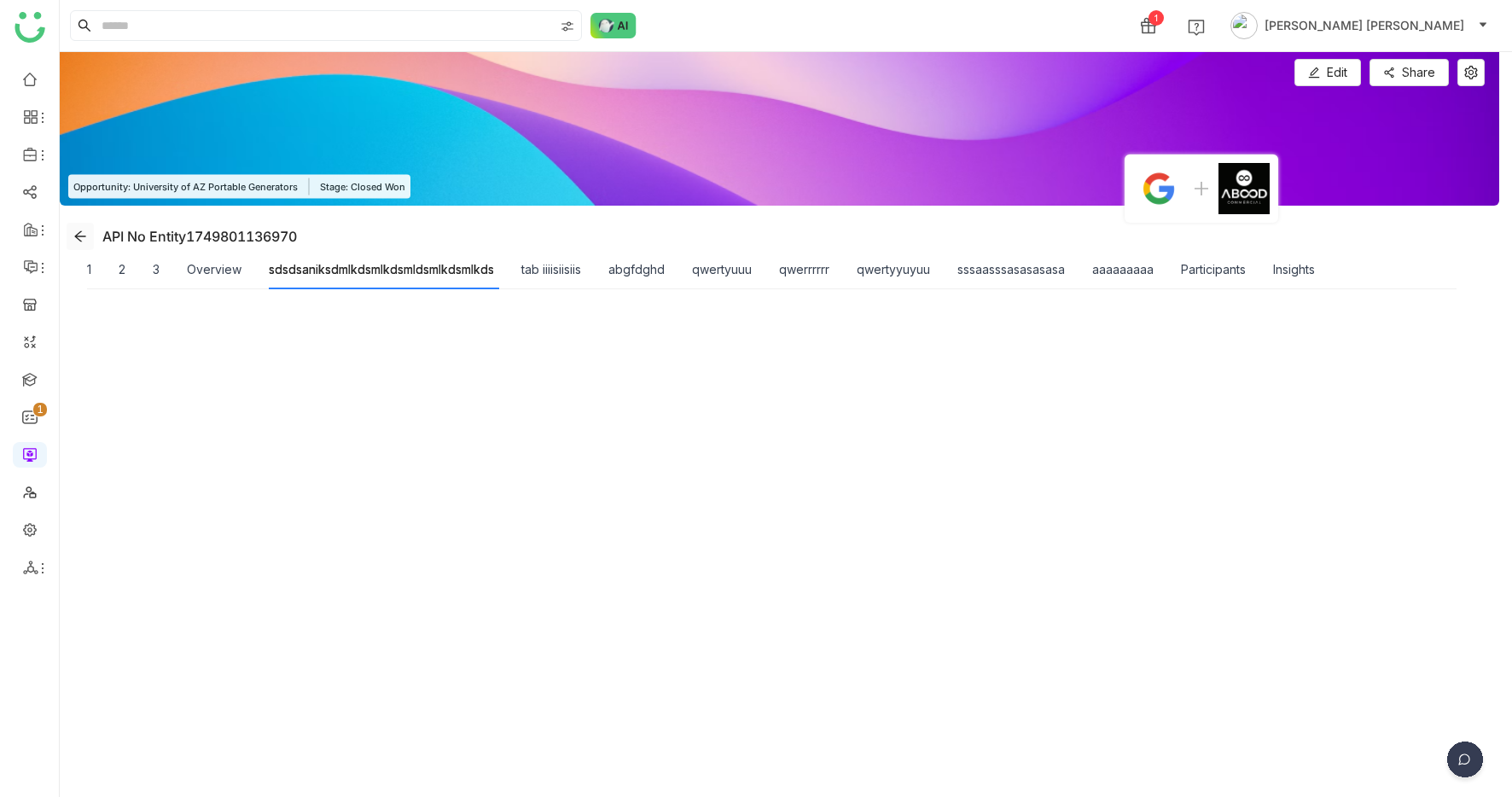
click at [81, 234] on icon at bounding box center [80, 236] width 14 height 14
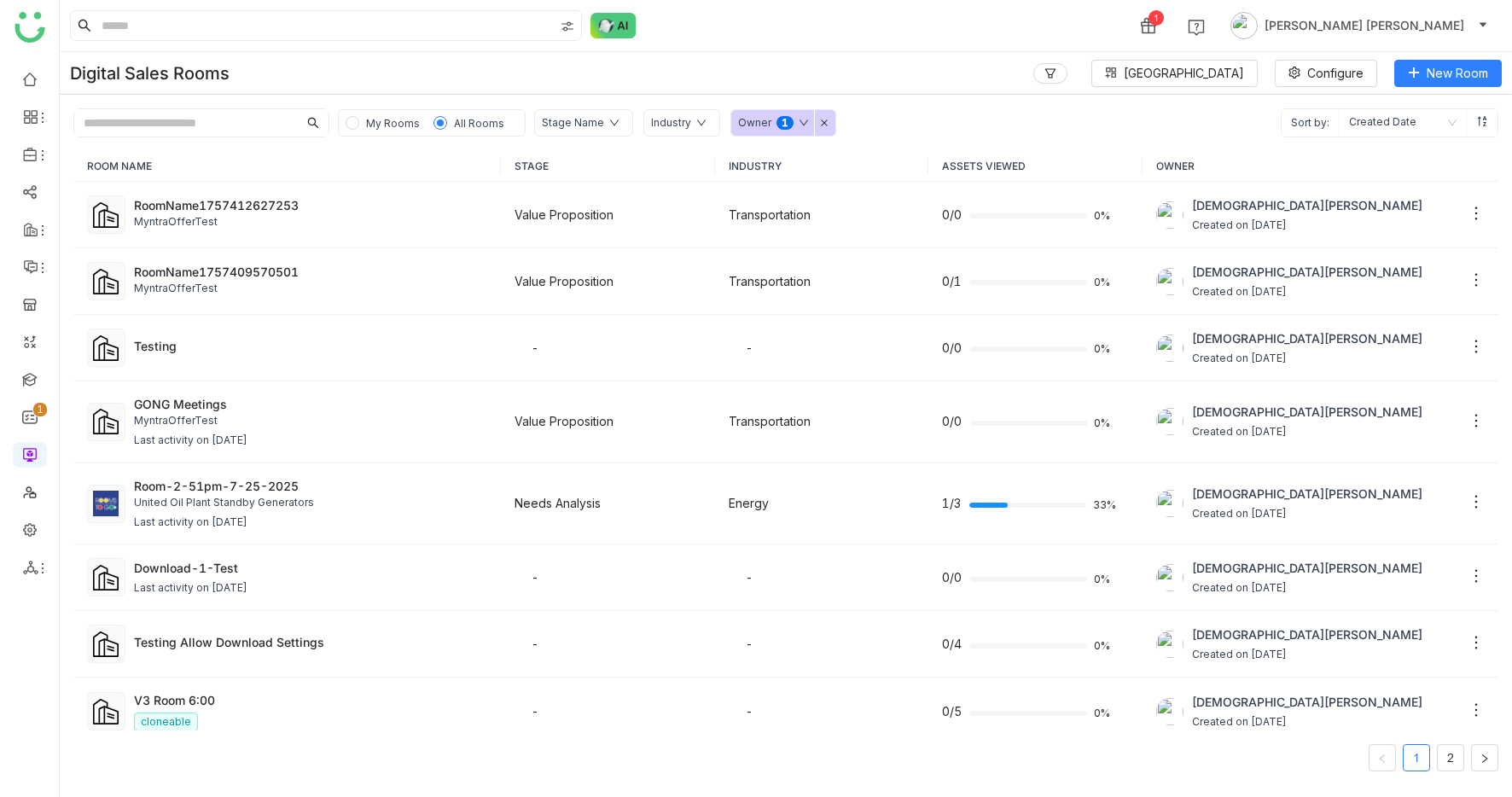
click at [177, 131] on input "text" at bounding box center [185, 122] width 223 height 27
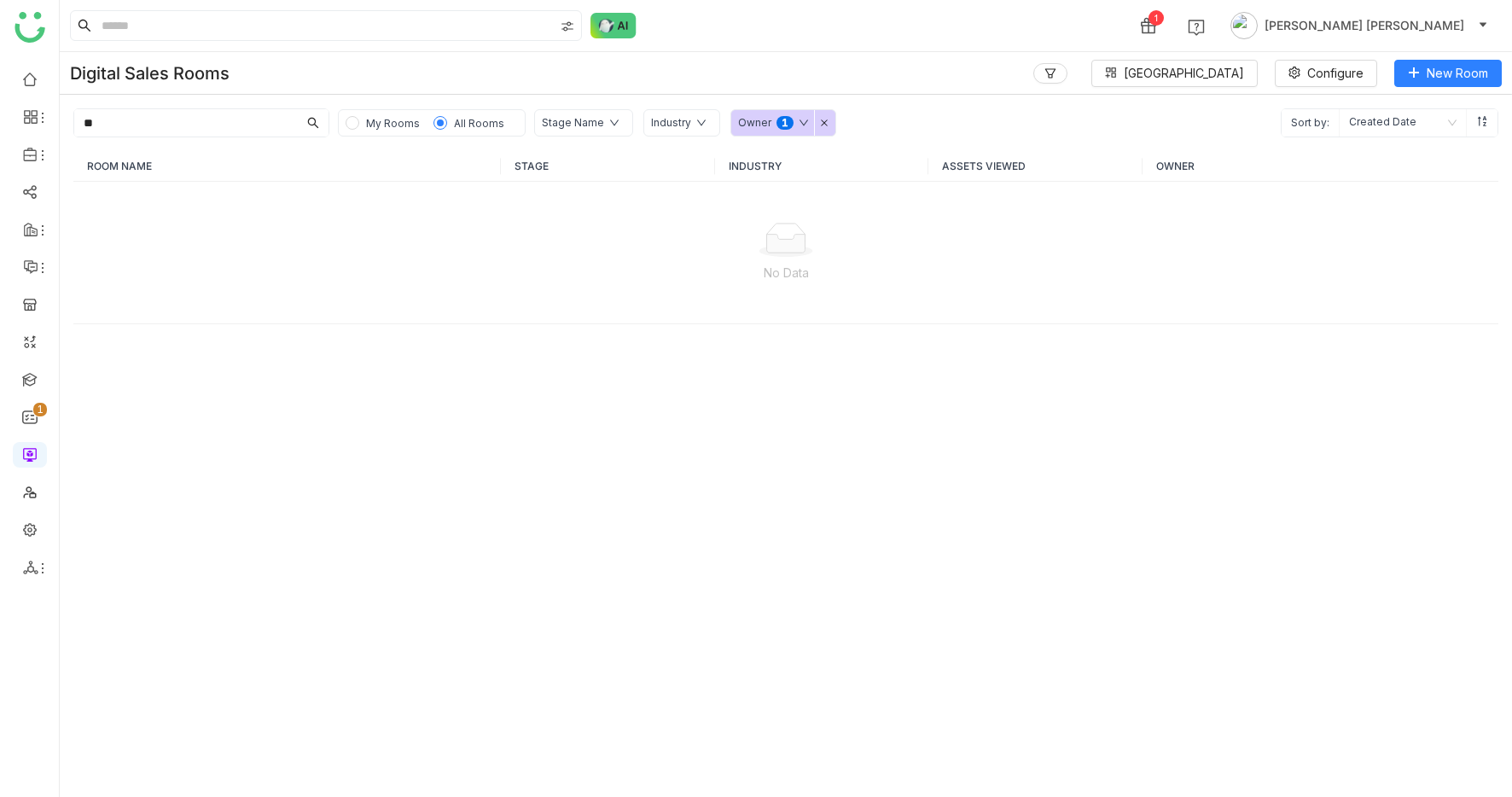
type input "**"
click at [820, 117] on div "Owner 0 1 2 3 4 5 6 7 8 9" at bounding box center [783, 122] width 106 height 27
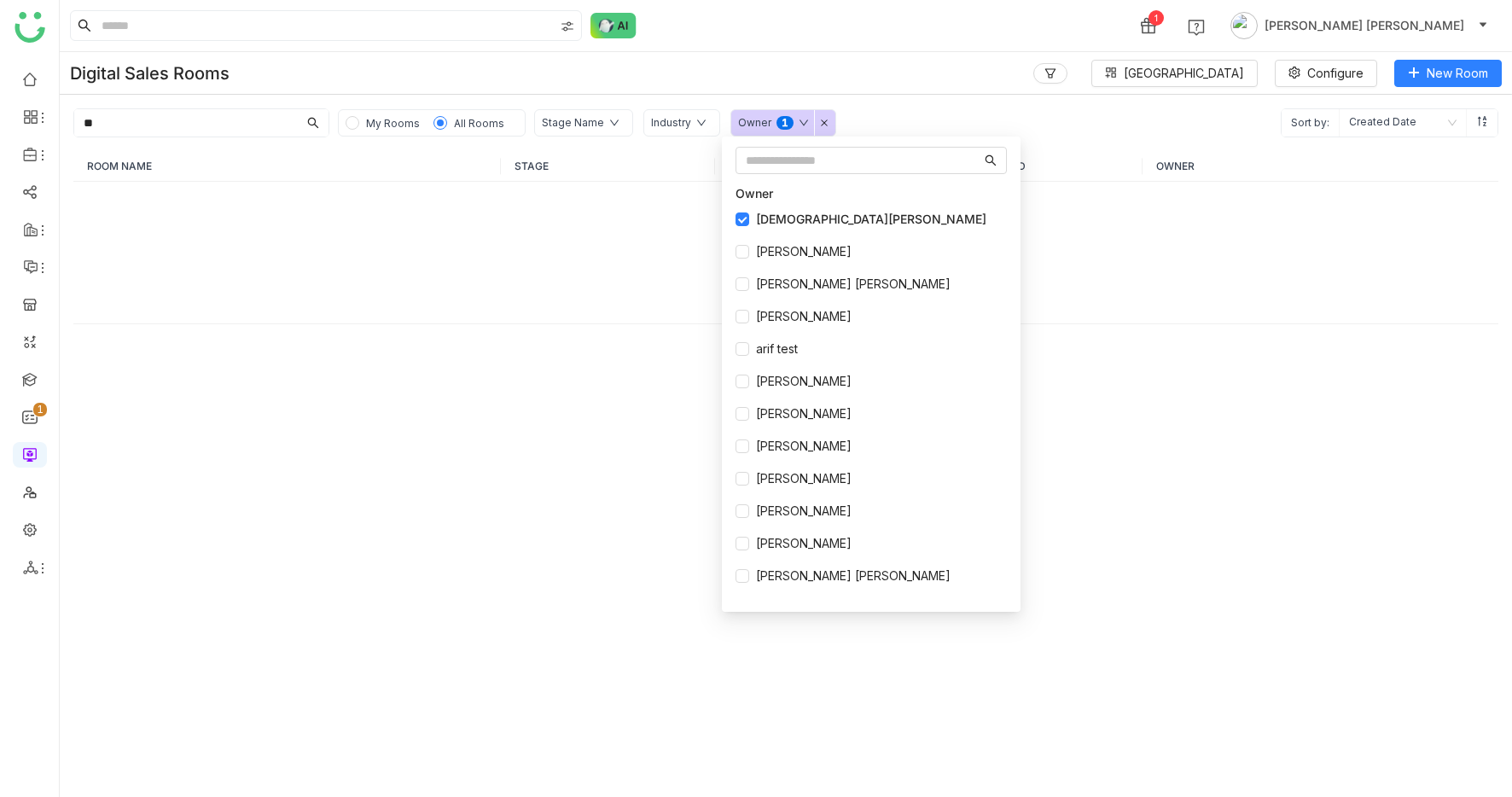
click at [819, 120] on div "Owner 0 1 2 3 4 5 6 7 8 9" at bounding box center [783, 122] width 106 height 27
click at [820, 122] on icon at bounding box center [824, 122] width 8 height 8
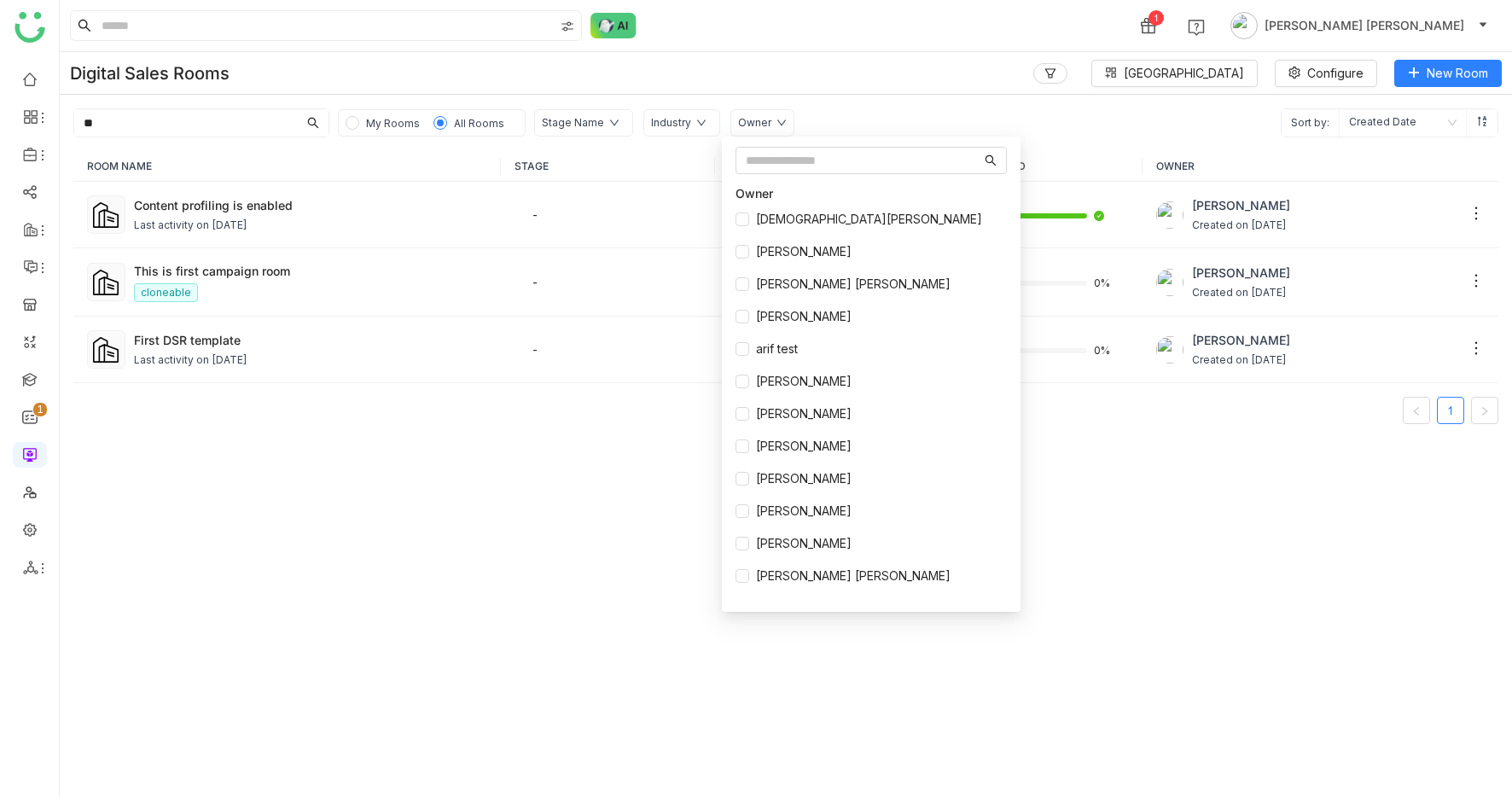
click at [125, 124] on input "**" at bounding box center [185, 122] width 223 height 27
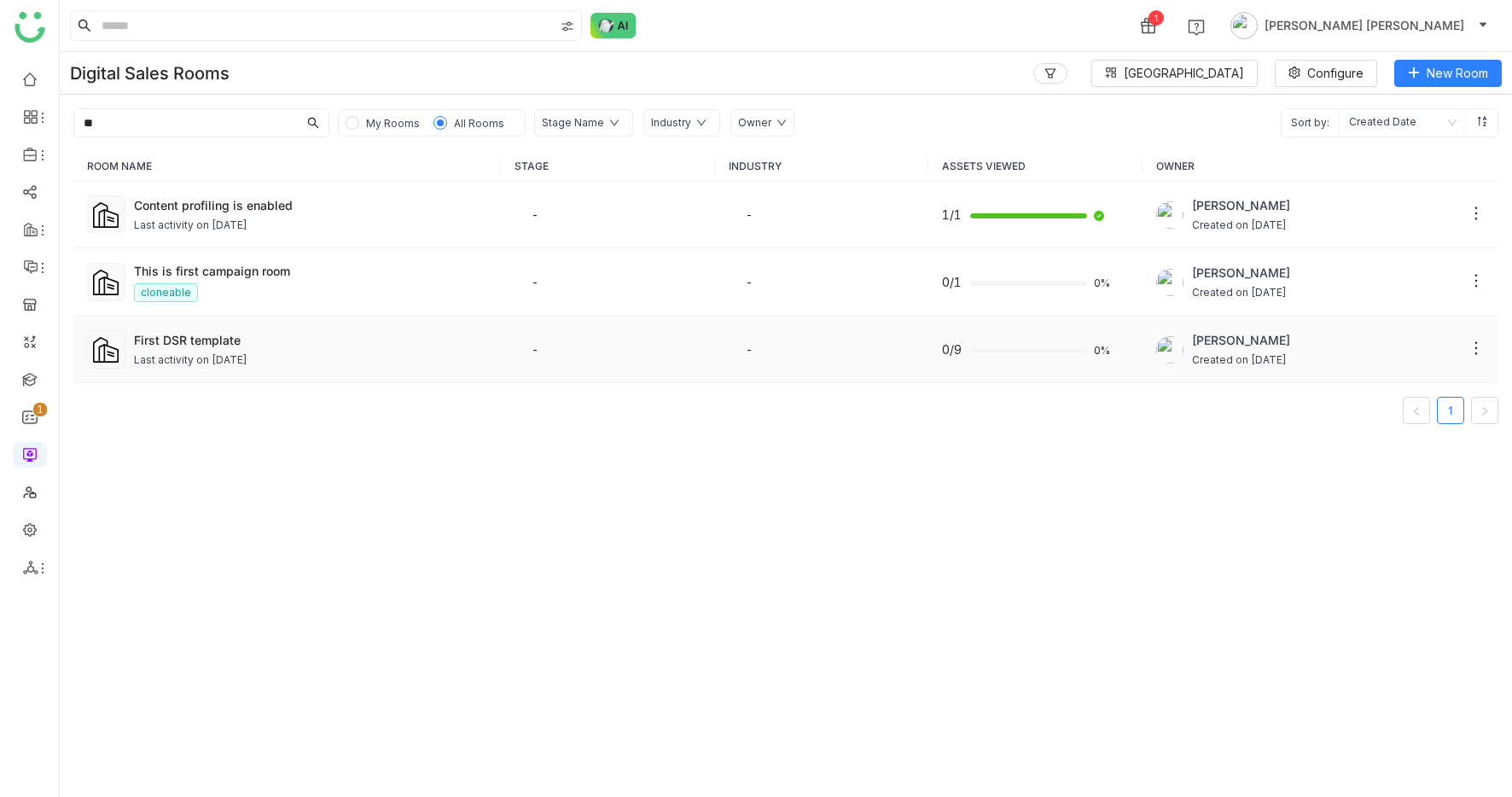
click at [232, 359] on div "Last activity on Jun 13, 2025" at bounding box center [191, 360] width 113 height 16
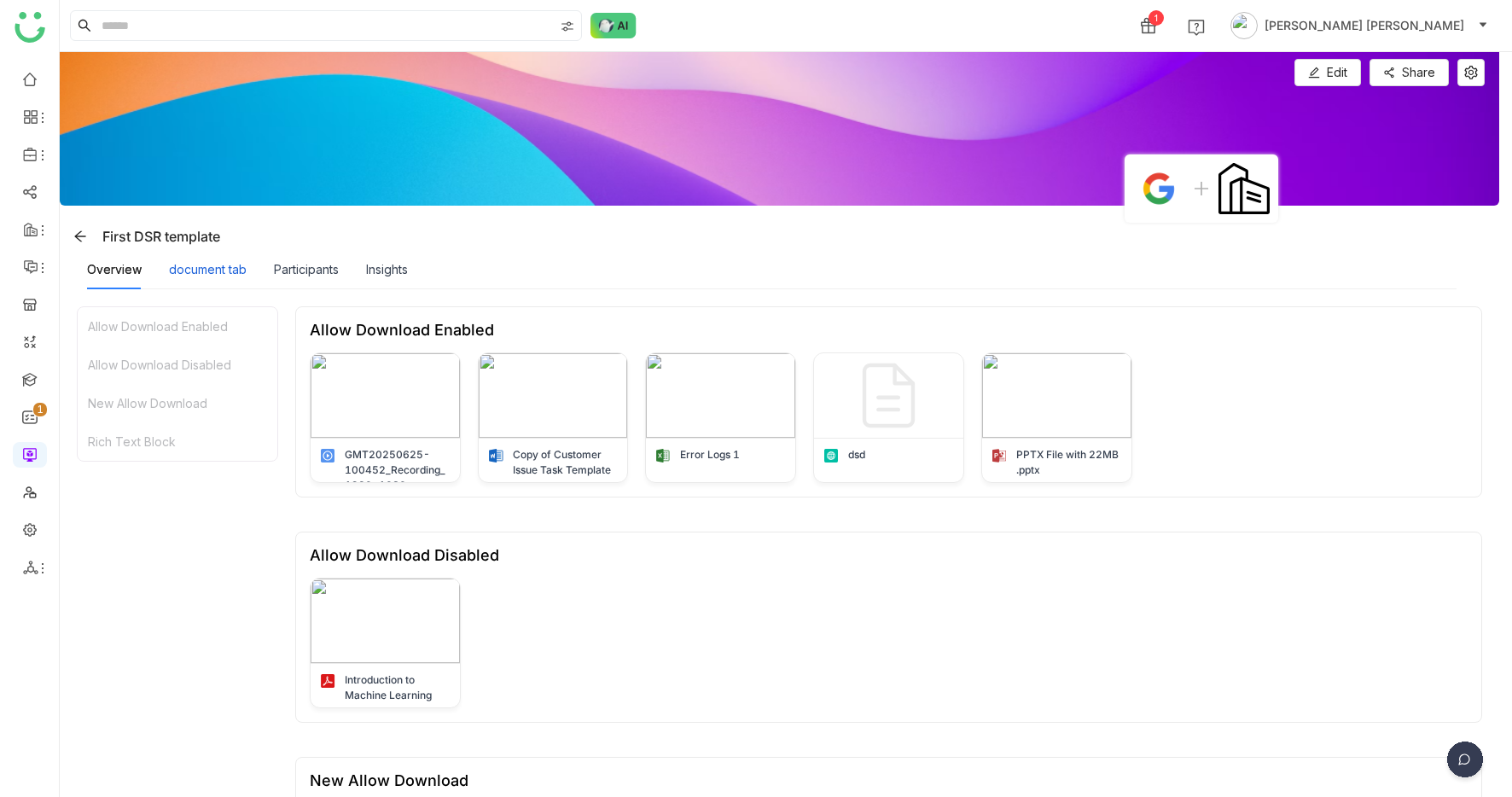
click at [199, 272] on div "document tab" at bounding box center [208, 270] width 78 height 19
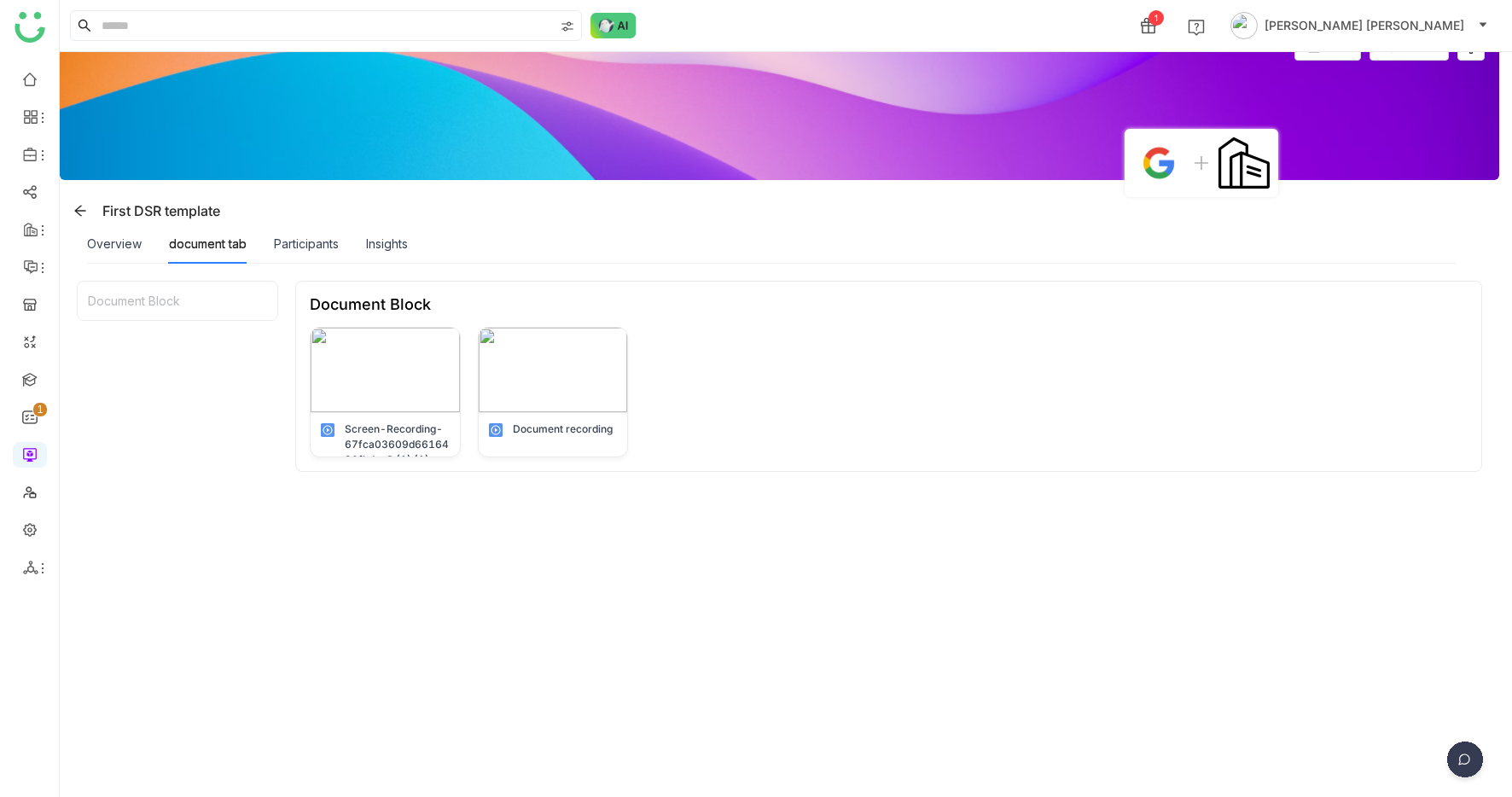
scroll to position [32, 0]
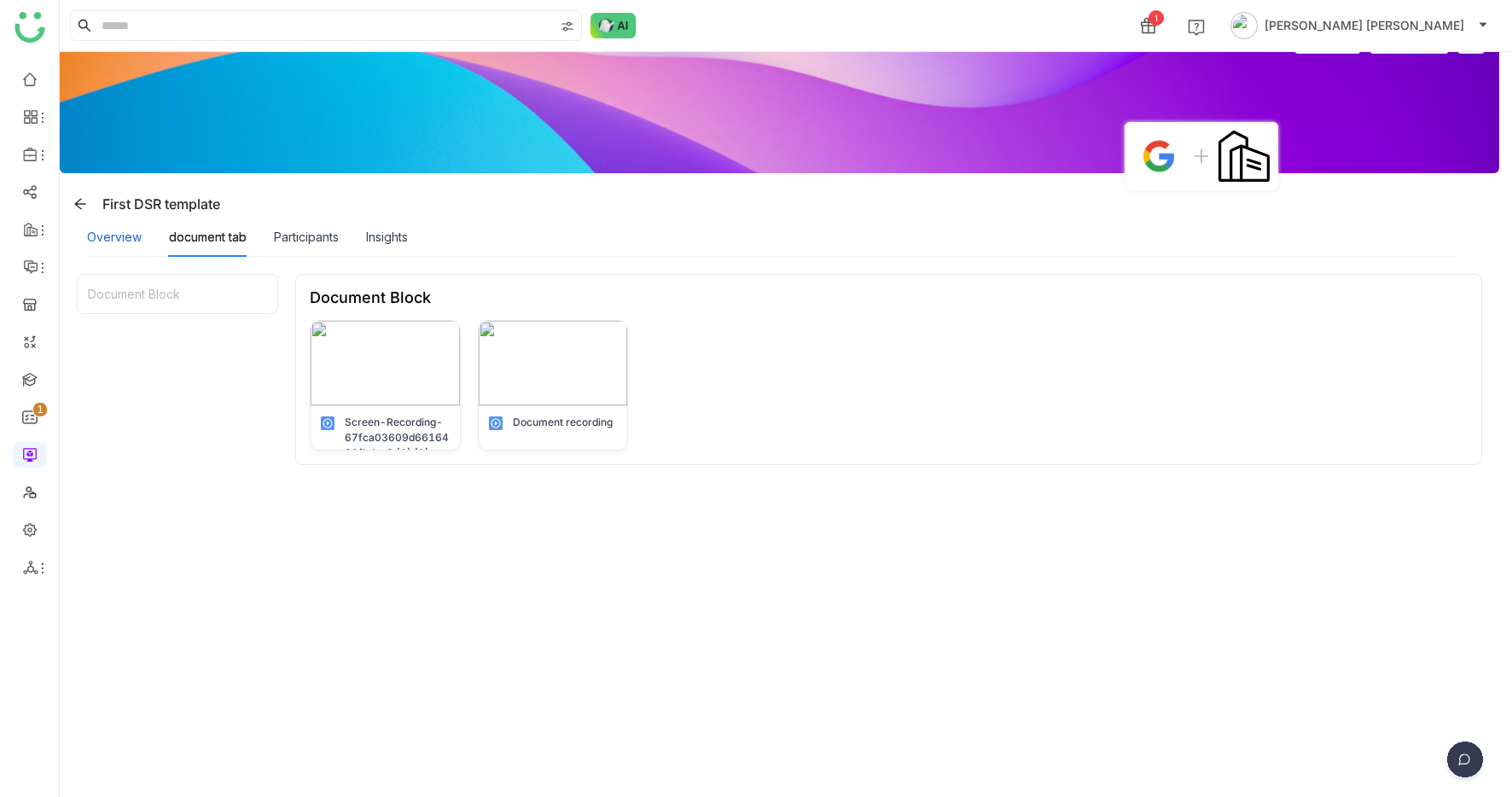
click at [108, 242] on div "Overview" at bounding box center [114, 237] width 55 height 19
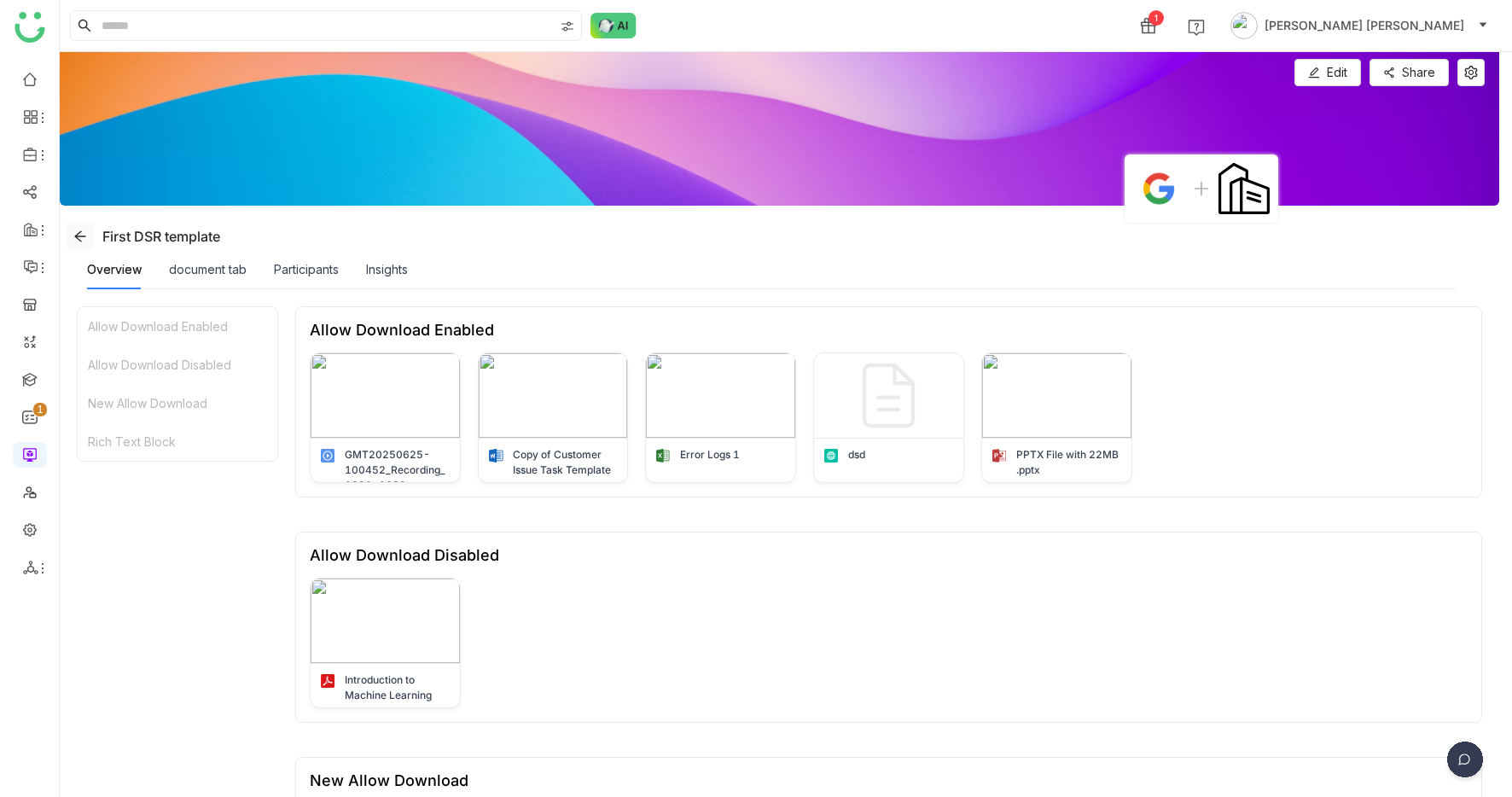
click at [77, 241] on icon at bounding box center [80, 236] width 14 height 14
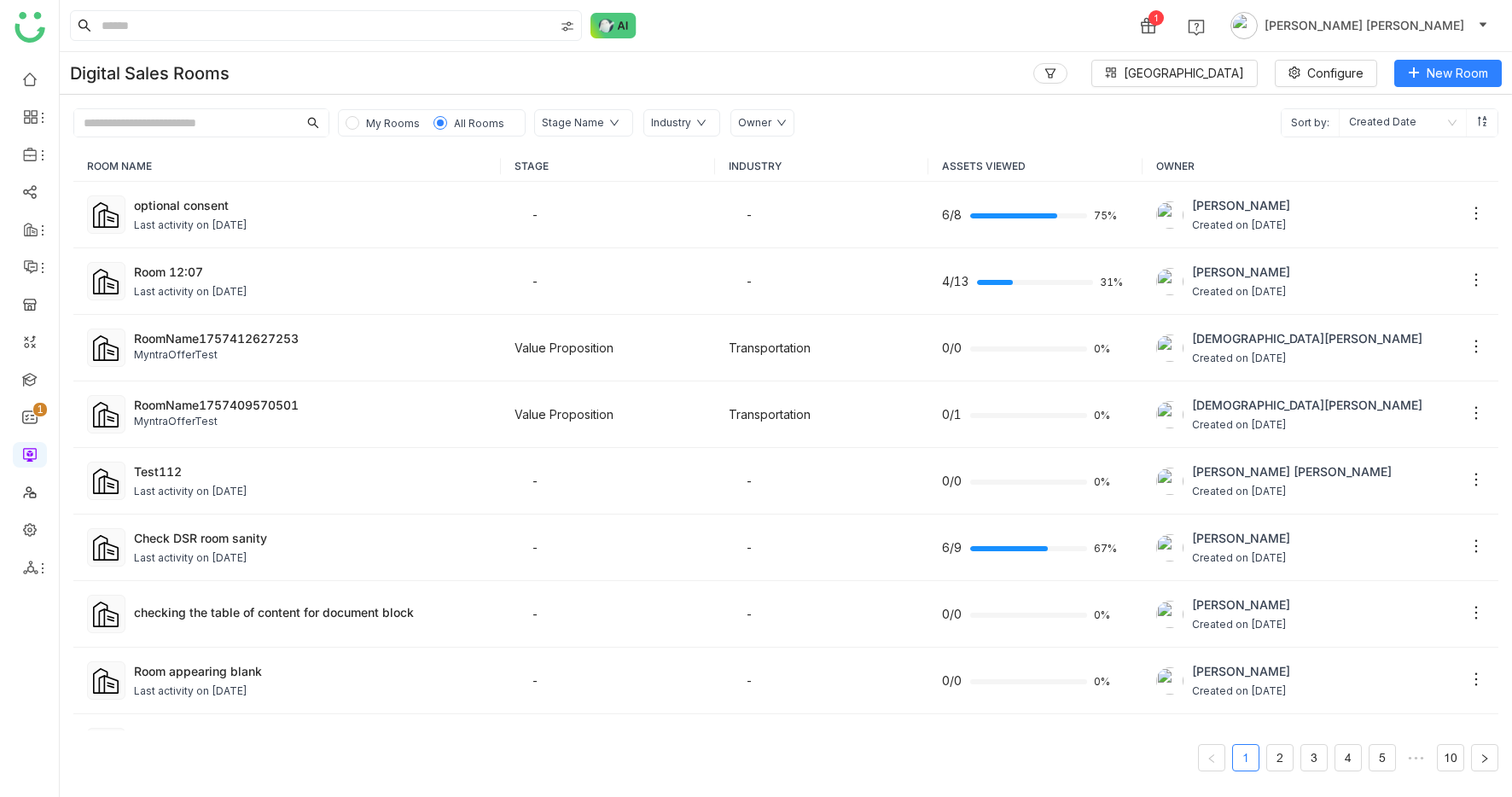
click at [212, 128] on input "text" at bounding box center [185, 122] width 223 height 27
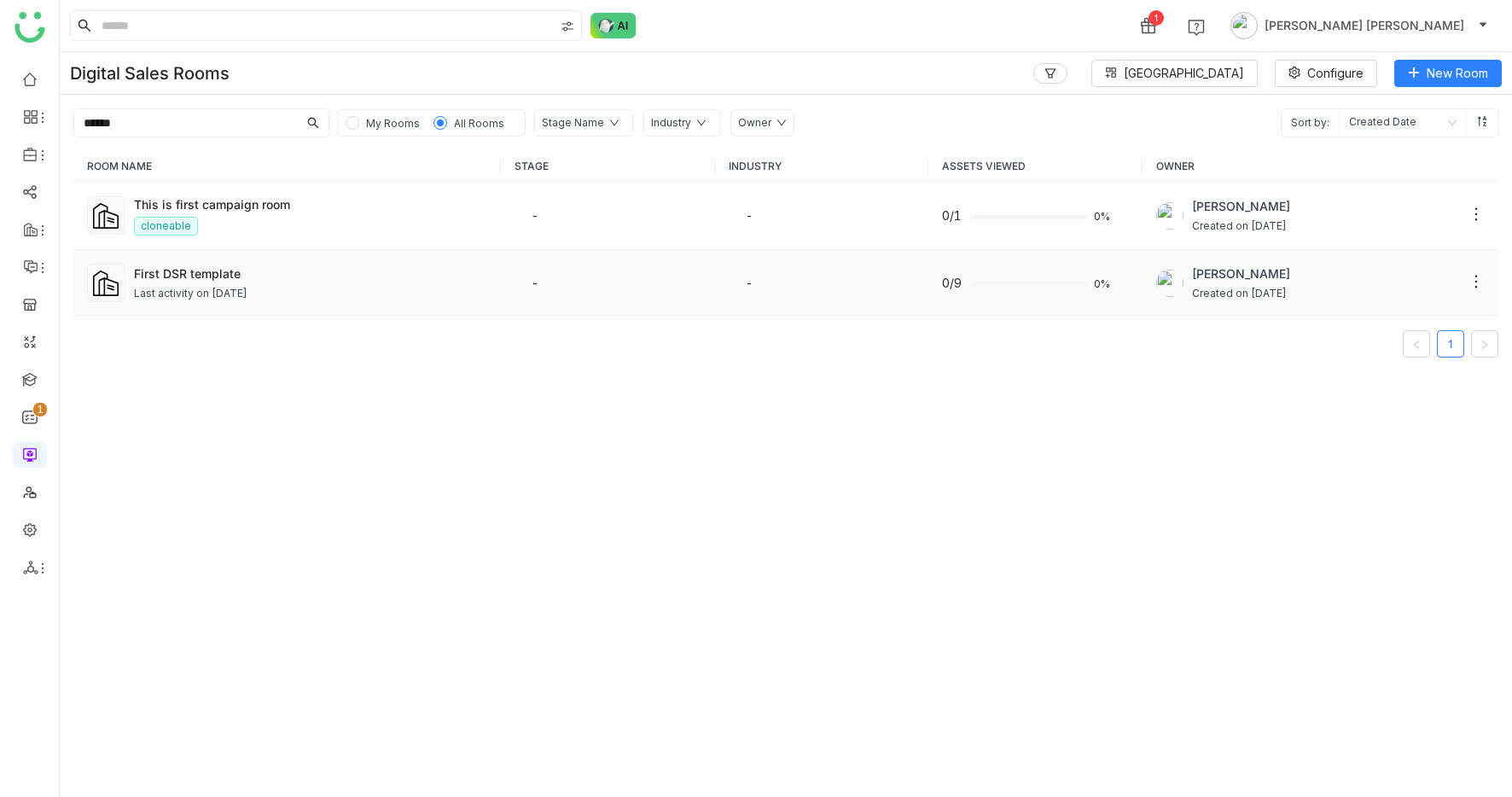
type input "*****"
click at [324, 305] on td "First DSR template Last activity on Jun 13, 2025" at bounding box center [286, 284] width 427 height 67
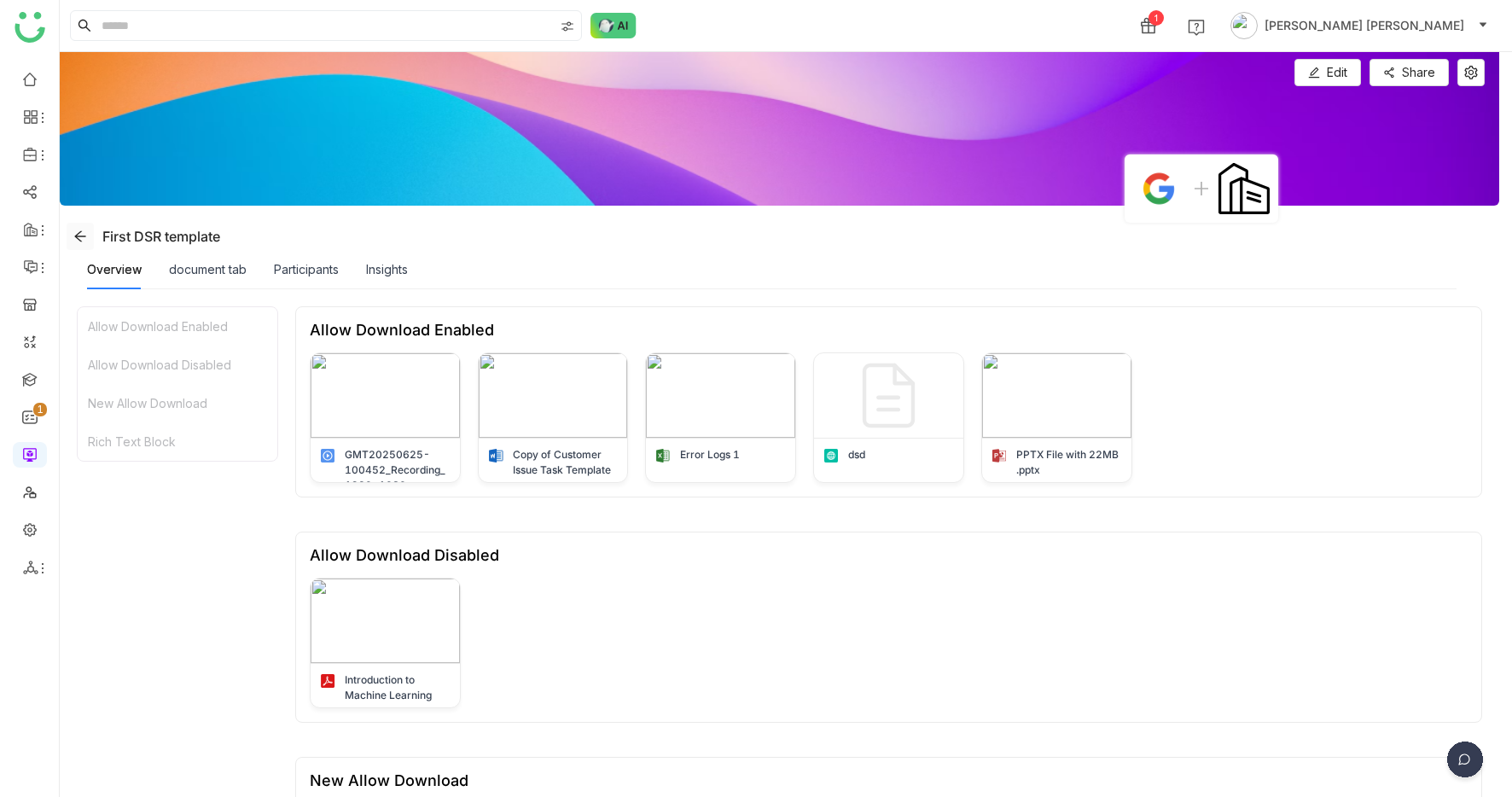
click at [82, 247] on button at bounding box center [80, 235] width 27 height 27
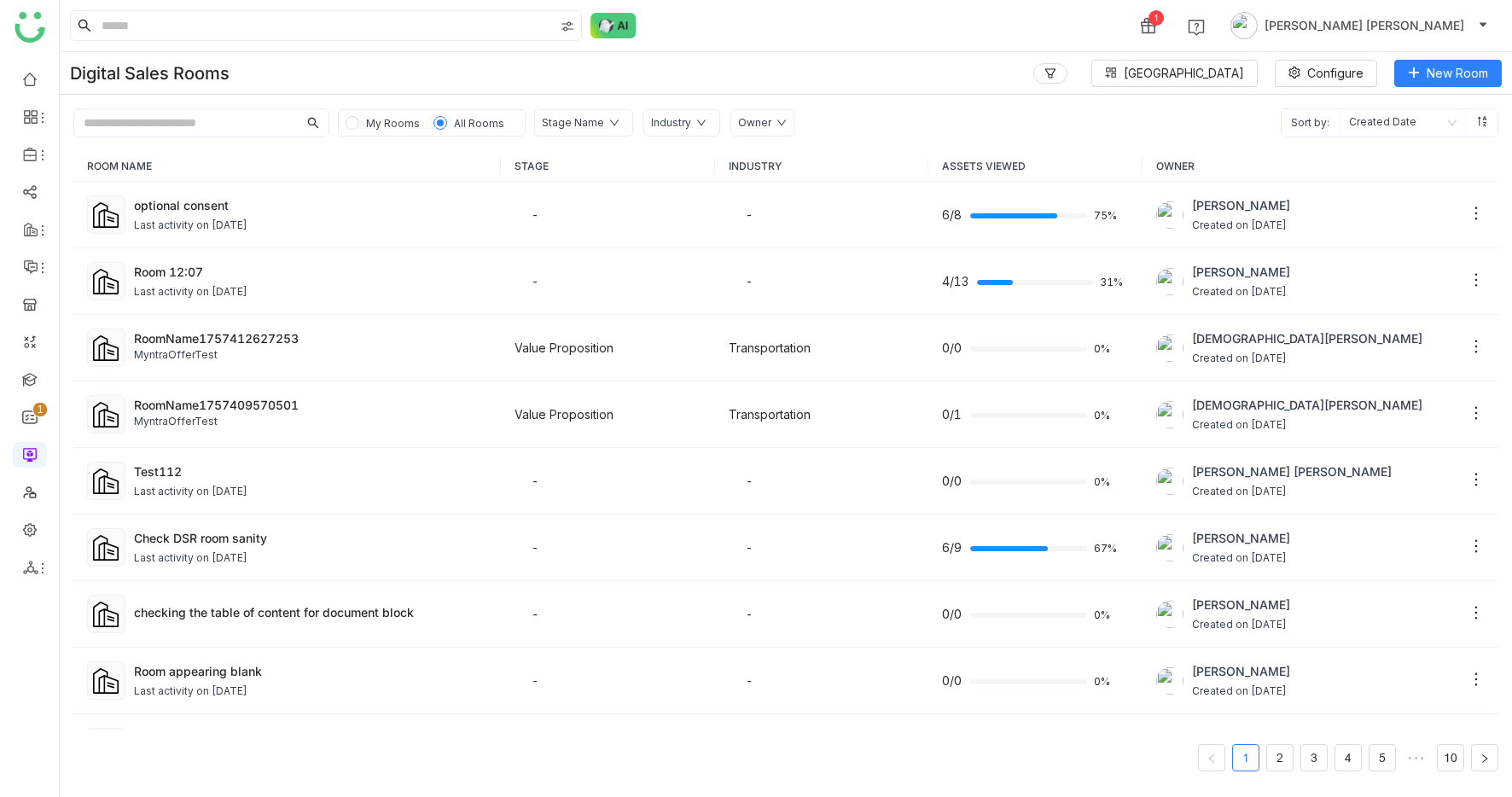
click at [135, 115] on input "text" at bounding box center [185, 122] width 223 height 27
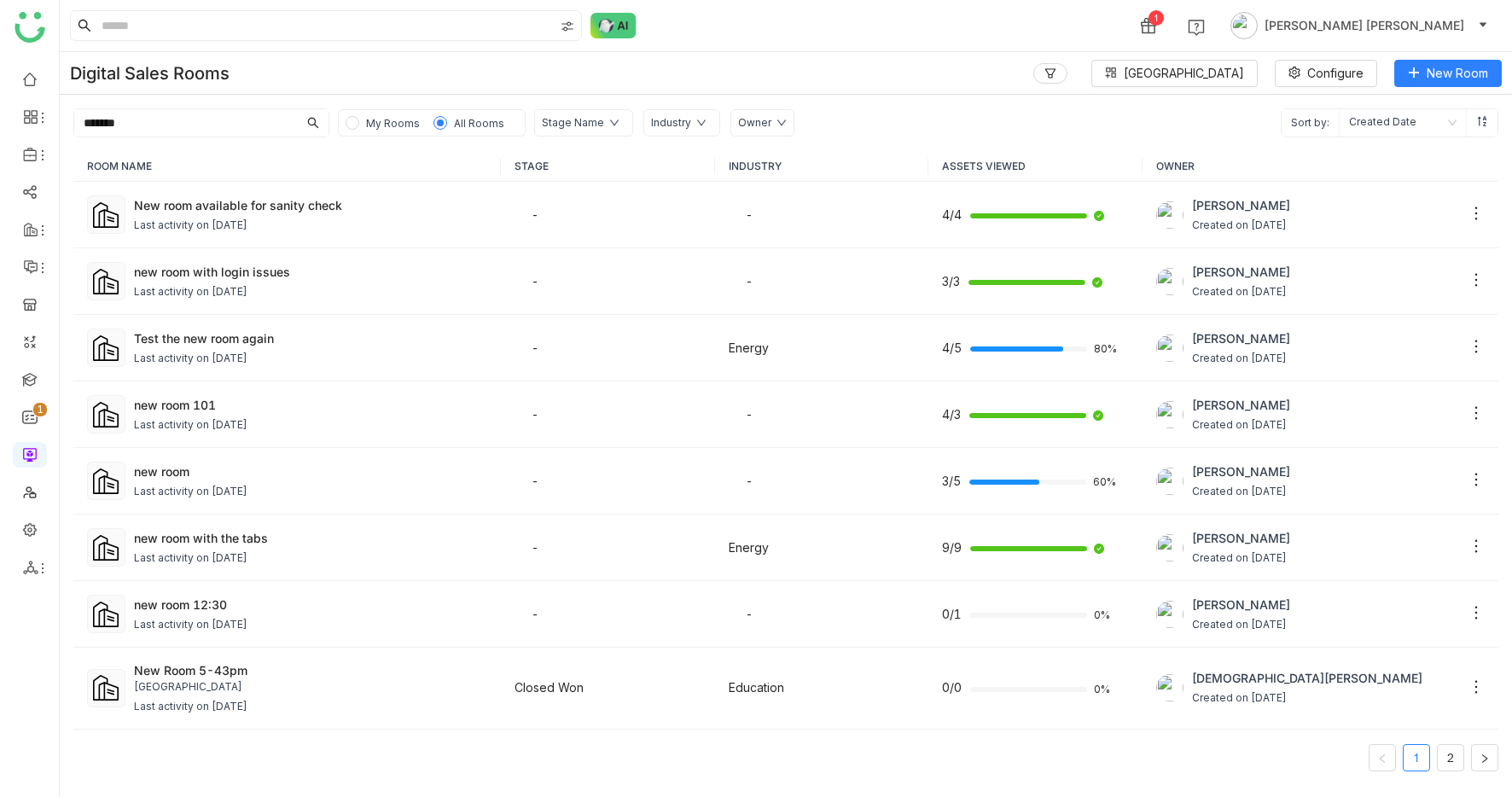
type input "********"
click at [169, 122] on input "********" at bounding box center [185, 122] width 223 height 27
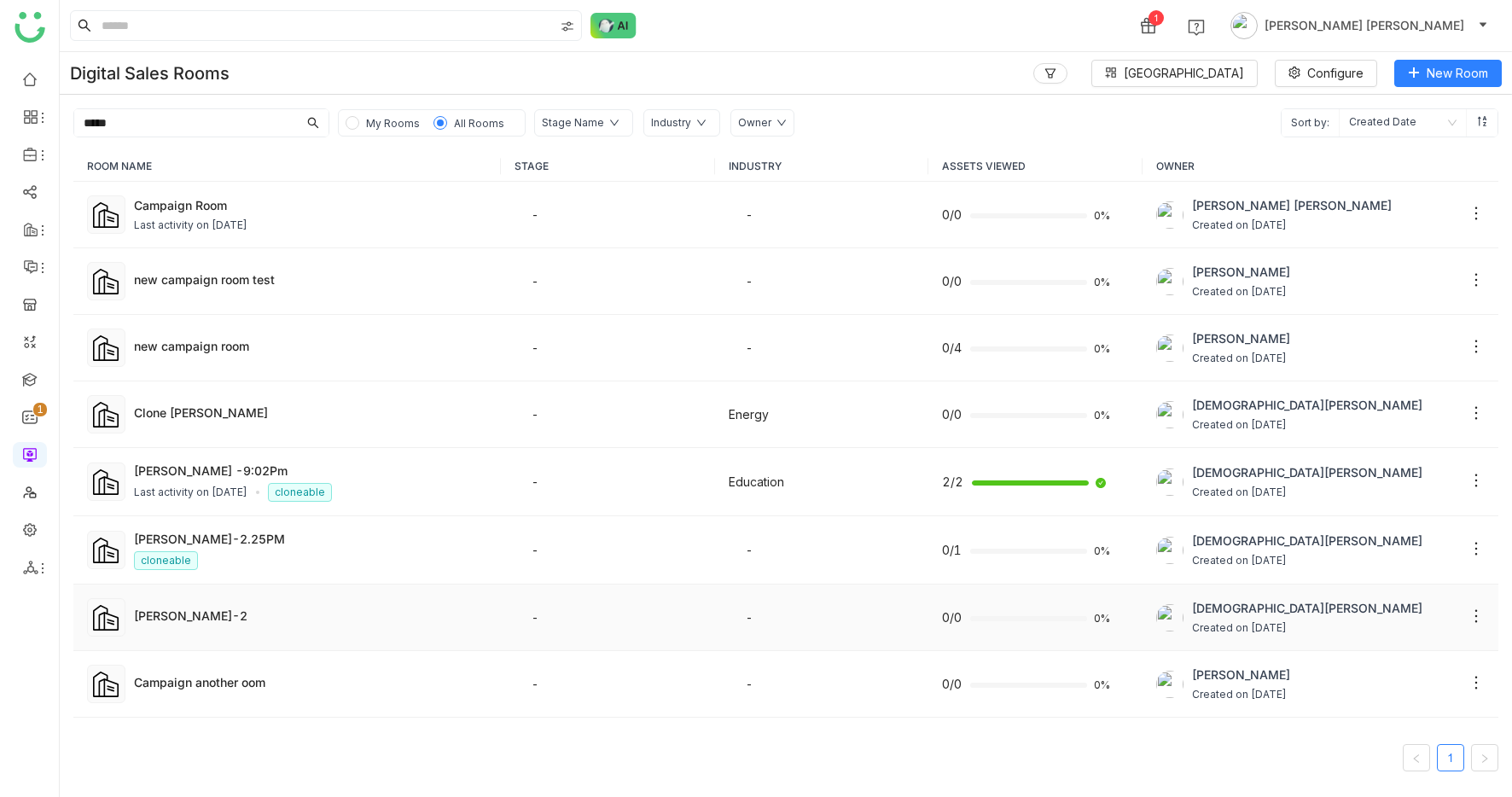
scroll to position [123, 0]
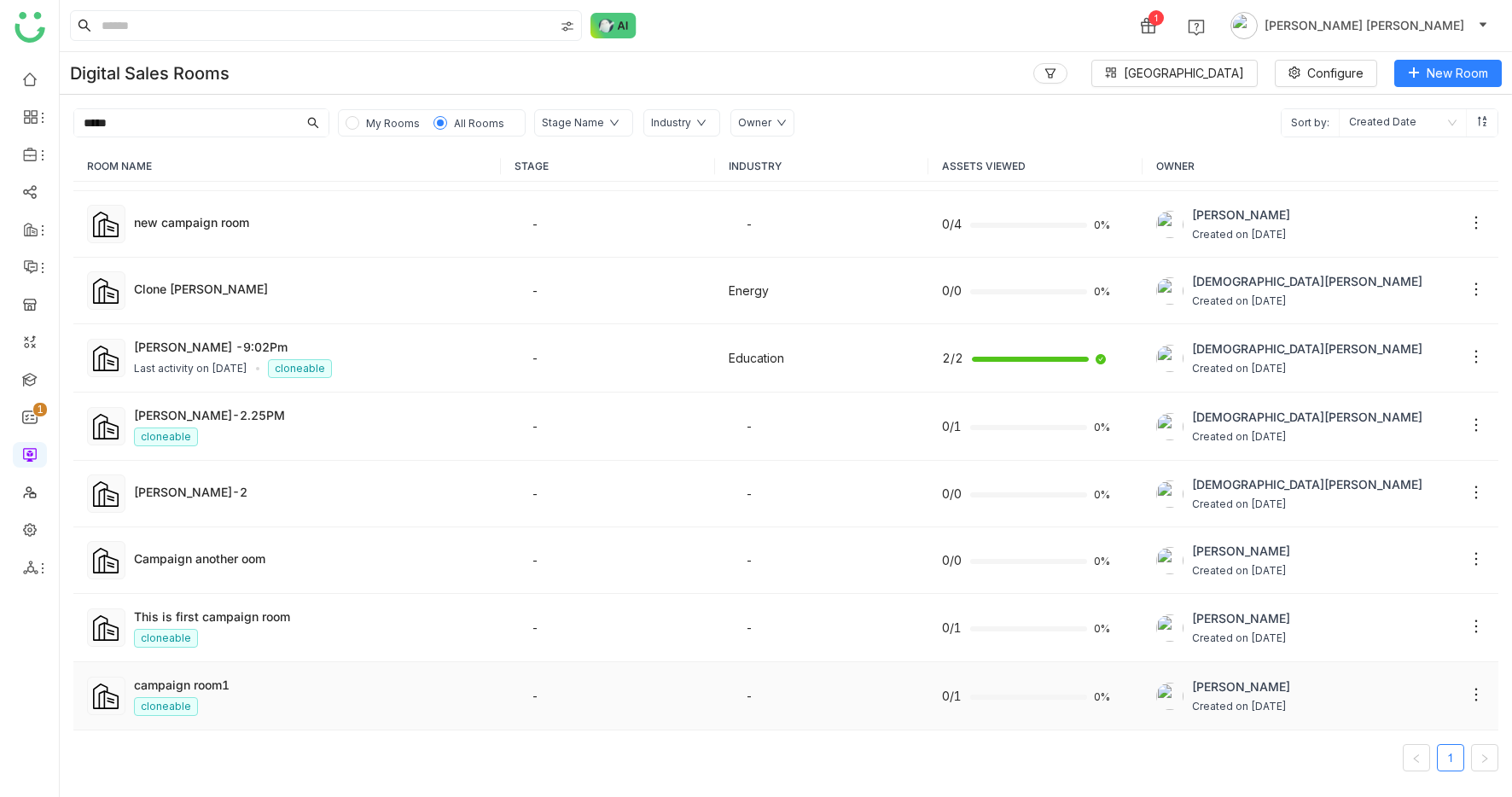
type input "*****"
click at [192, 697] on nz-tag "cloneable" at bounding box center [166, 706] width 64 height 19
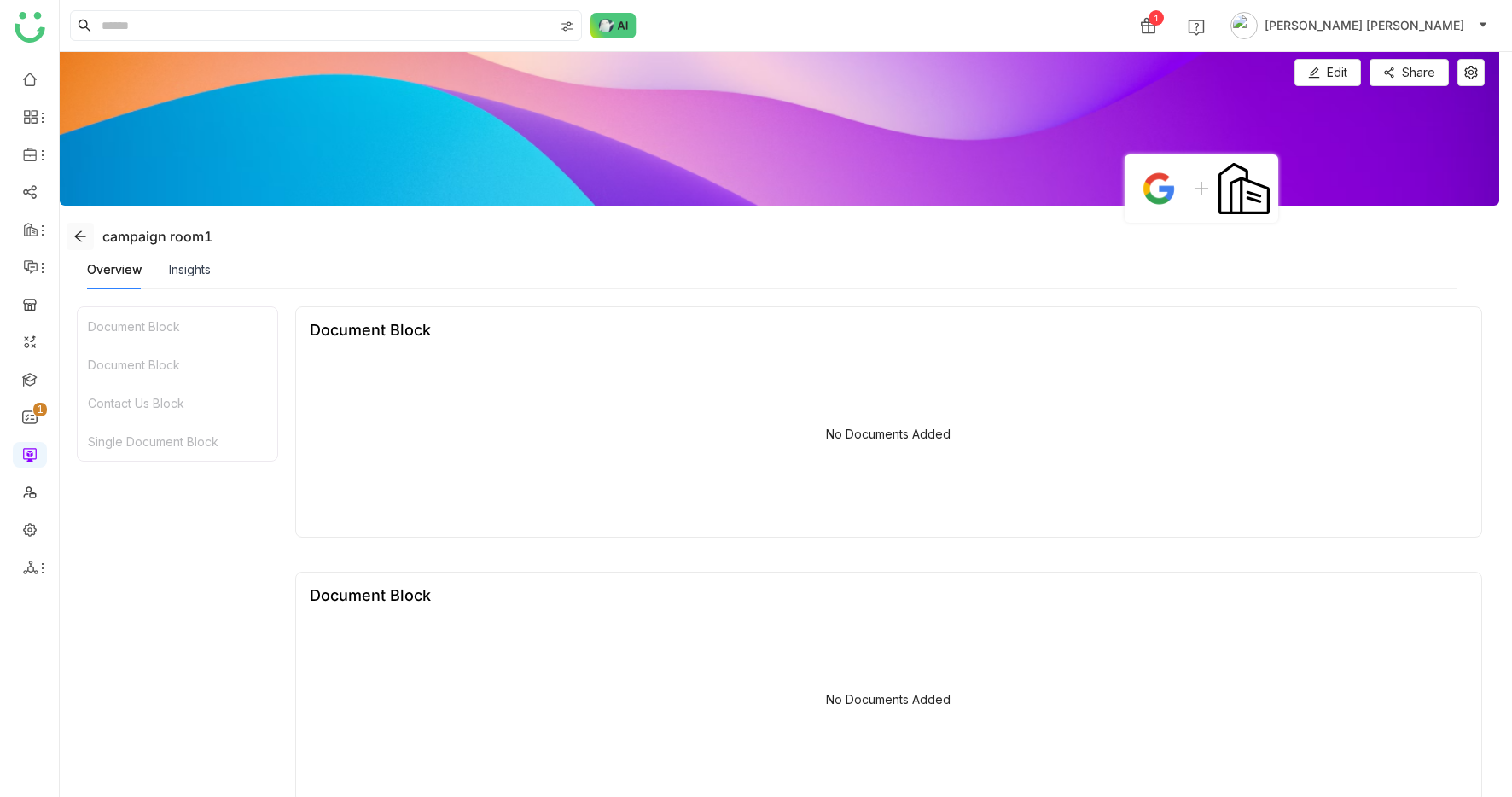
click at [83, 236] on icon at bounding box center [80, 236] width 11 height 11
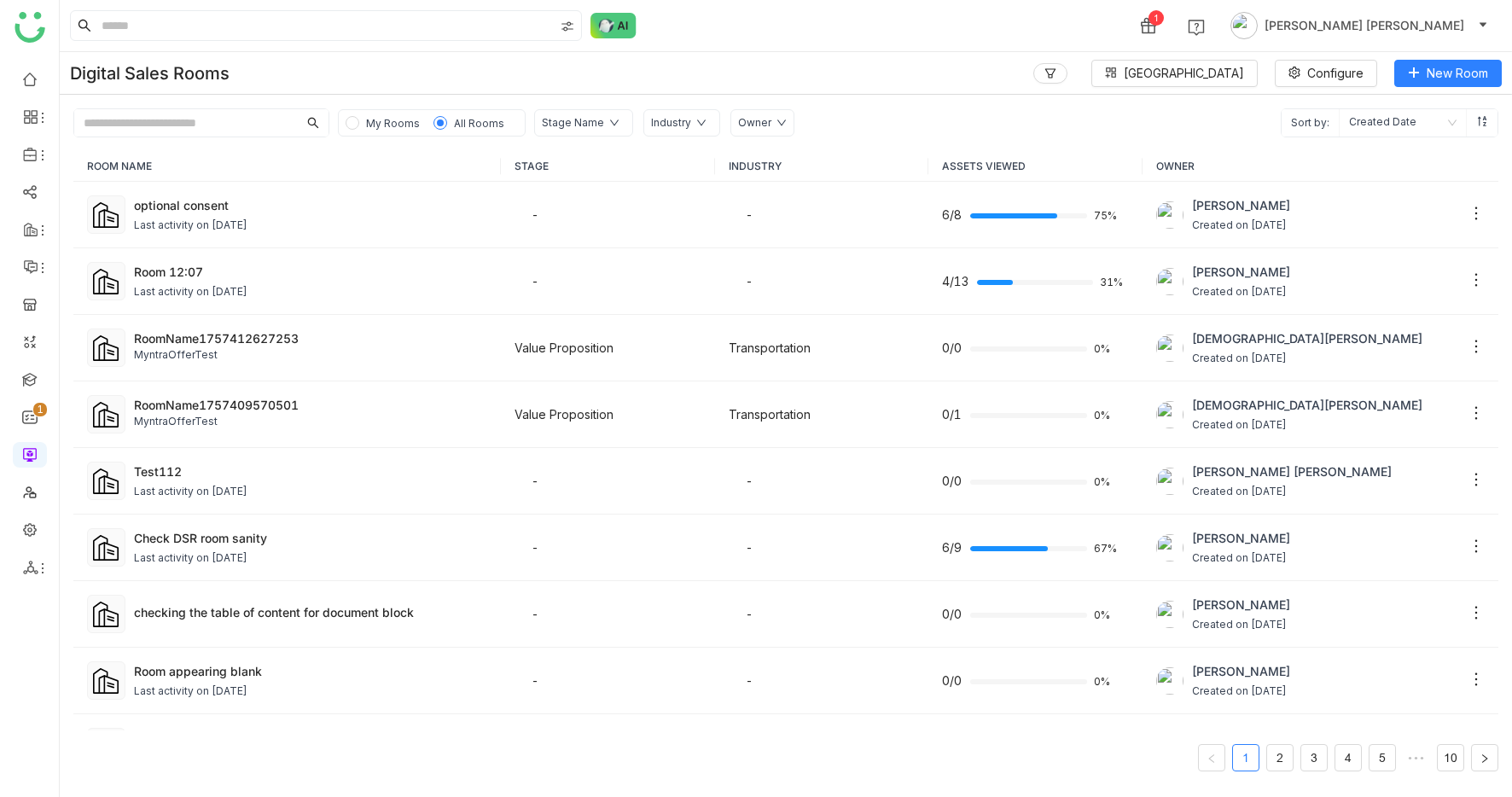
click at [229, 120] on input "text" at bounding box center [185, 122] width 223 height 27
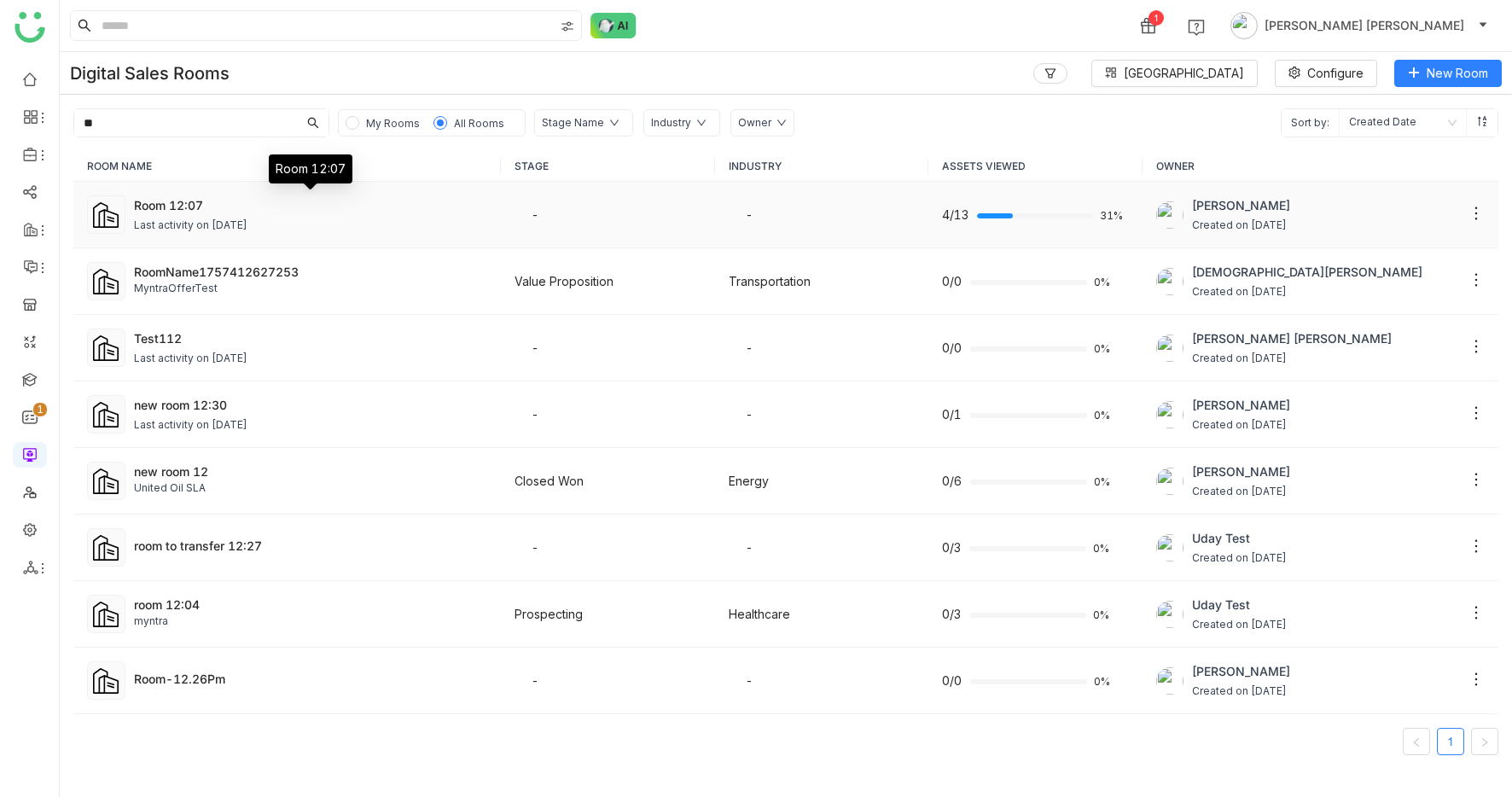
type input "**"
click at [233, 209] on div "Room 12:07" at bounding box center [311, 205] width 353 height 18
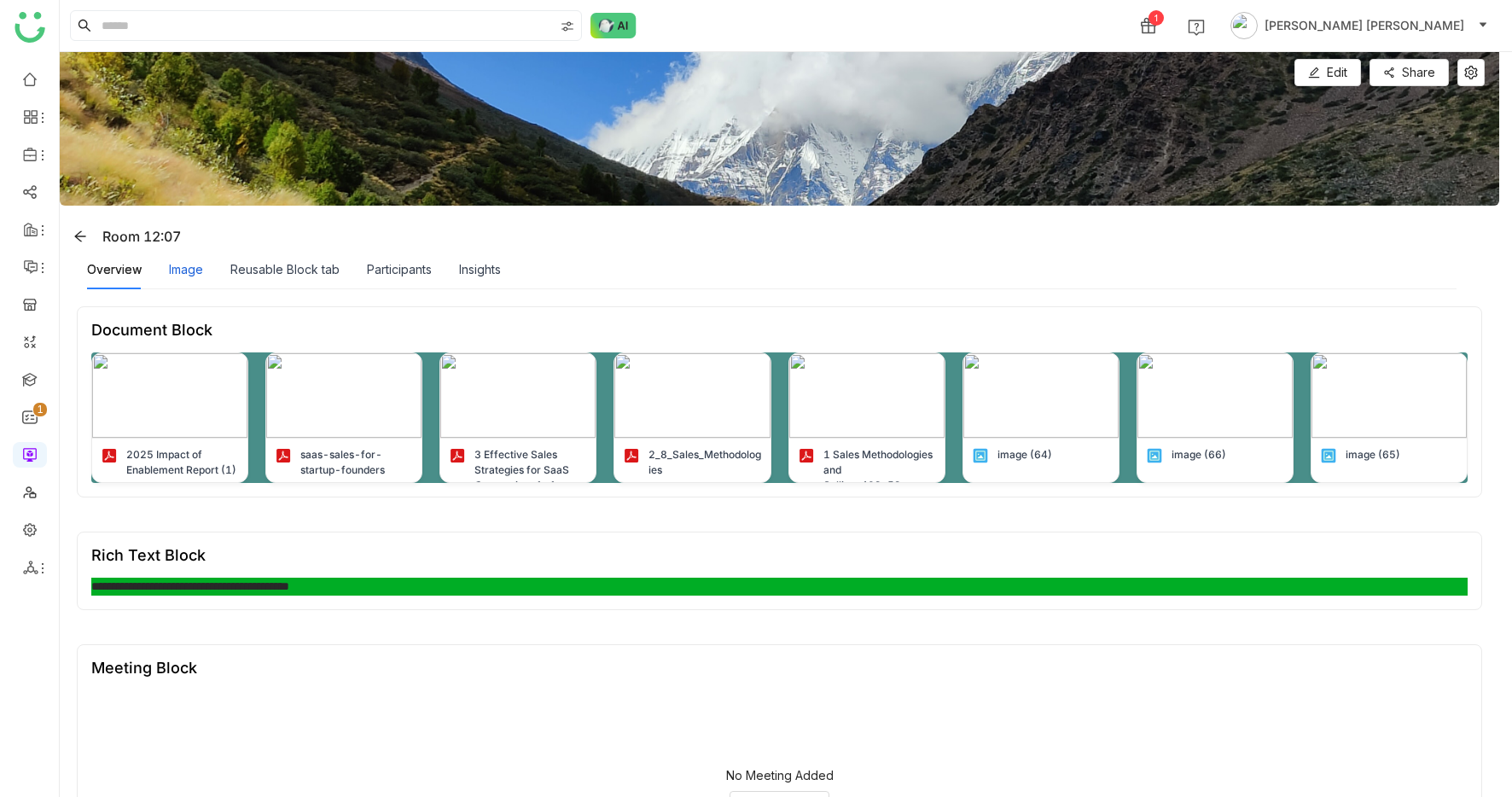
click at [197, 272] on div "Image" at bounding box center [185, 270] width 34 height 19
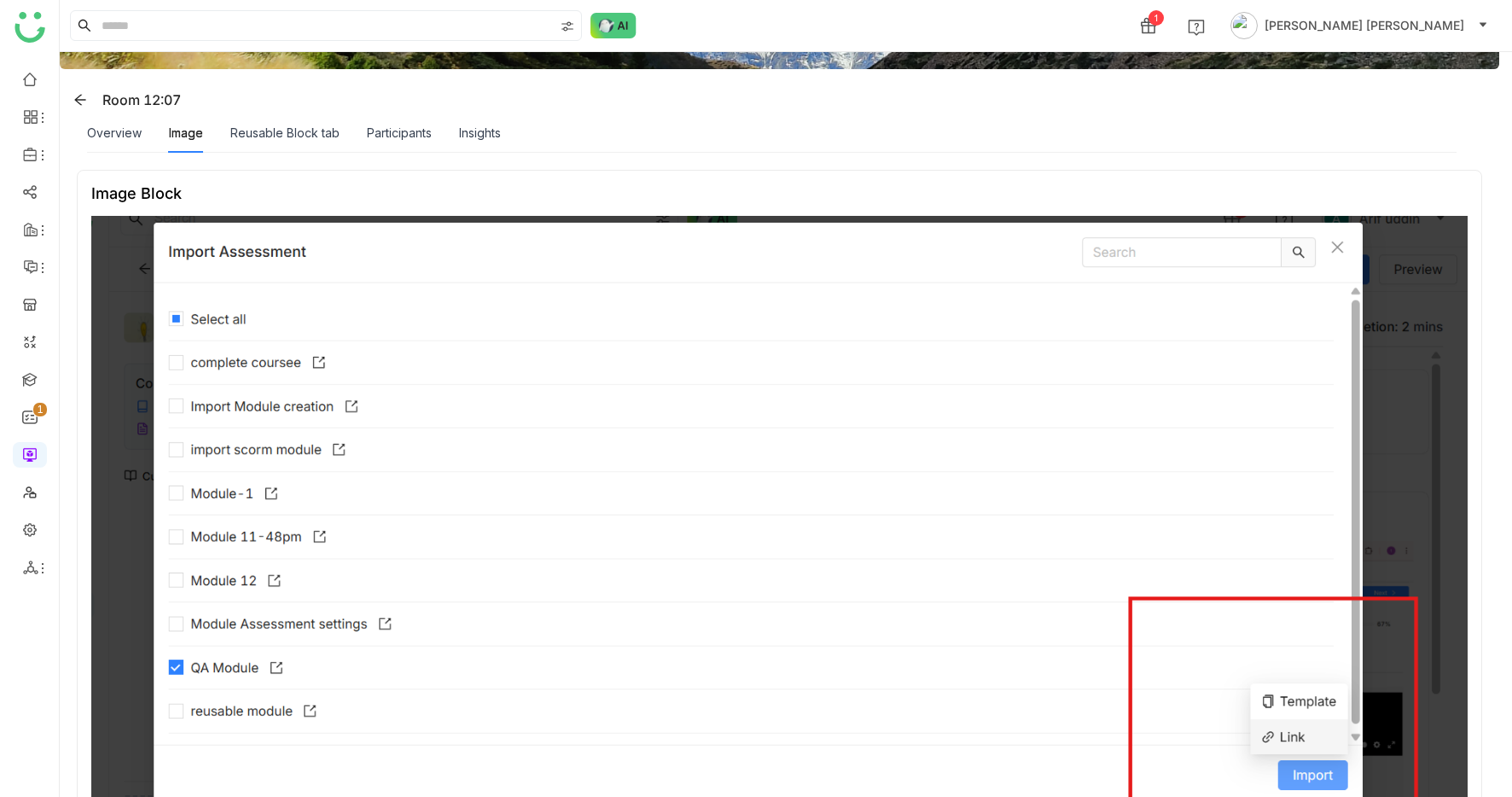
scroll to position [18, 0]
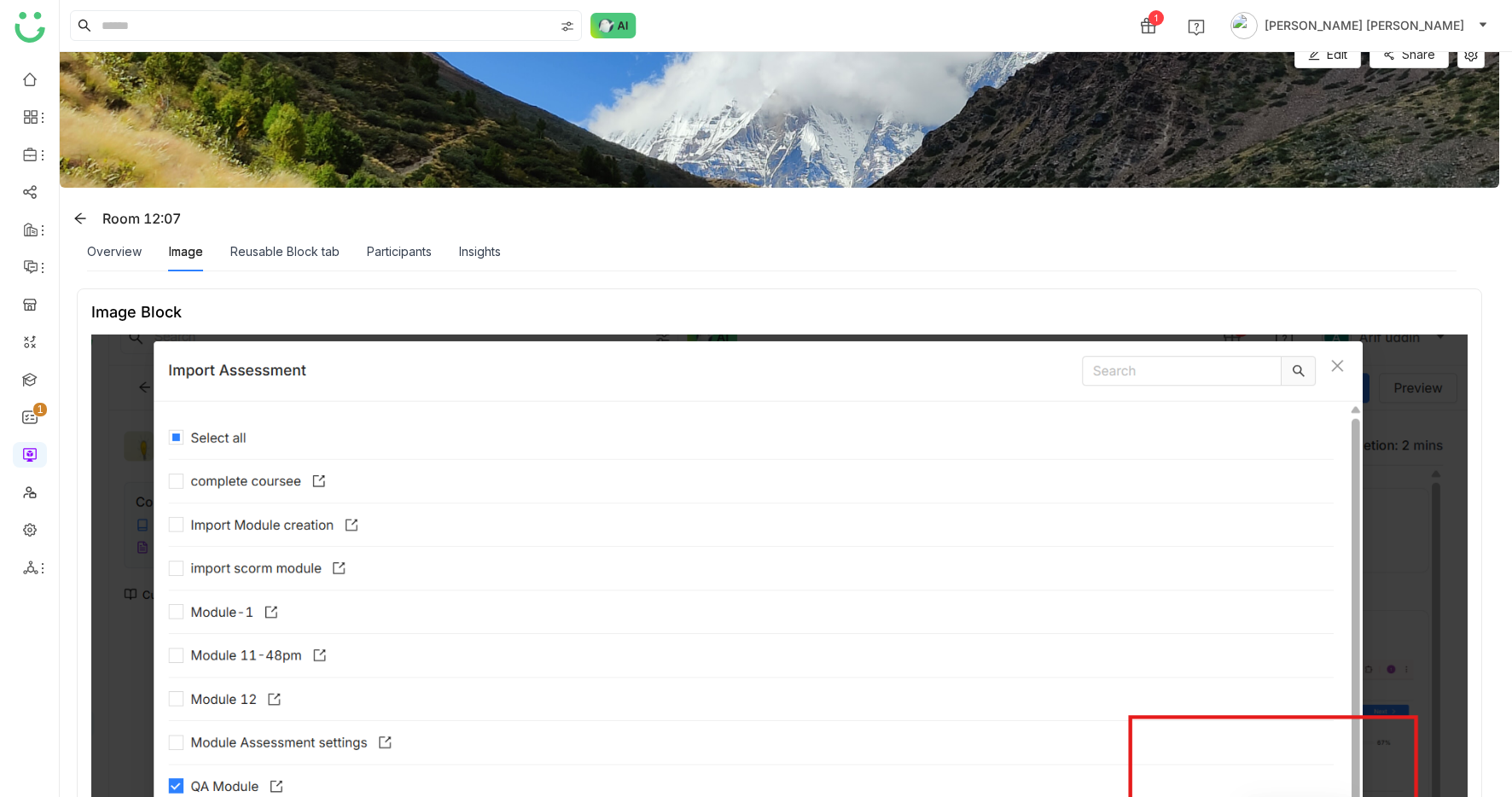
click at [306, 238] on div "Reusable Block tab" at bounding box center [286, 251] width 109 height 39
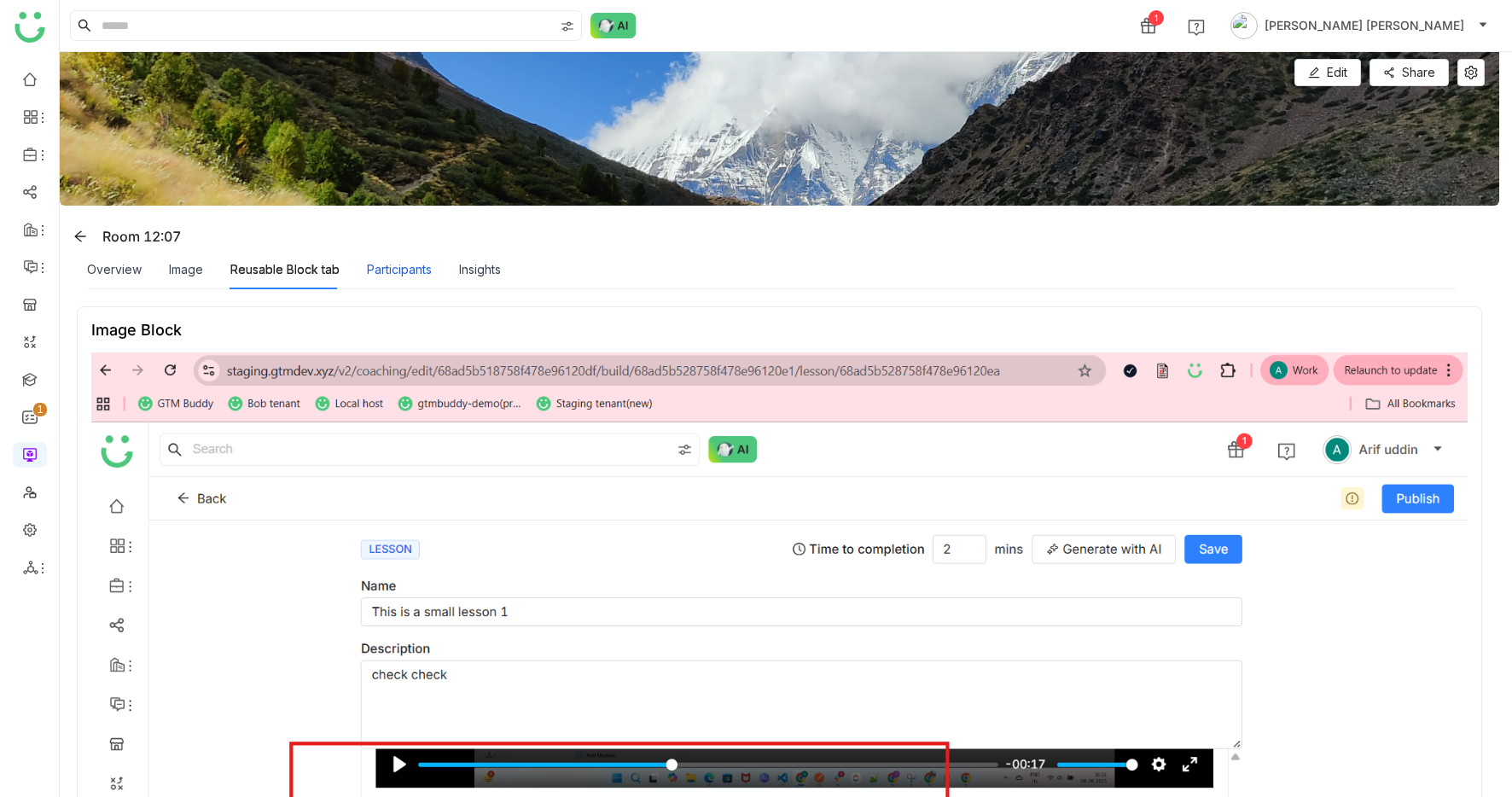
click at [402, 270] on div "Participants" at bounding box center [400, 270] width 65 height 19
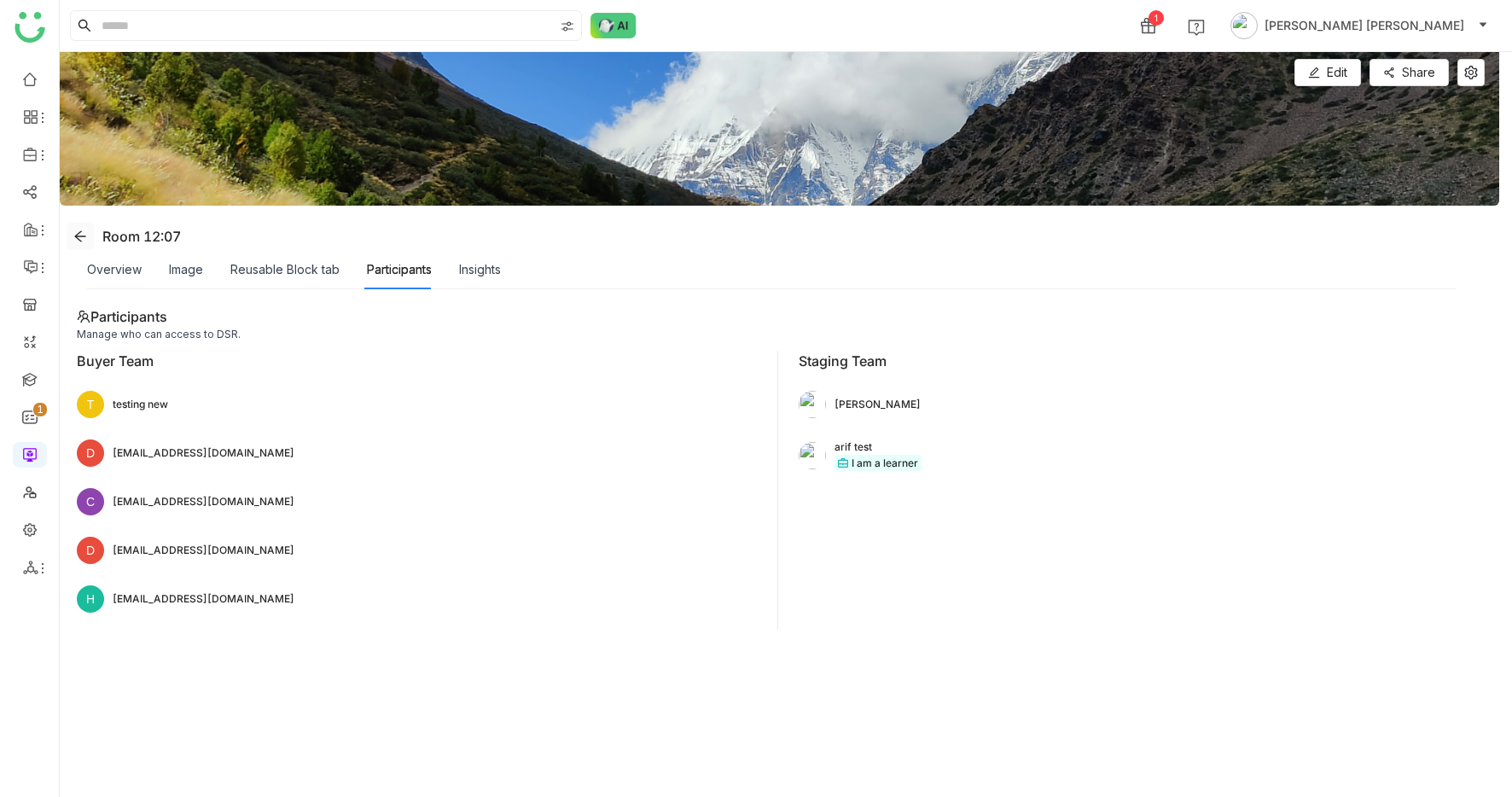
click at [79, 238] on icon at bounding box center [80, 236] width 14 height 14
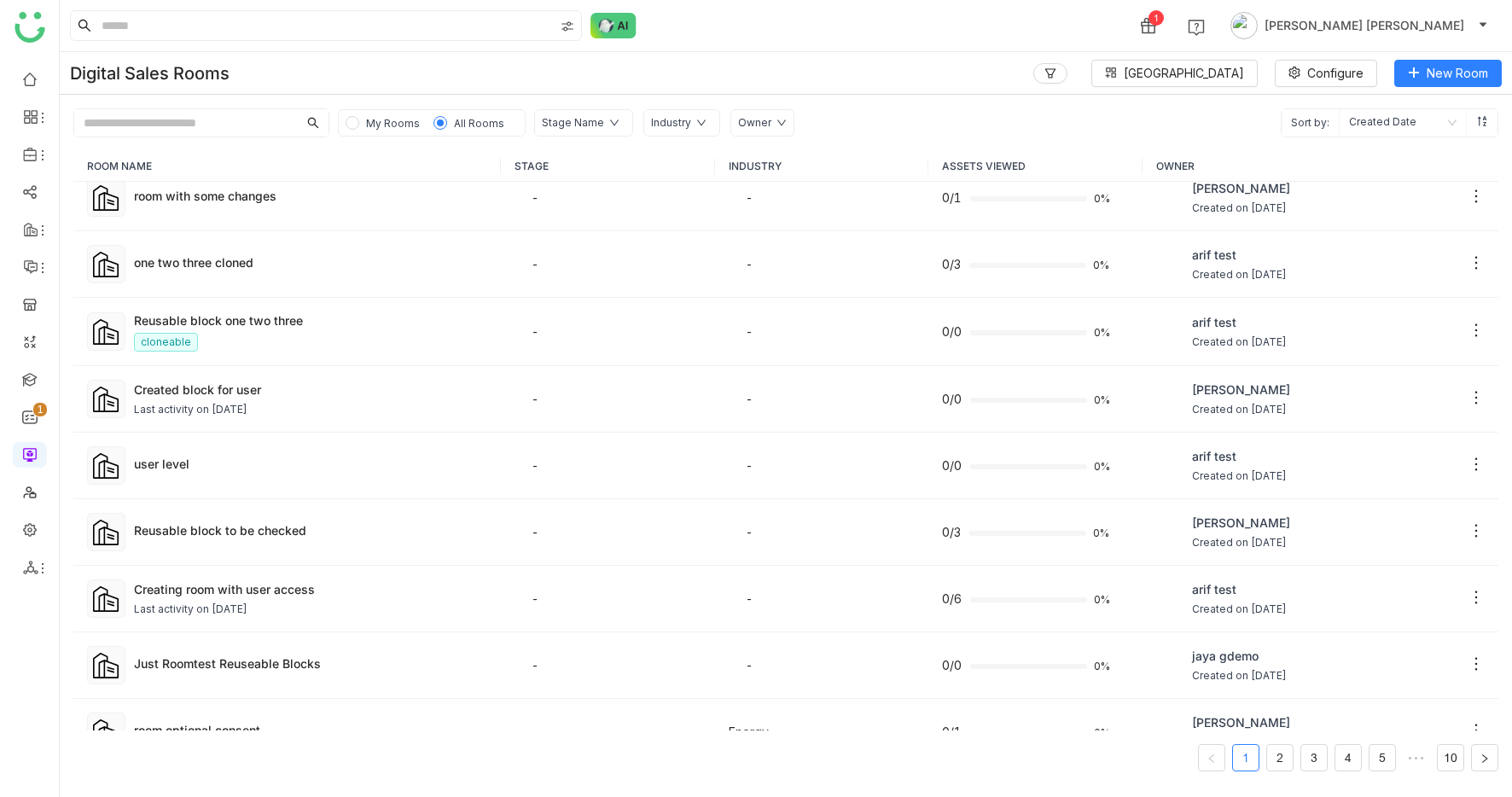
scroll to position [784, 0]
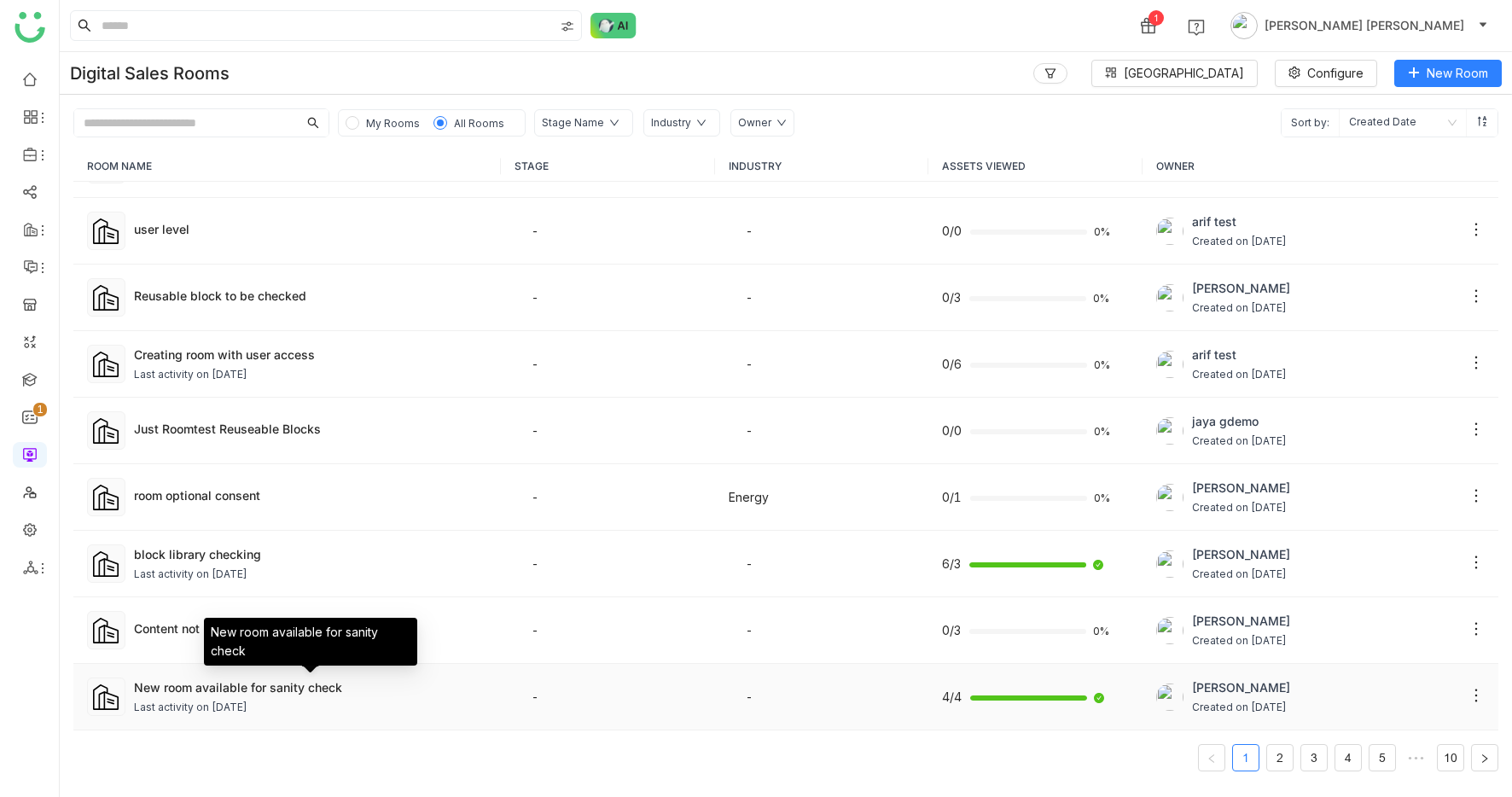
click at [316, 694] on div "New room available for sanity check" at bounding box center [311, 687] width 353 height 18
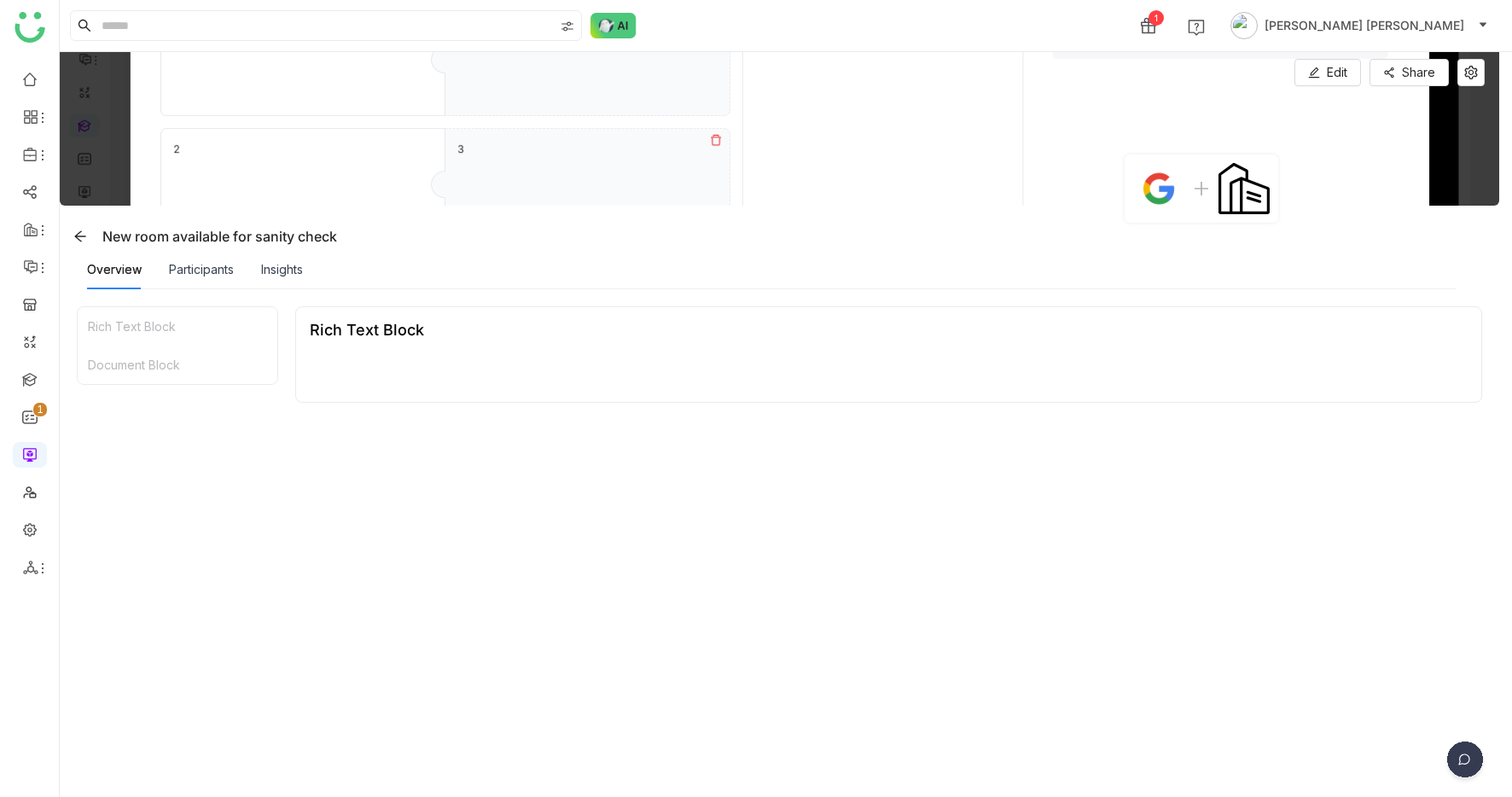
scroll to position [18, 0]
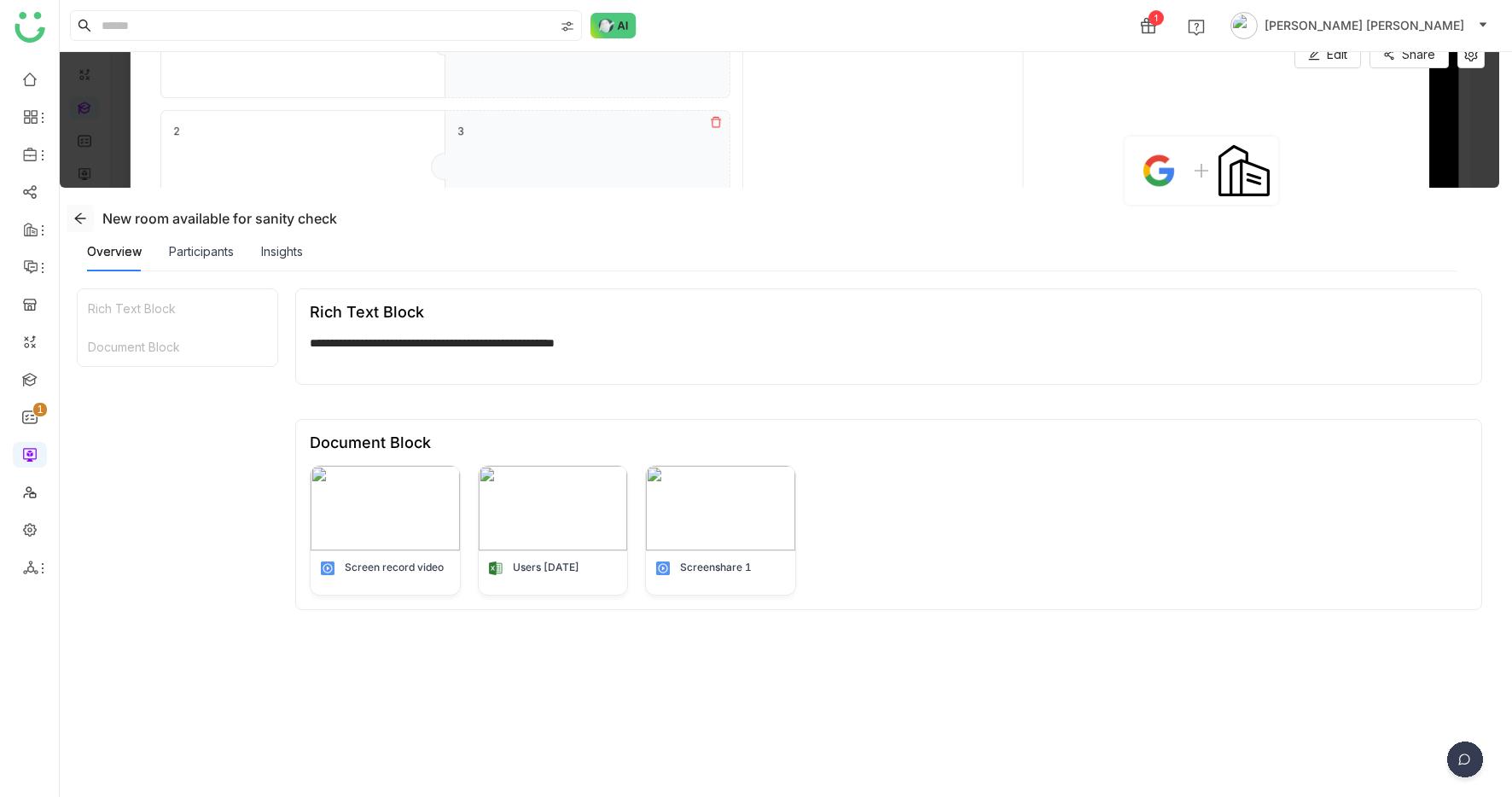
click at [81, 214] on icon at bounding box center [80, 219] width 11 height 11
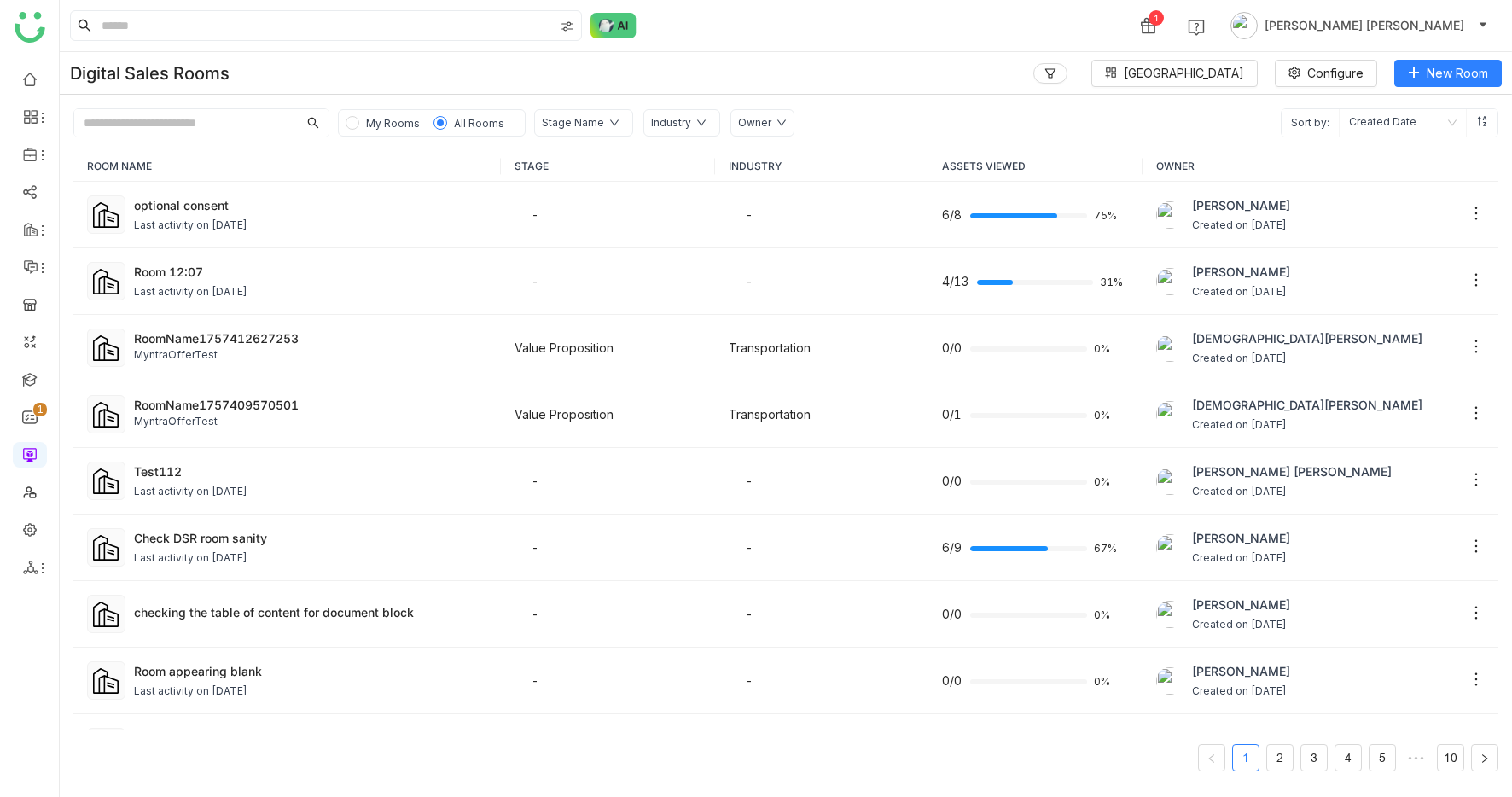
click at [218, 127] on input "text" at bounding box center [185, 122] width 223 height 27
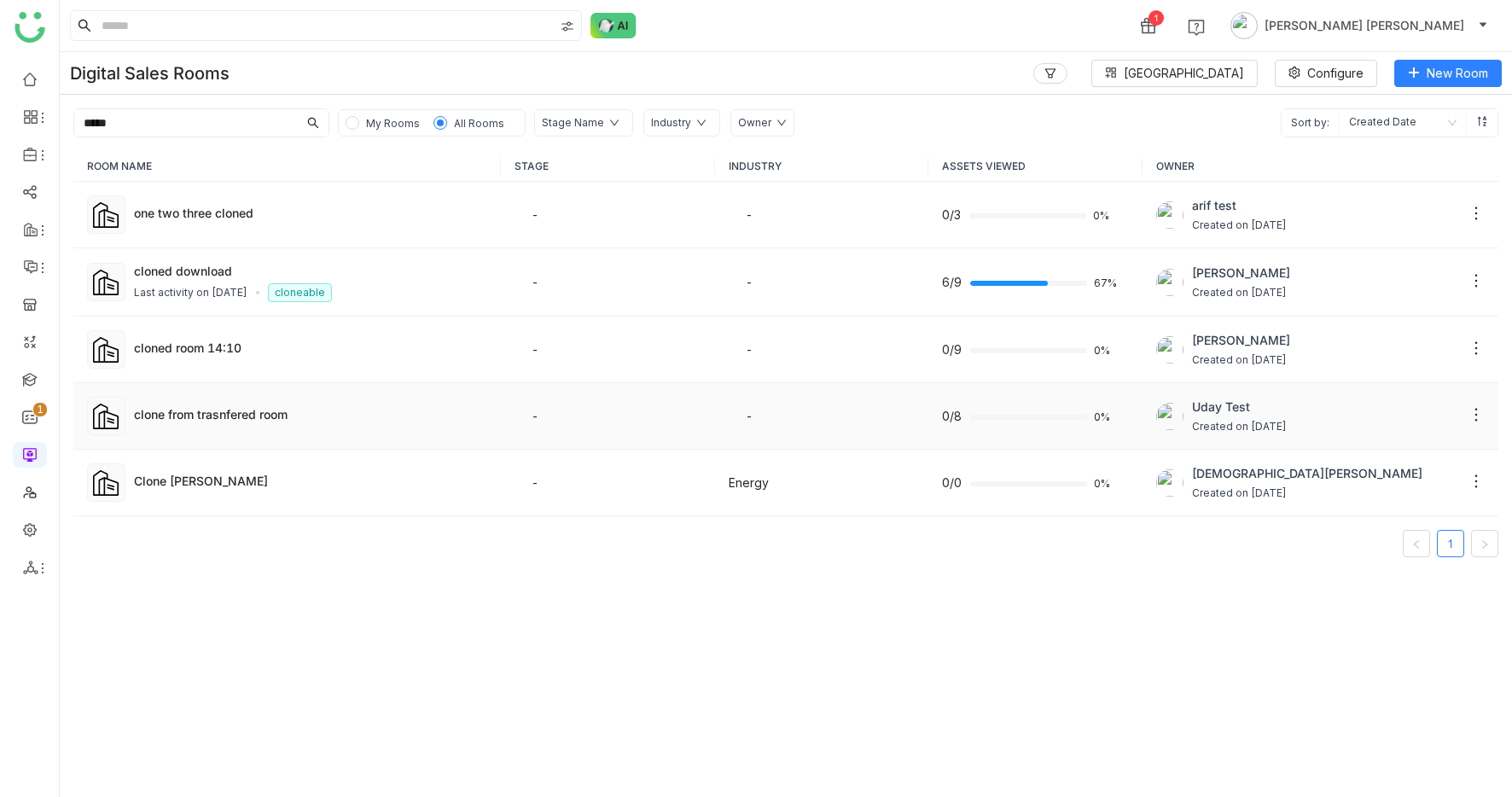
type input "*****"
click at [215, 431] on td "clone from trasnfered room" at bounding box center [286, 416] width 427 height 67
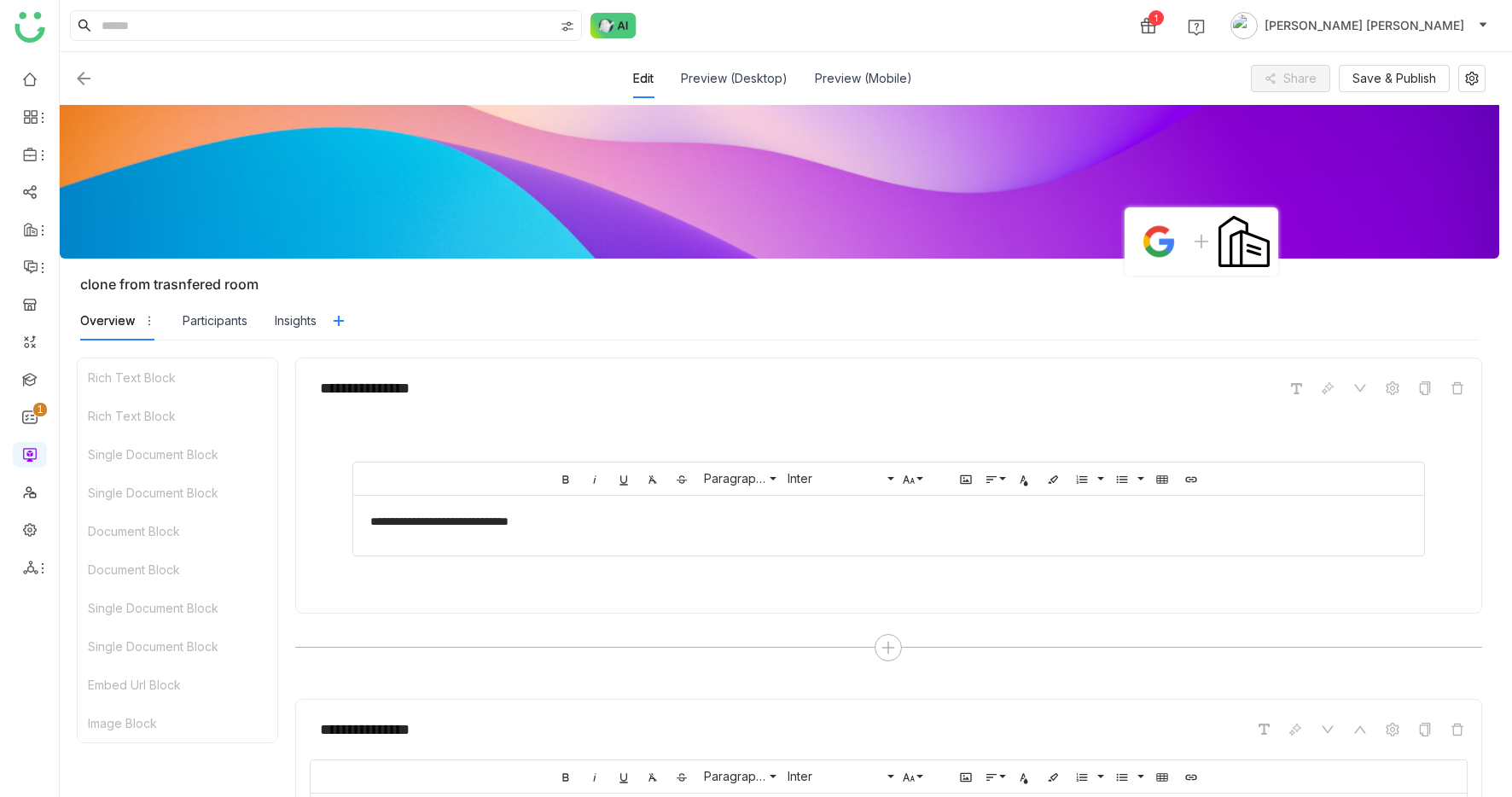
click at [83, 73] on img at bounding box center [83, 79] width 20 height 20
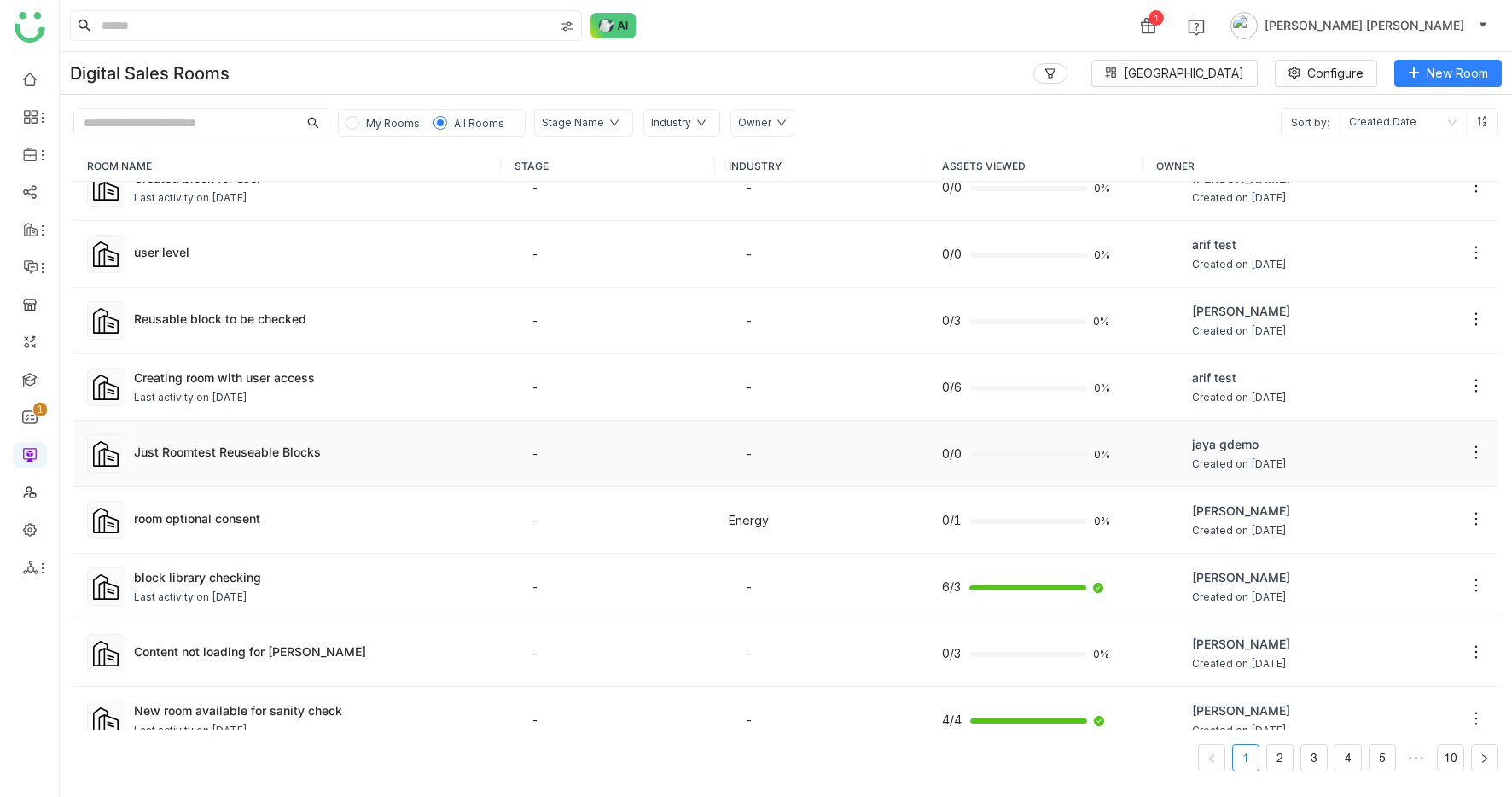
scroll to position [760, 0]
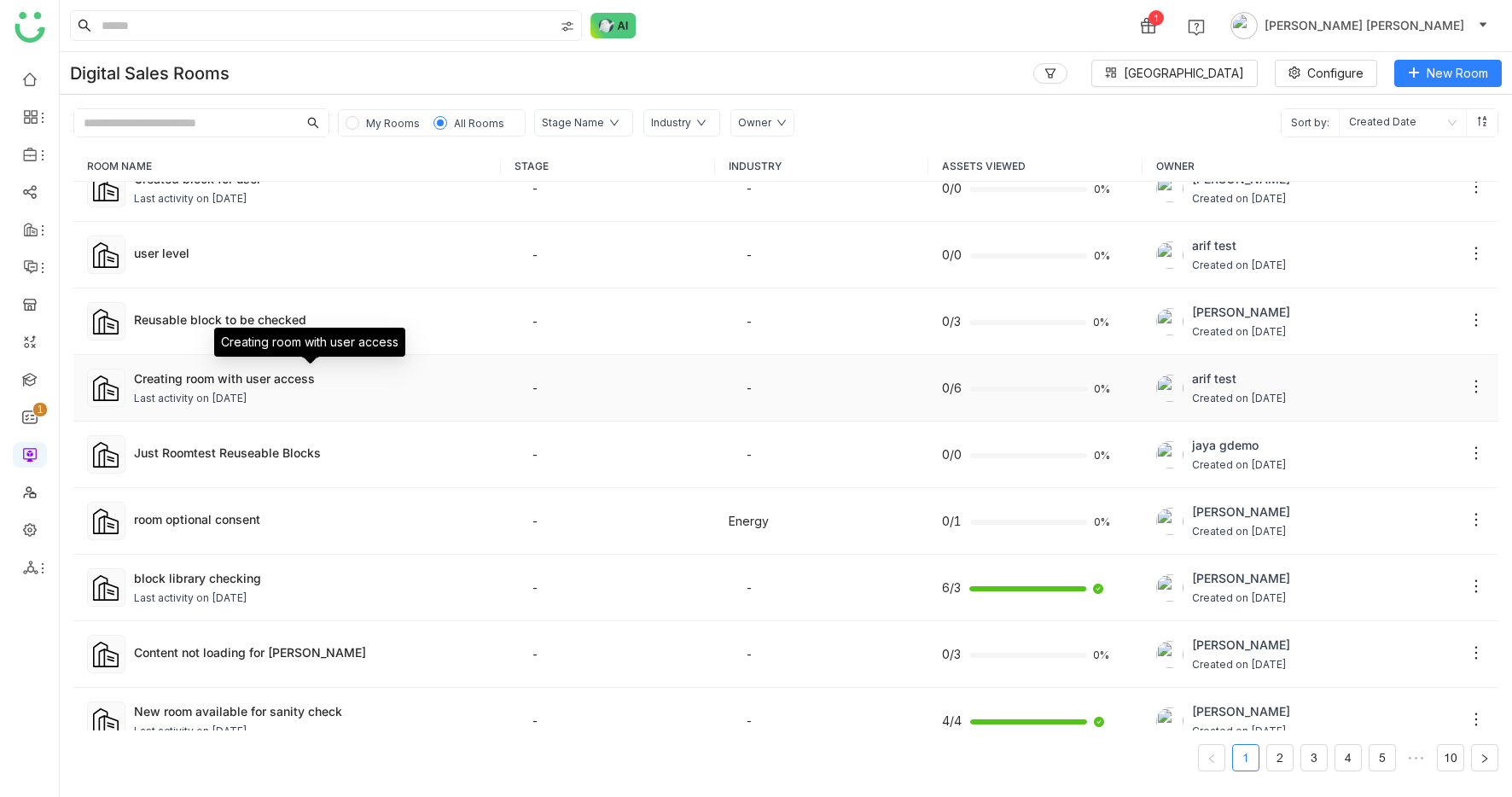
click at [248, 376] on div "Creating room with user access" at bounding box center [311, 378] width 353 height 18
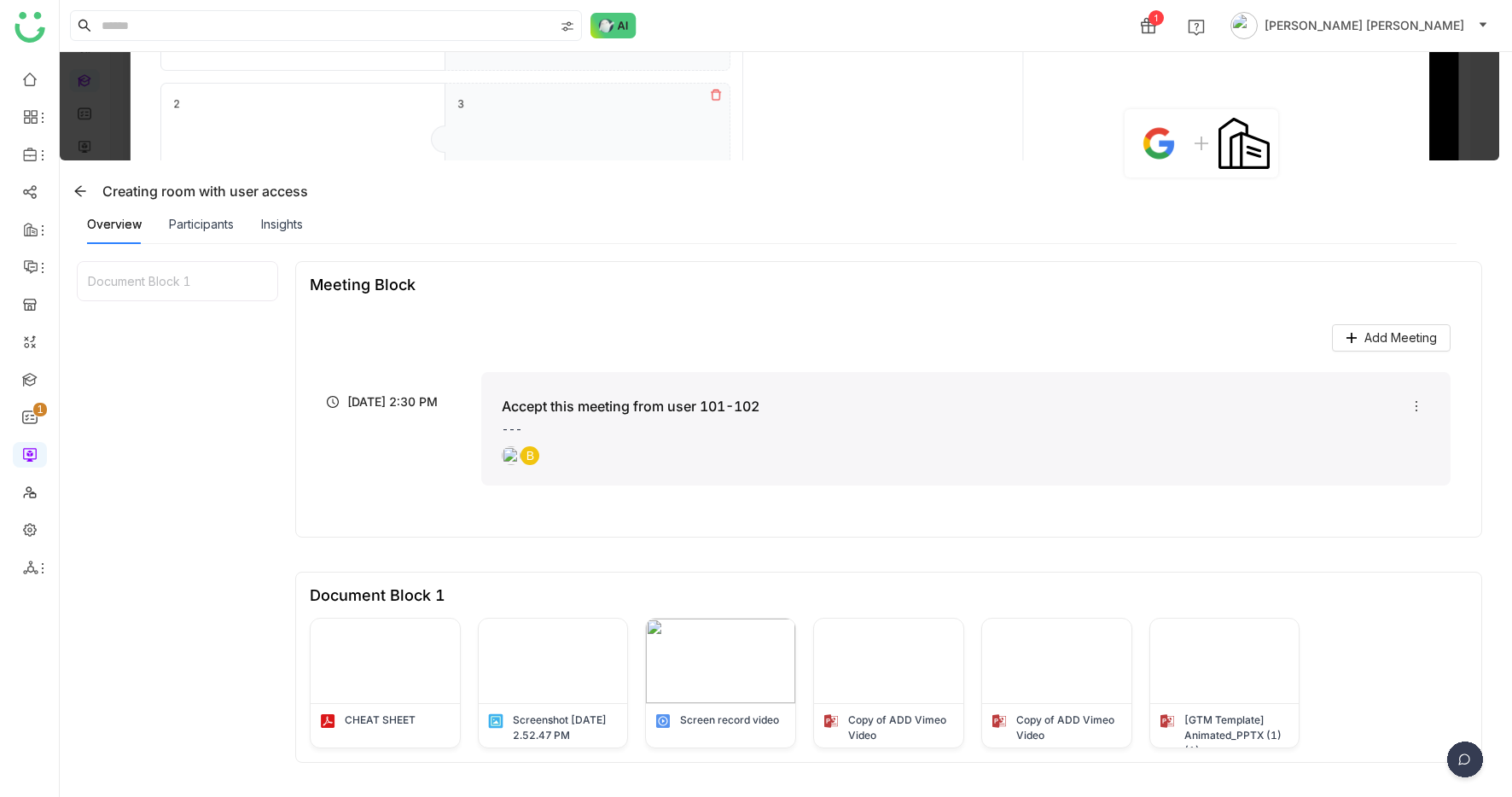
scroll to position [14, 0]
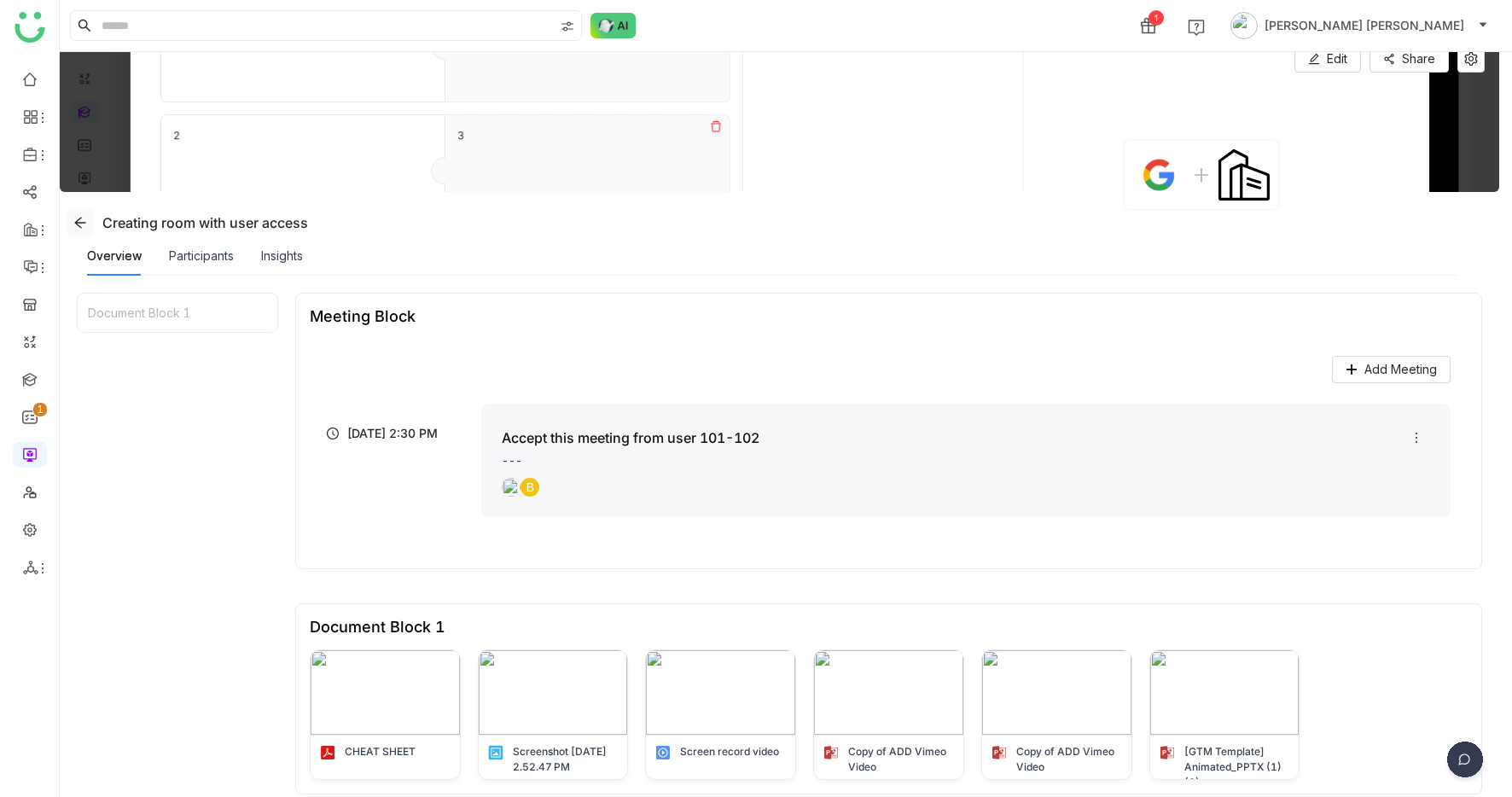
click at [75, 211] on button at bounding box center [80, 222] width 27 height 27
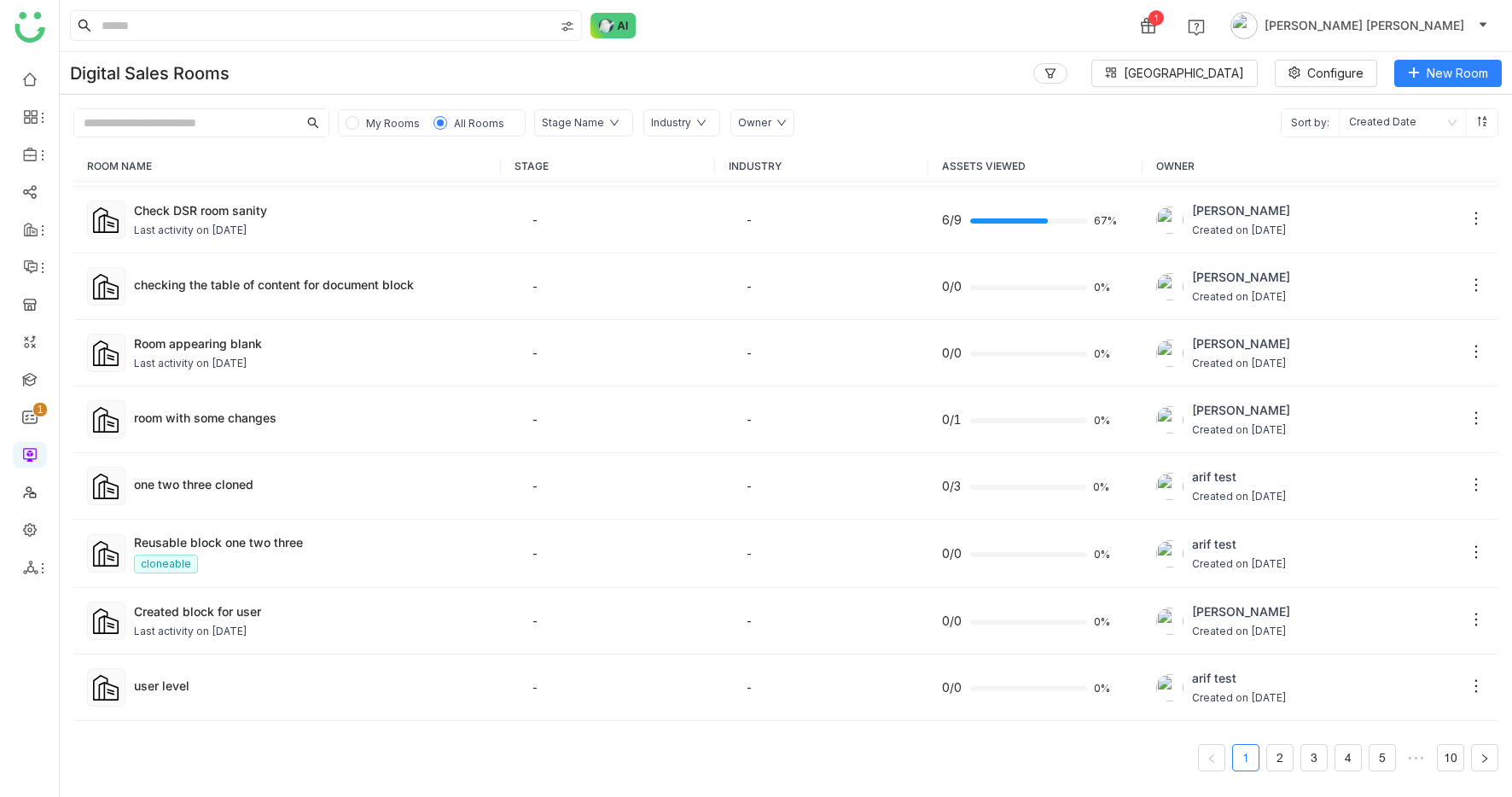
scroll to position [784, 0]
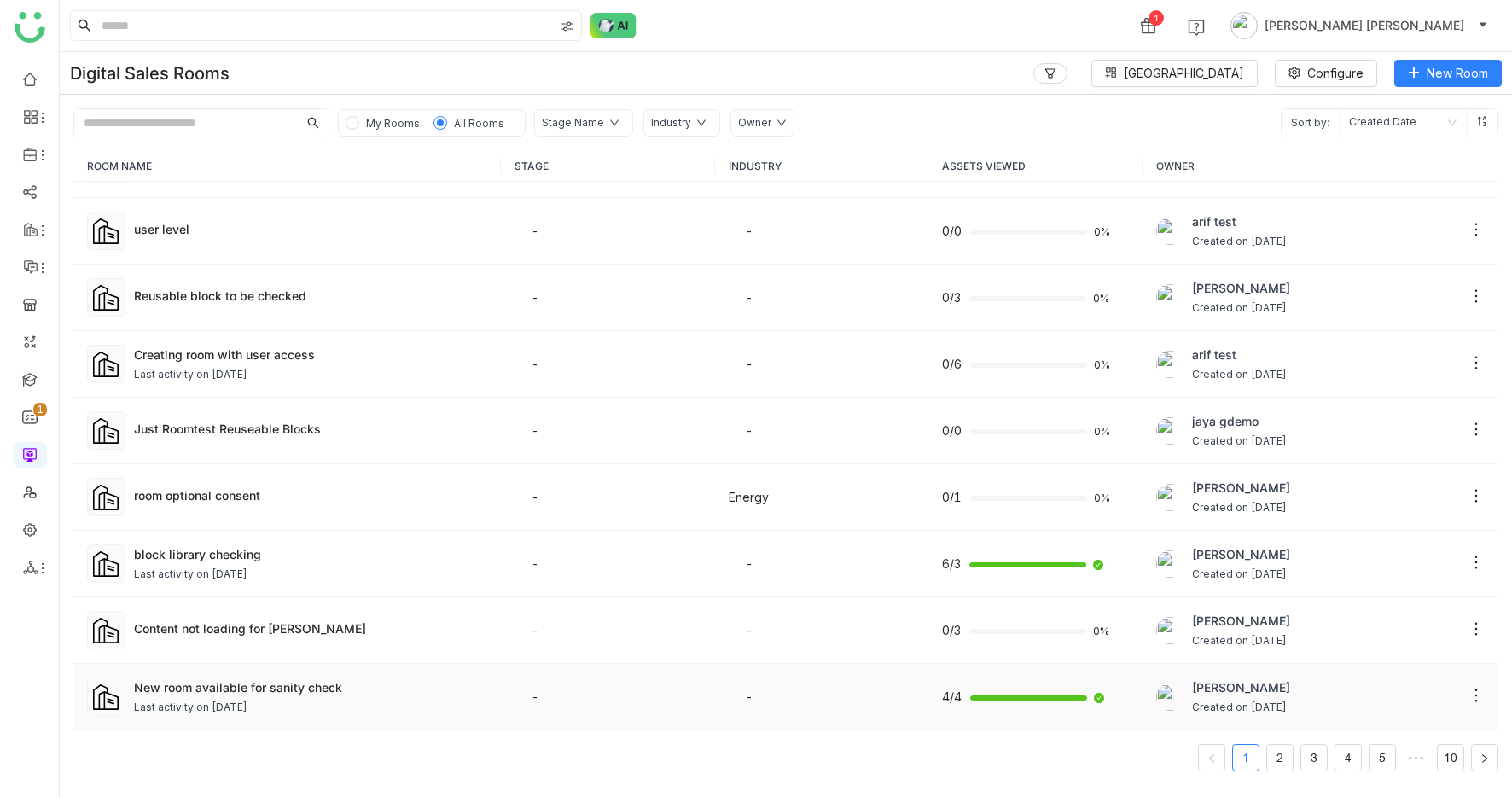
click at [208, 703] on div "Last activity on [DATE]" at bounding box center [191, 707] width 113 height 16
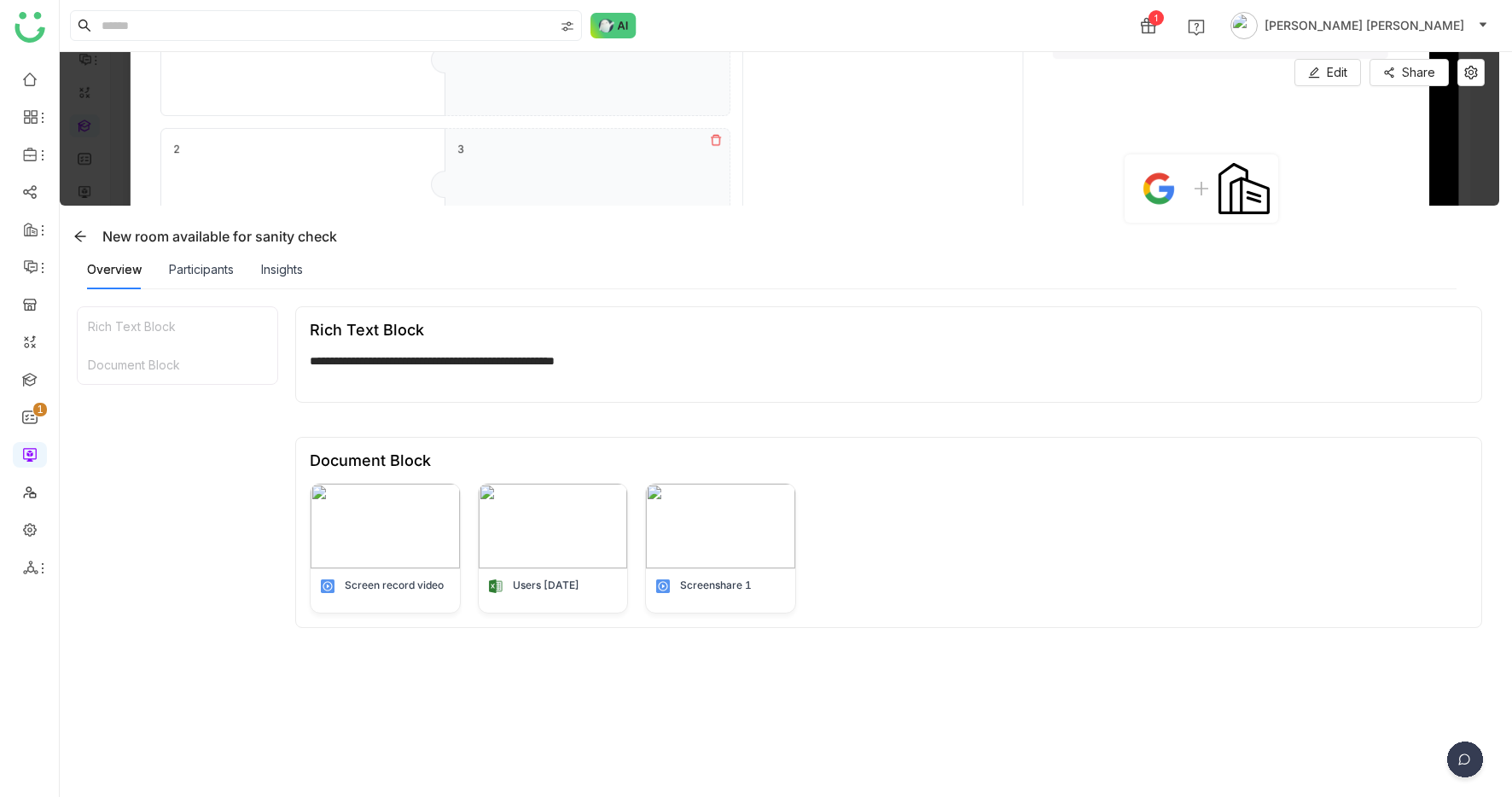
scroll to position [159, 0]
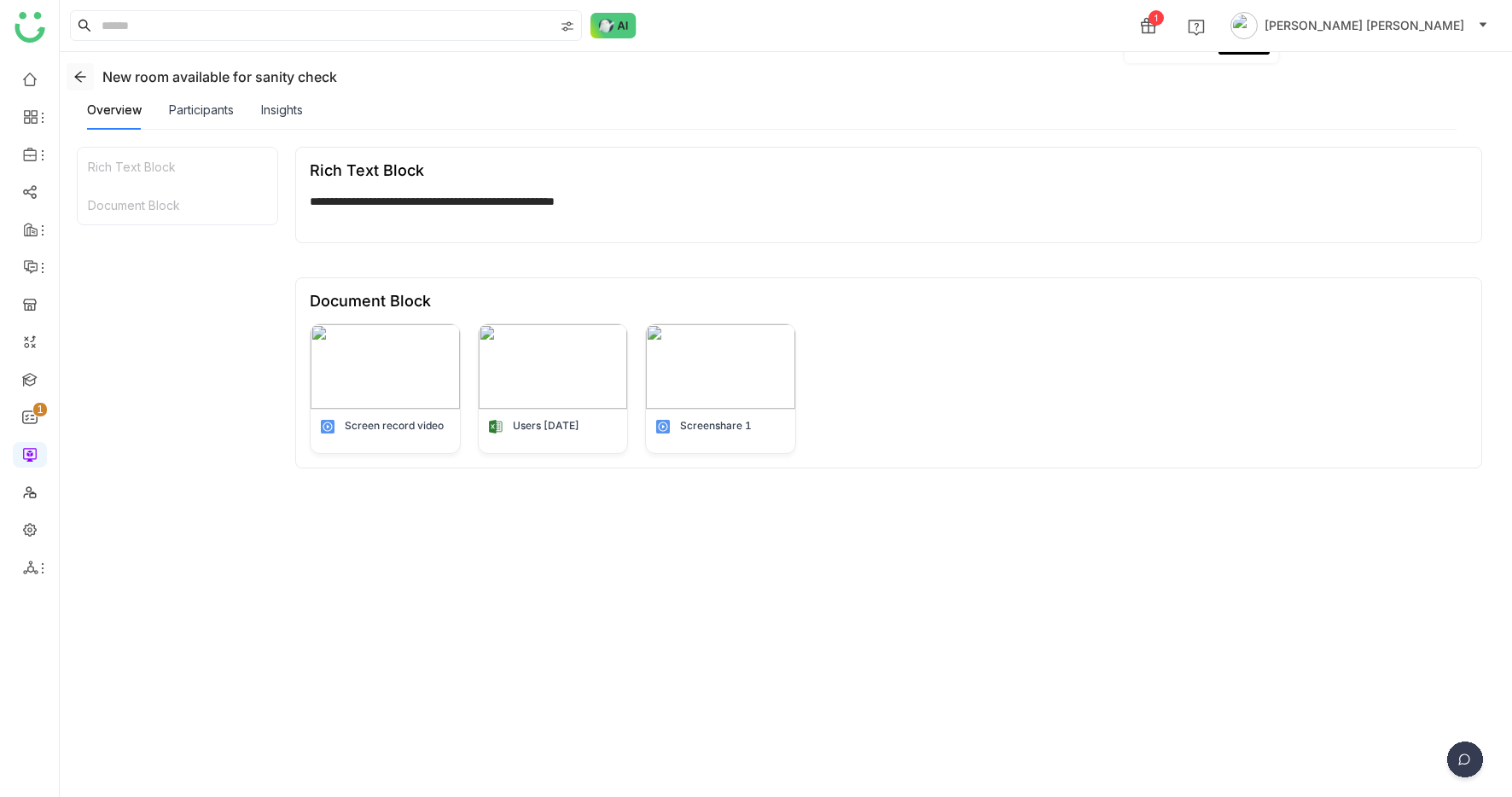
click at [78, 83] on button at bounding box center [80, 76] width 27 height 27
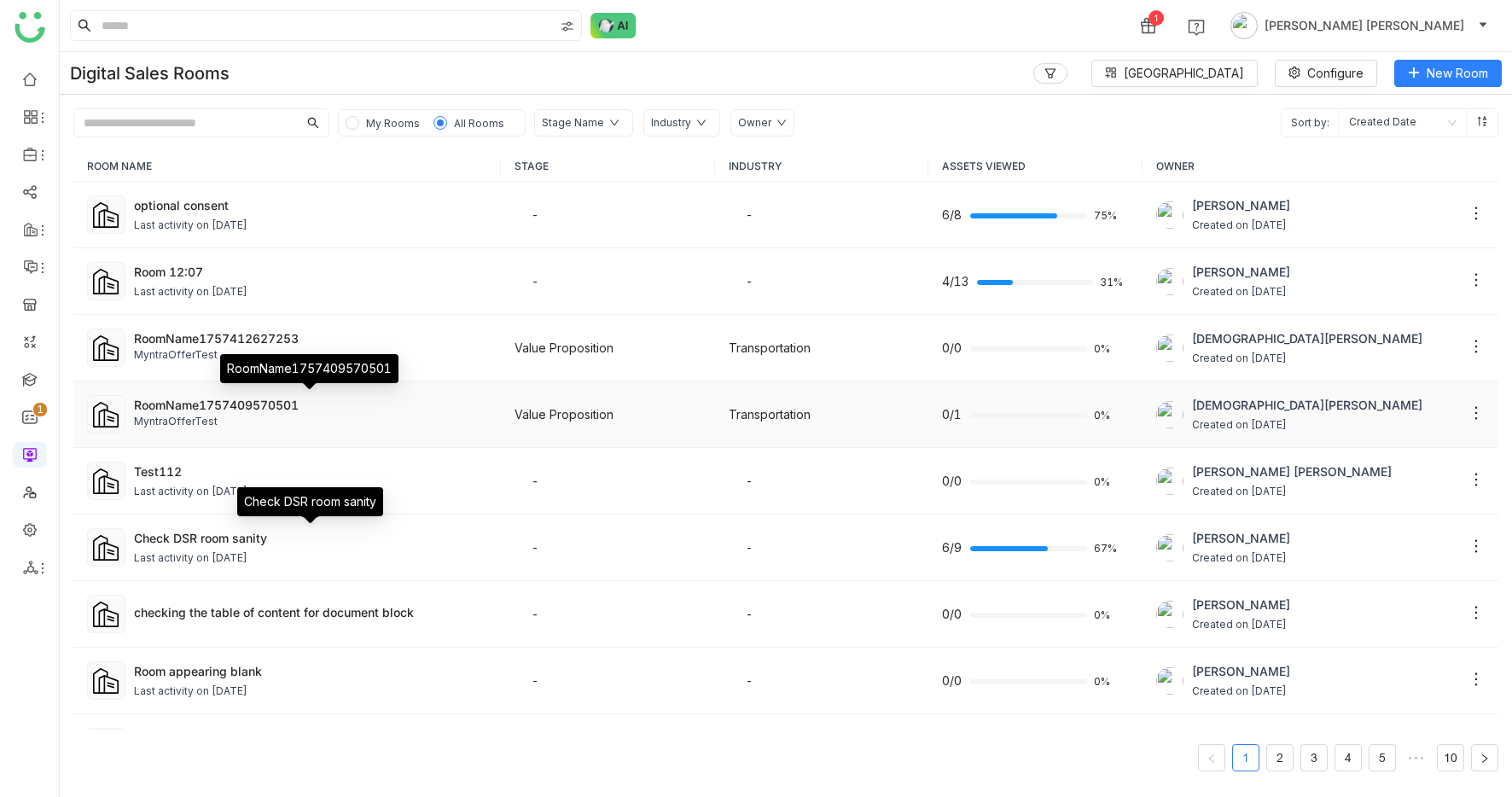
scroll to position [784, 0]
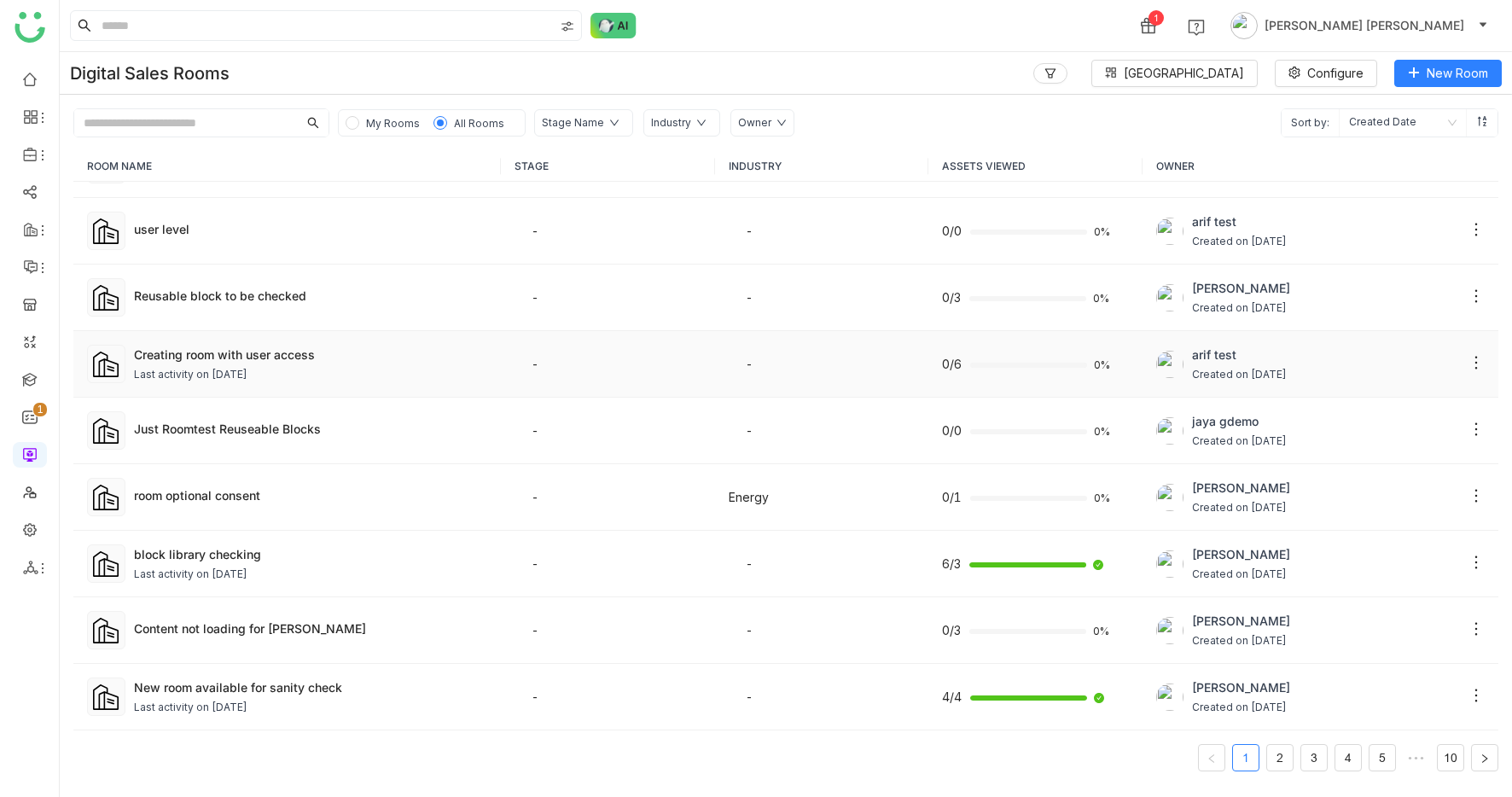
click at [229, 361] on div "Creating room with user access" at bounding box center [311, 354] width 353 height 18
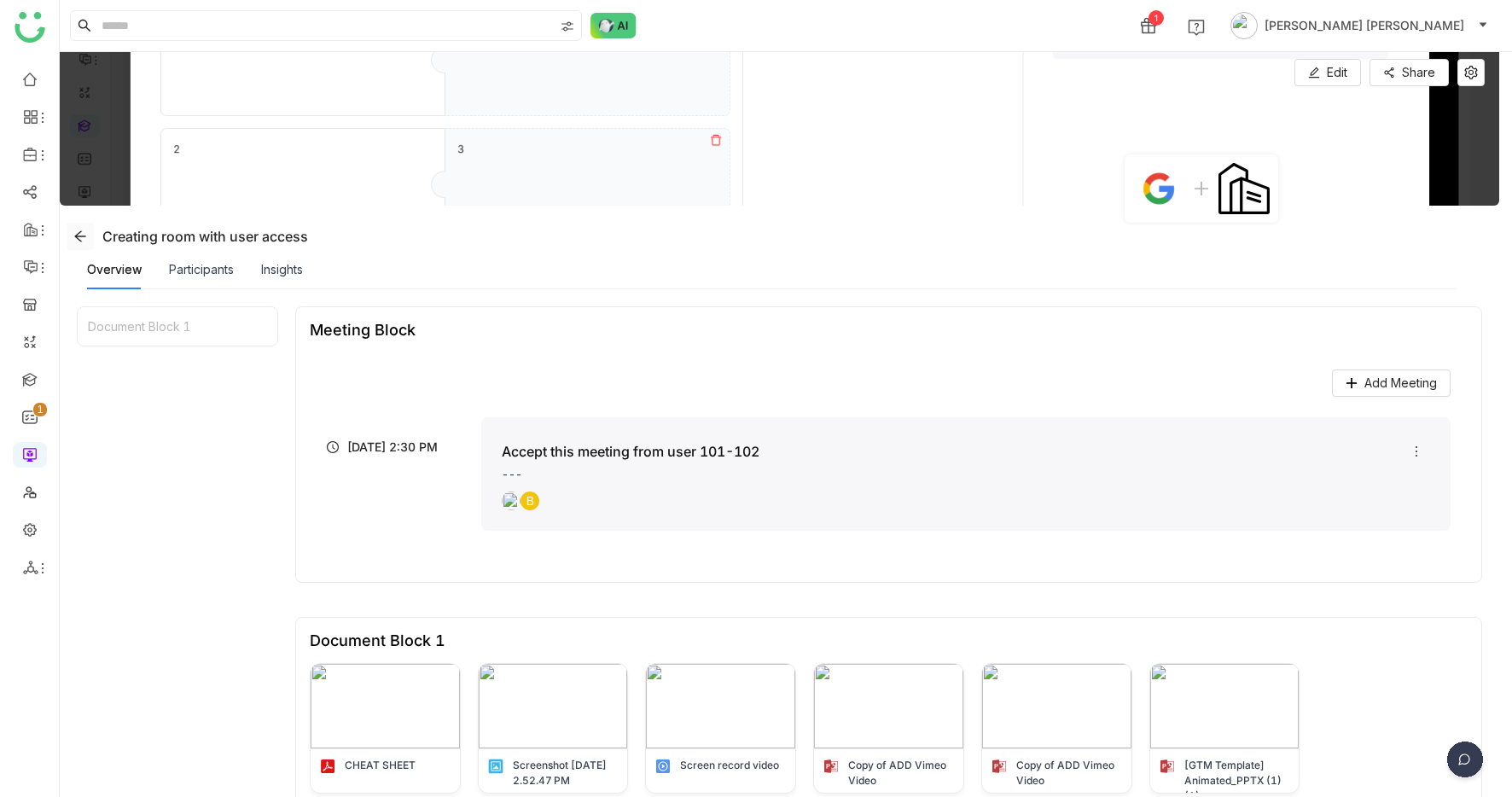
click at [71, 234] on span at bounding box center [81, 236] width 26 height 14
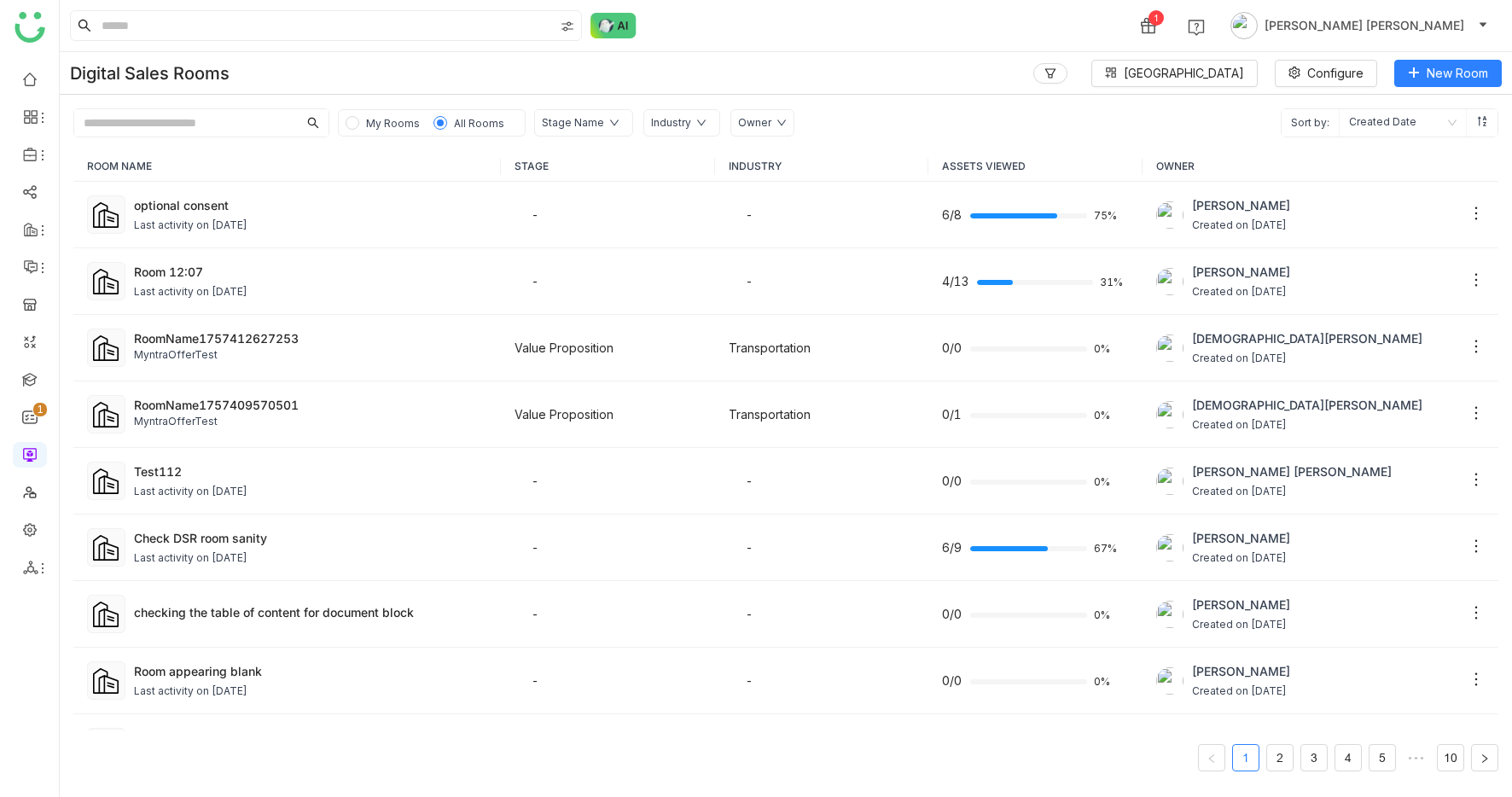
click at [176, 121] on input "text" at bounding box center [185, 122] width 223 height 27
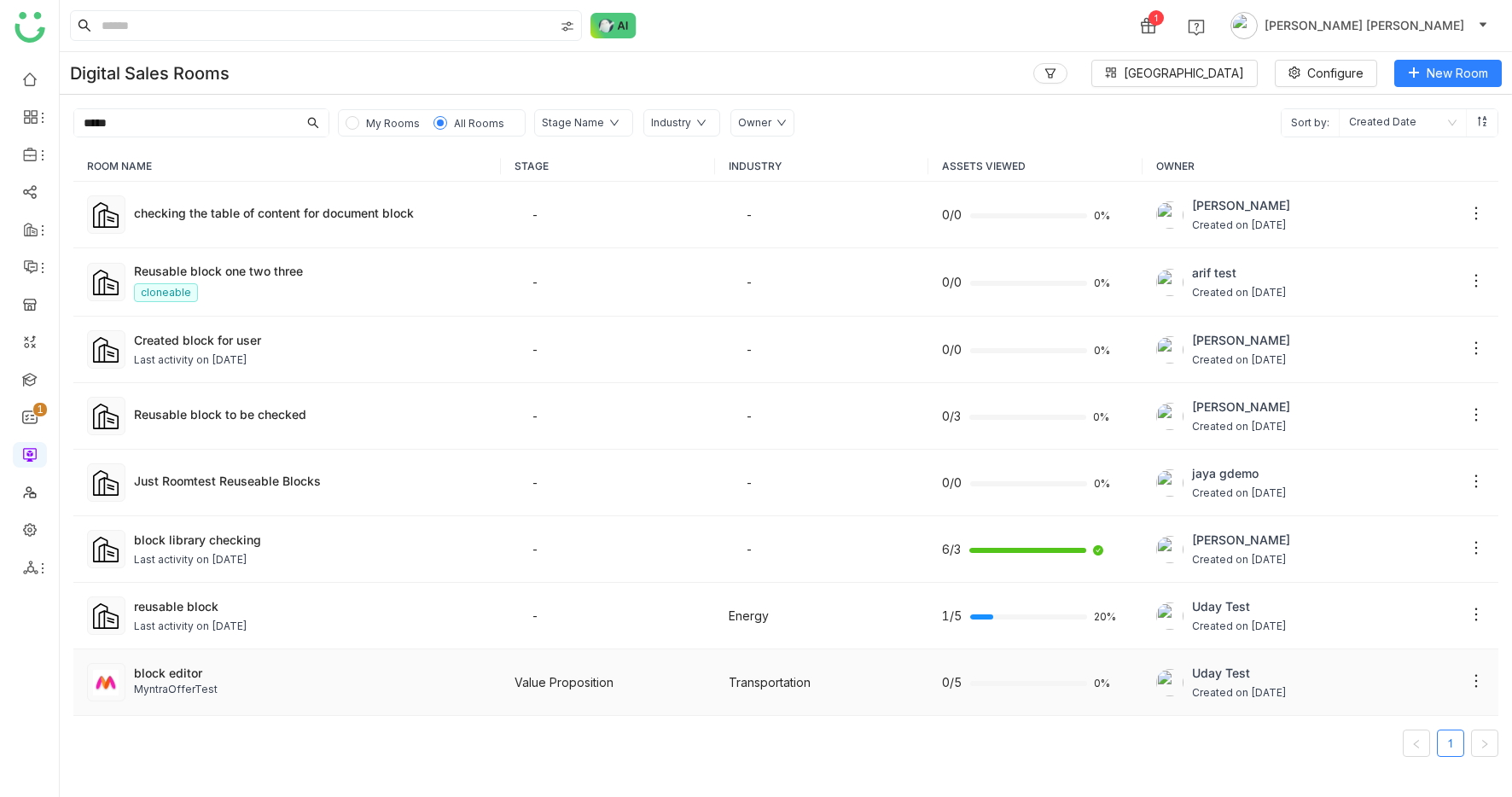
type input "*****"
click at [203, 679] on div "block editor" at bounding box center [311, 672] width 353 height 18
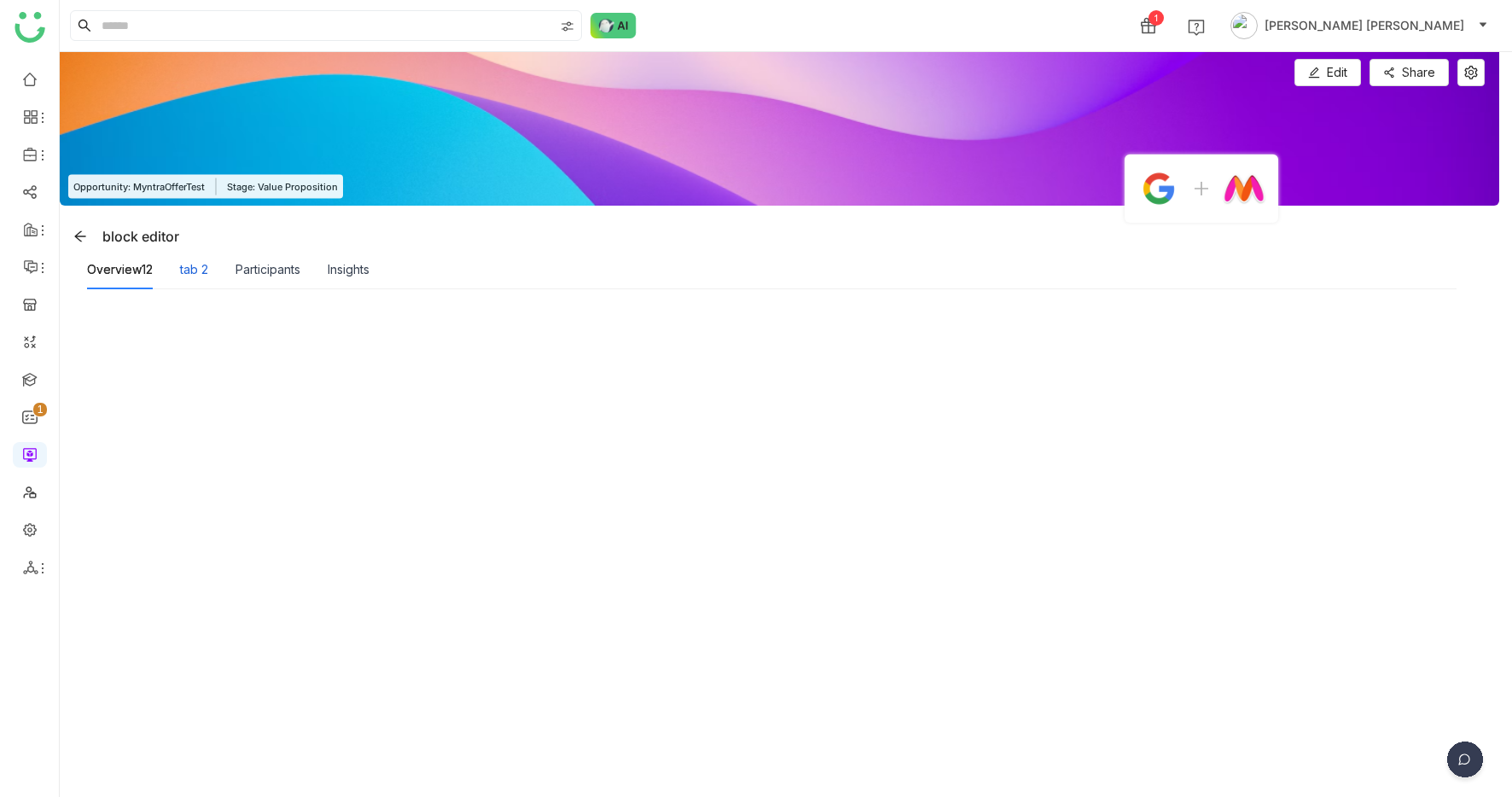
click at [182, 273] on div "tab 2" at bounding box center [194, 270] width 28 height 19
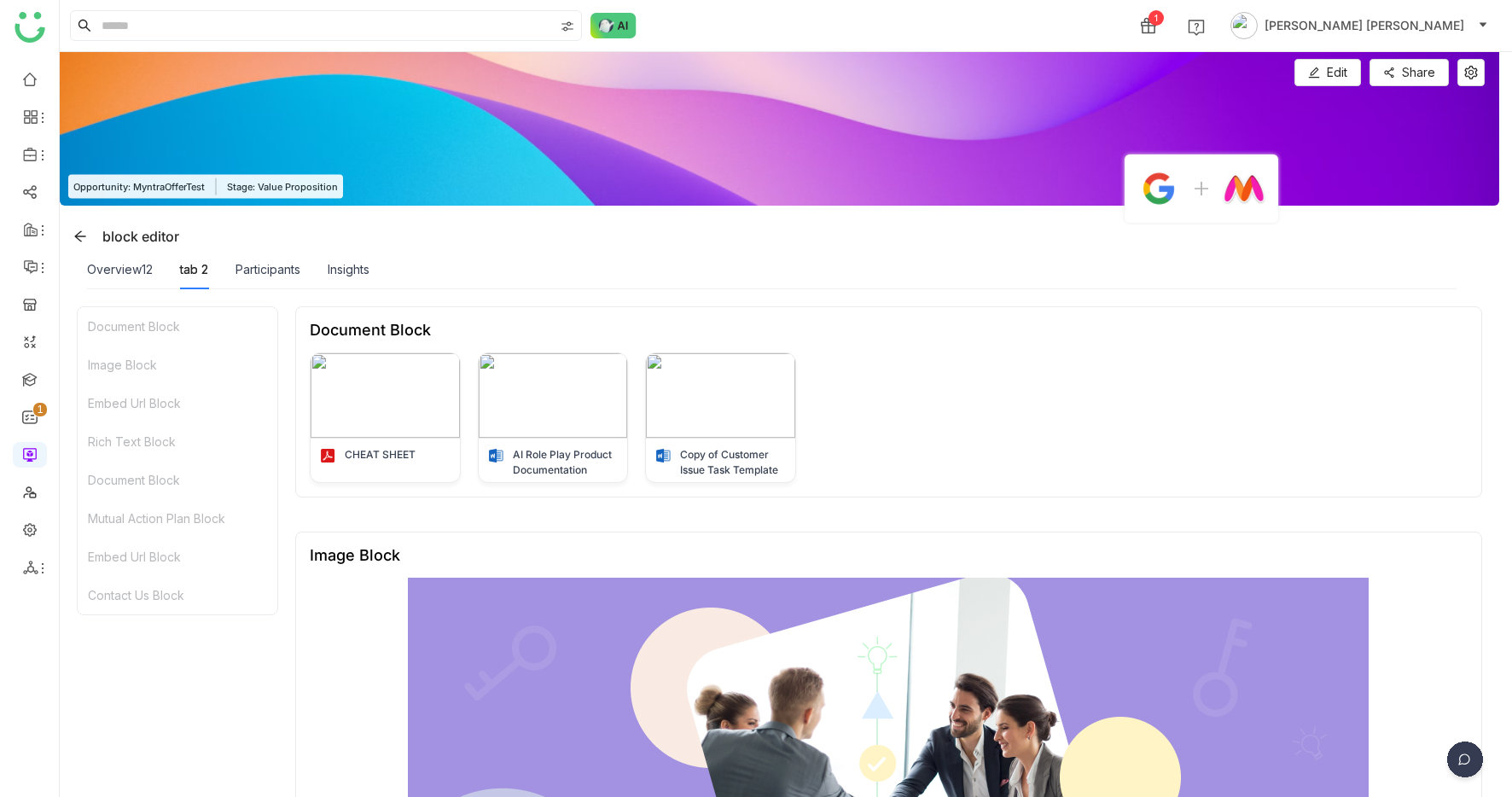
click at [178, 513] on div "Mutual Action Plan Block" at bounding box center [177, 517] width 199 height 38
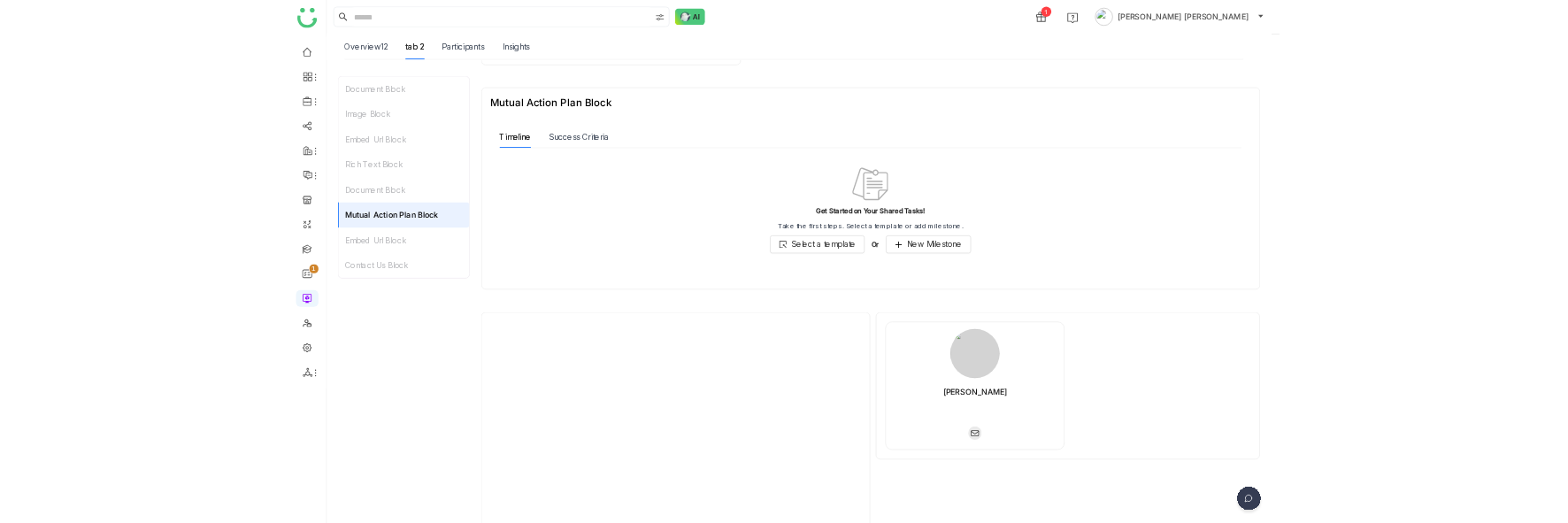
scroll to position [1273, 0]
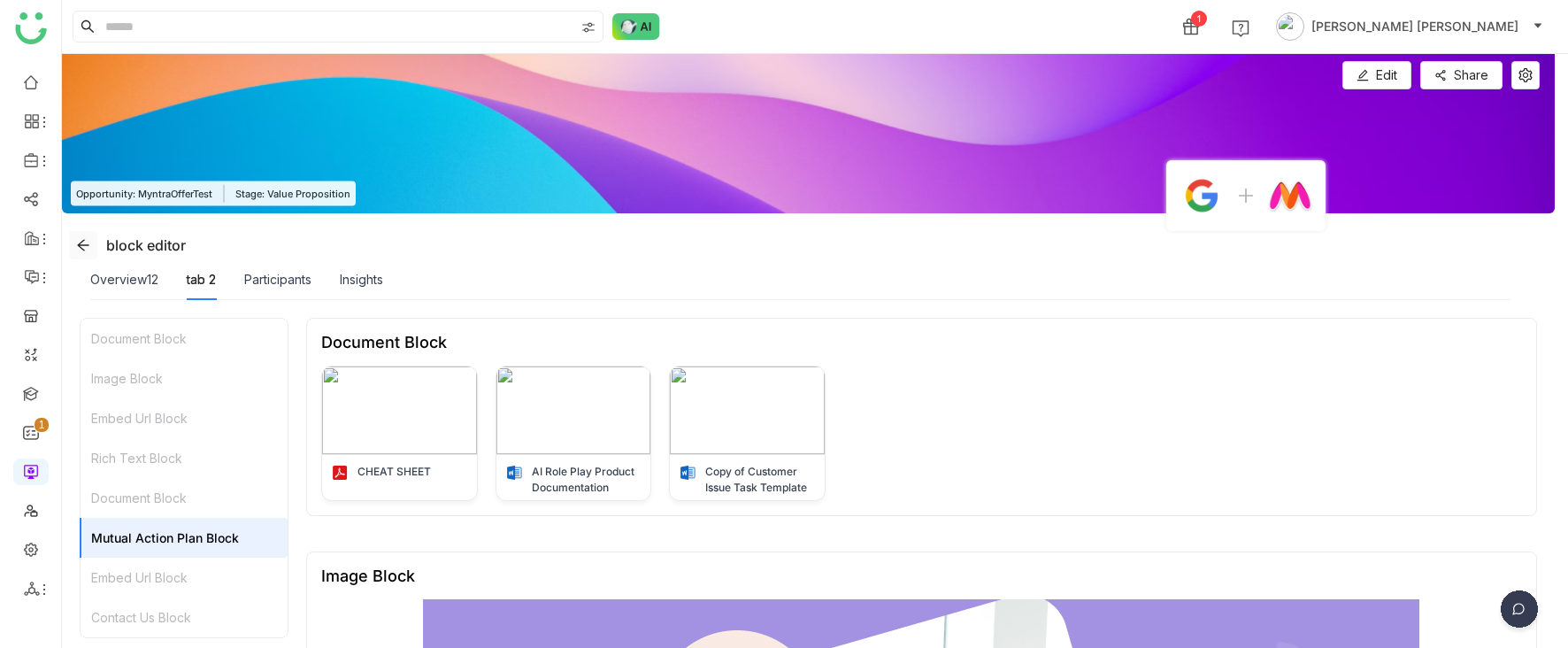
click at [80, 250] on icon at bounding box center [83, 245] width 14 height 14
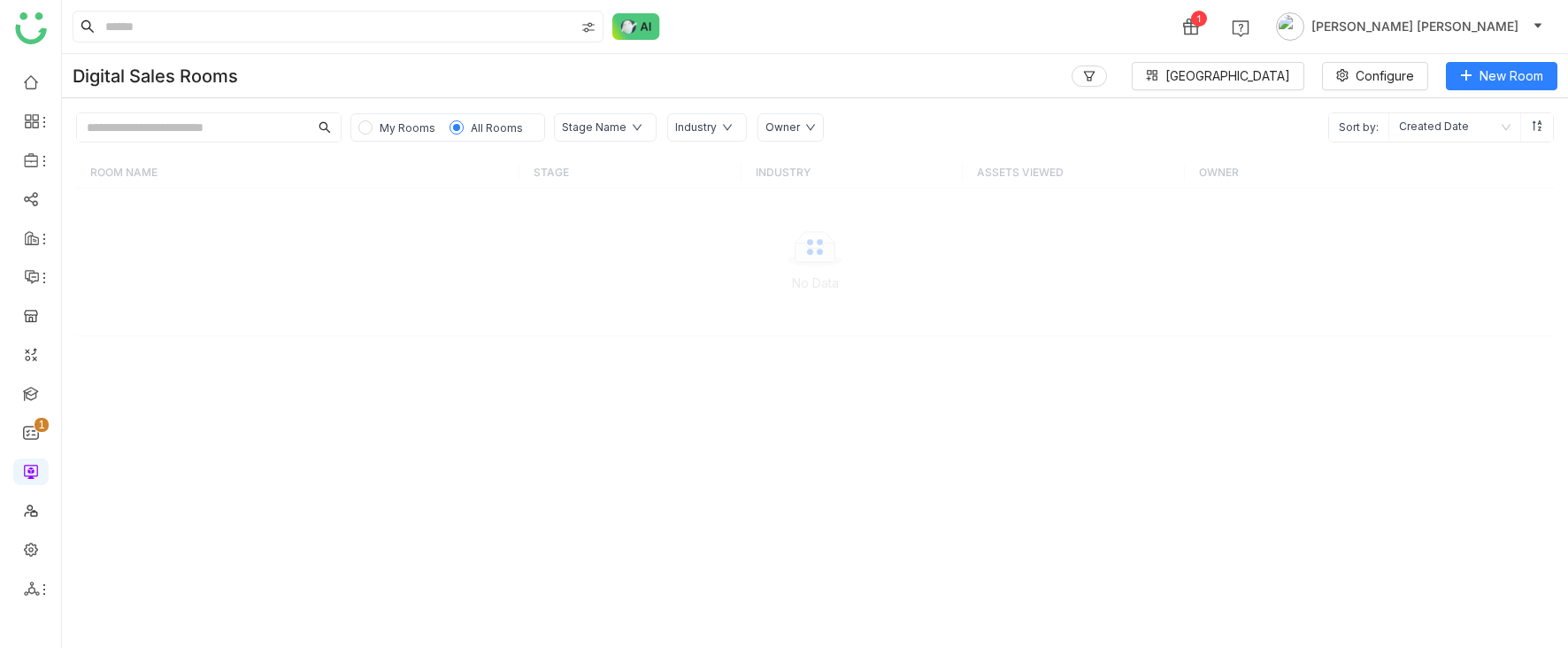
click at [165, 124] on input "text" at bounding box center [192, 127] width 232 height 28
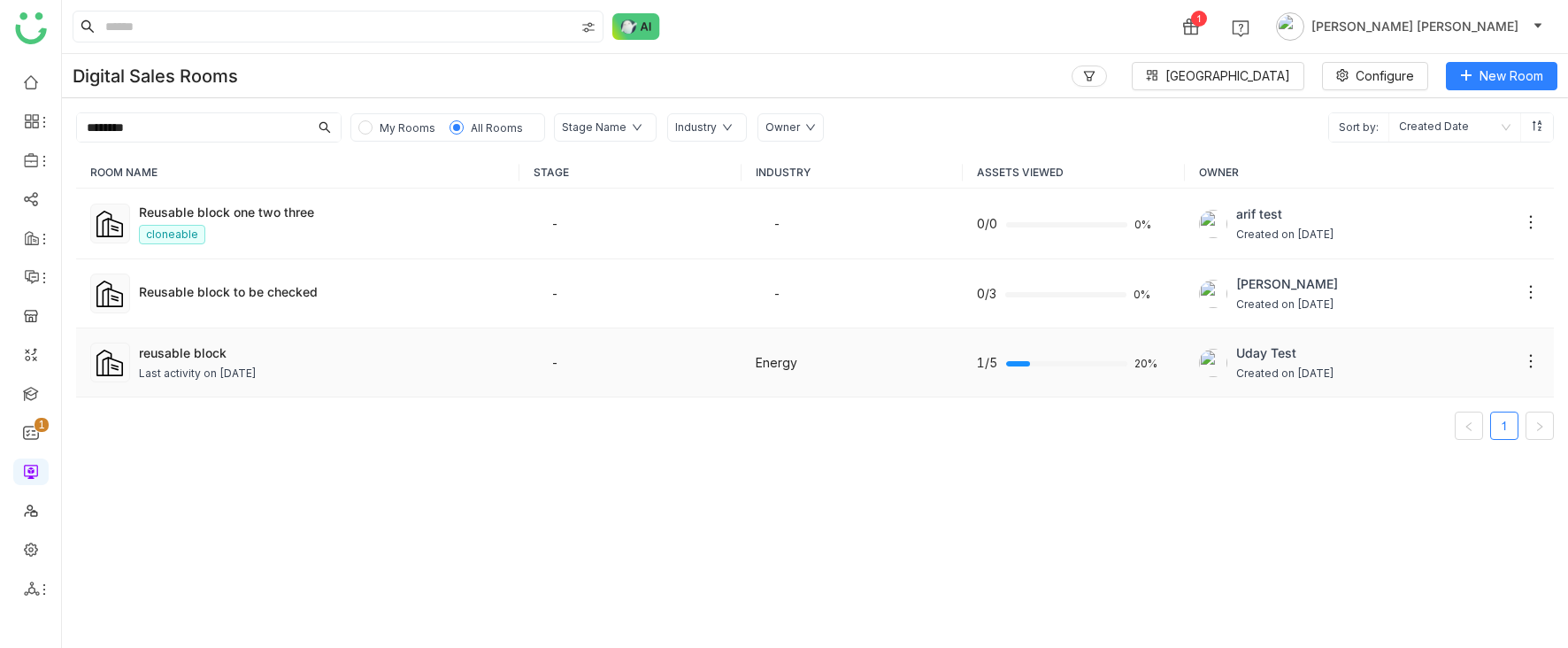
type input "********"
click at [221, 374] on div "Last activity on [DATE]" at bounding box center [198, 373] width 117 height 16
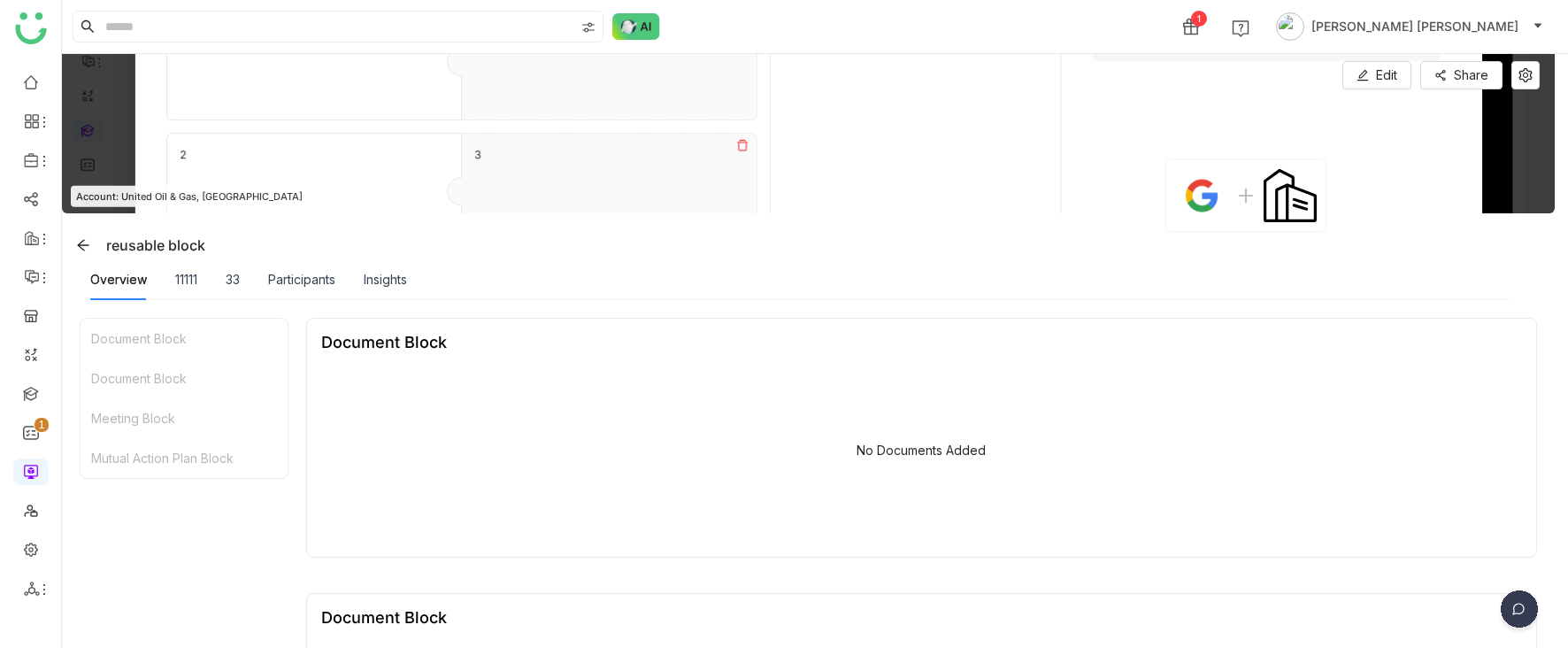
click at [228, 454] on div "Mutual Action Plan Block" at bounding box center [184, 458] width 207 height 39
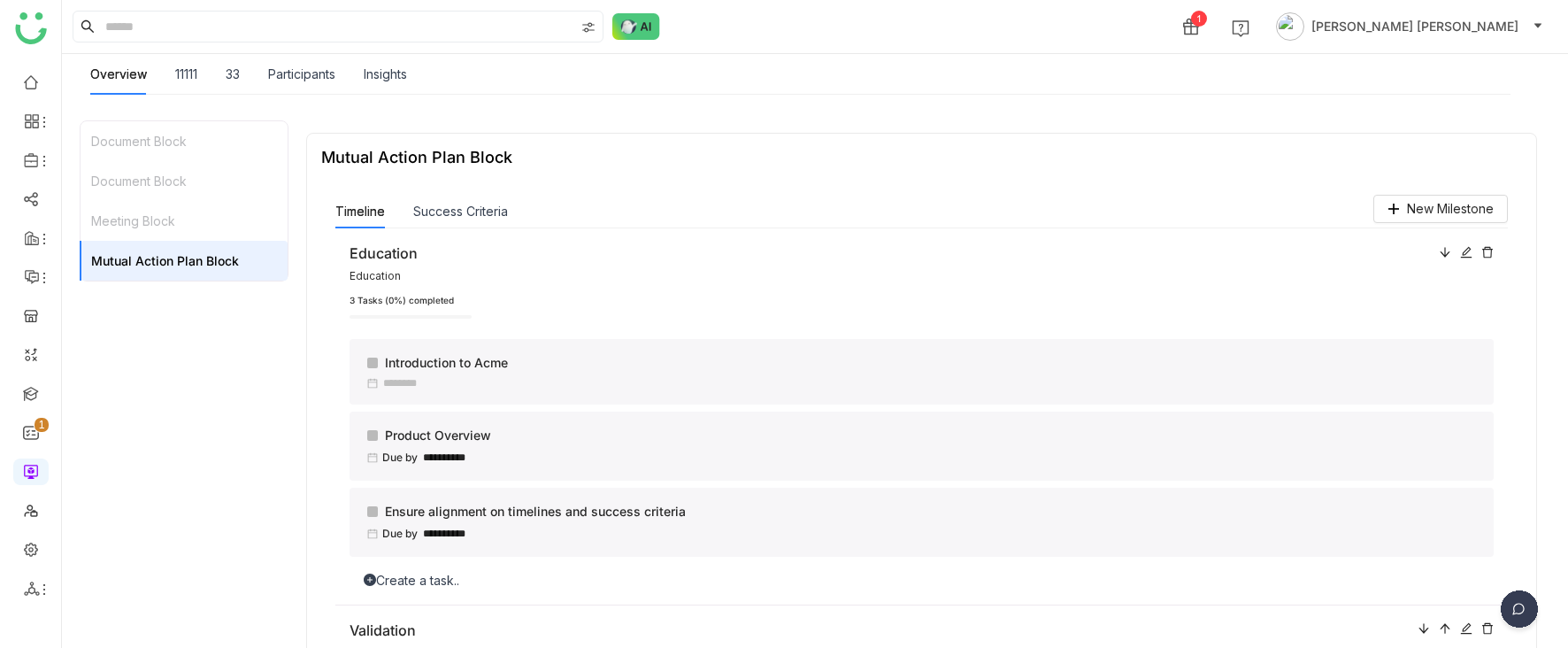
scroll to position [1099, 0]
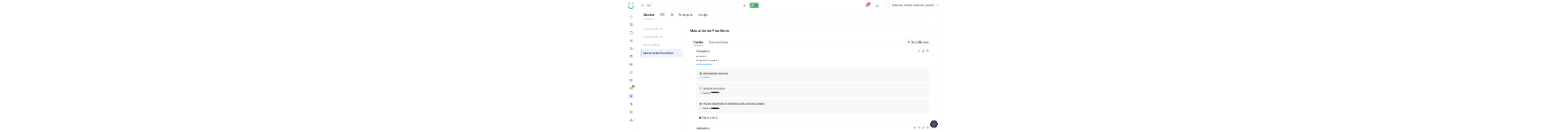
scroll to position [1101, 0]
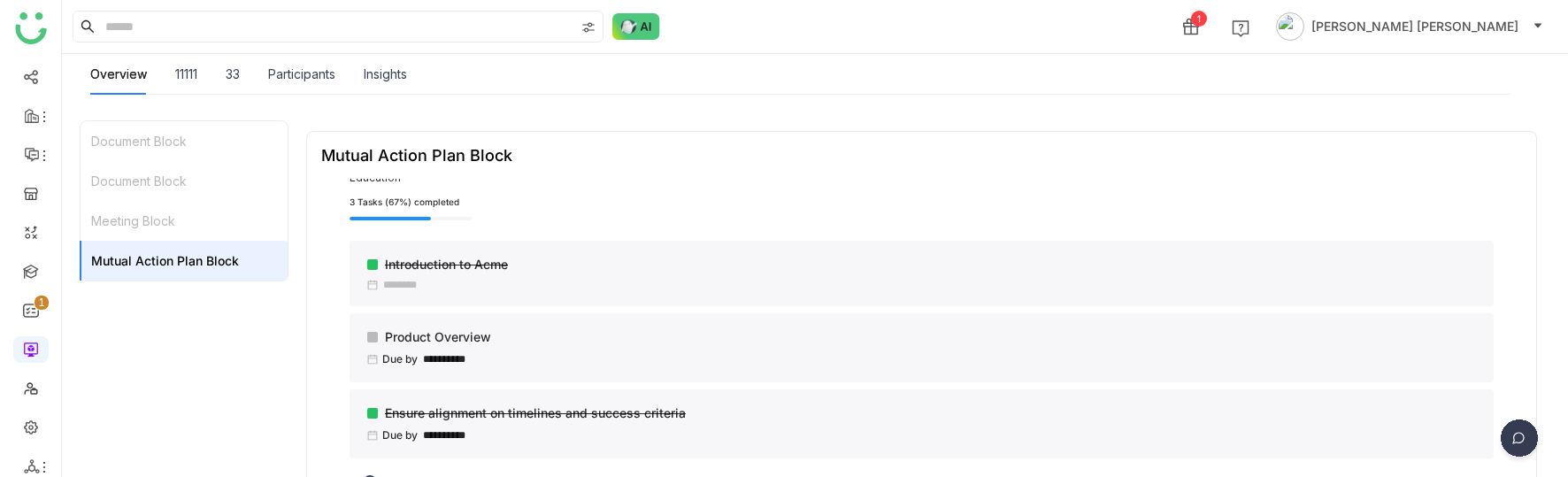
scroll to position [138, 0]
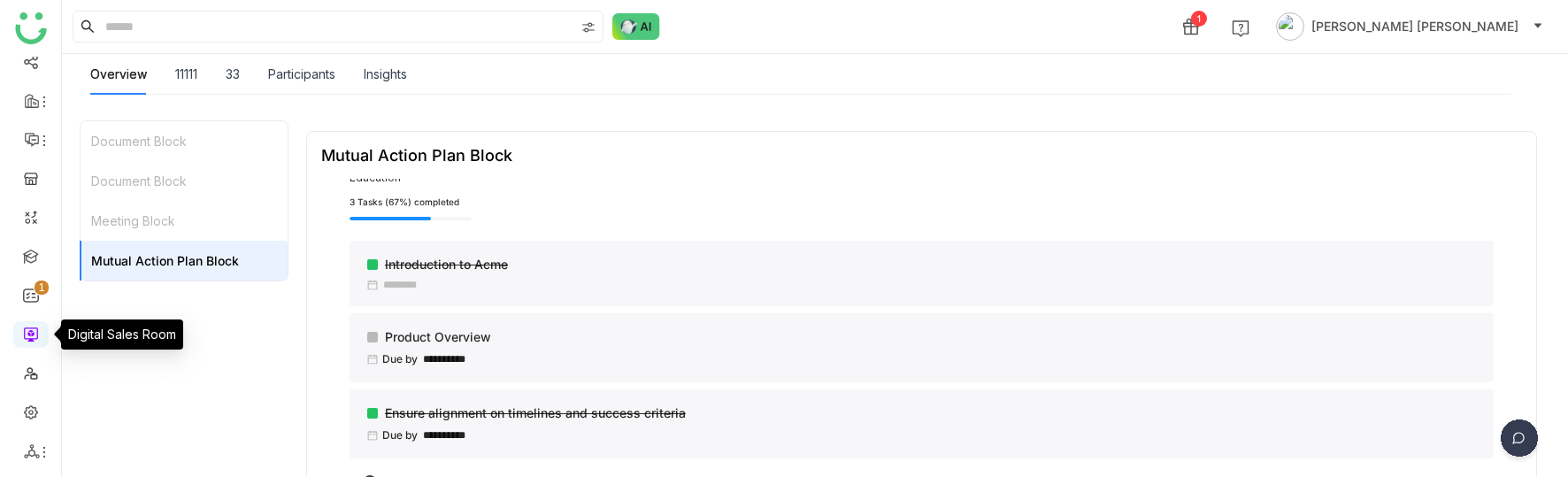
click at [28, 131] on link at bounding box center [31, 334] width 16 height 15
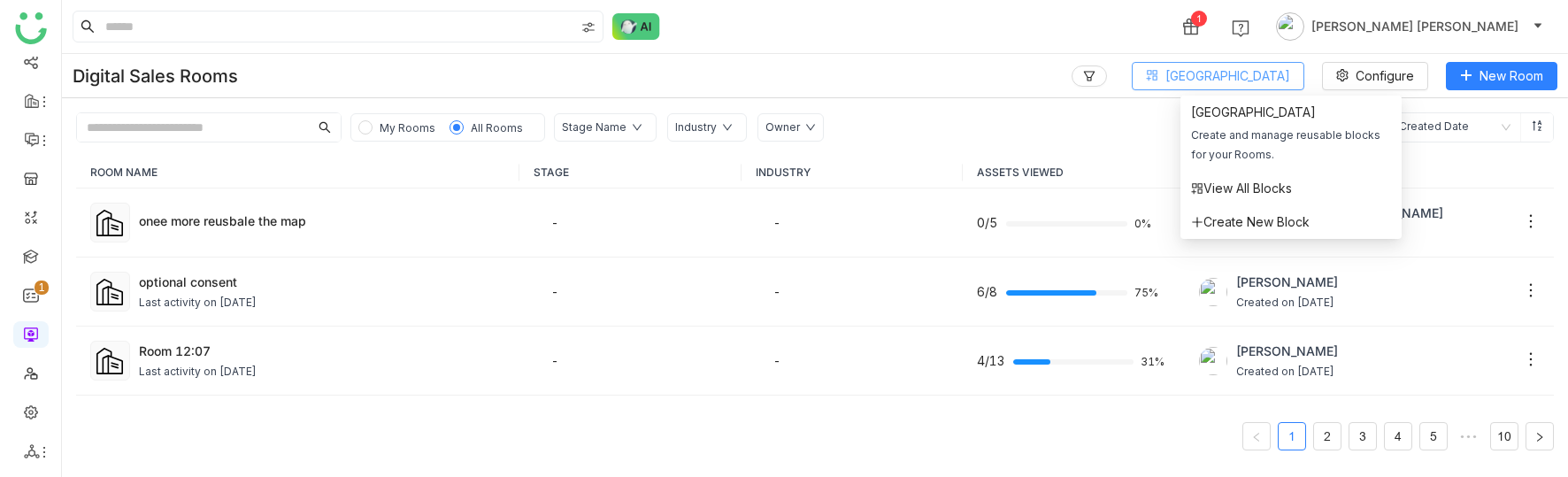
click at [1282, 70] on span "[GEOGRAPHIC_DATA]" at bounding box center [1228, 76] width 125 height 19
click at [1251, 131] on li "Create New Block" at bounding box center [1291, 222] width 221 height 34
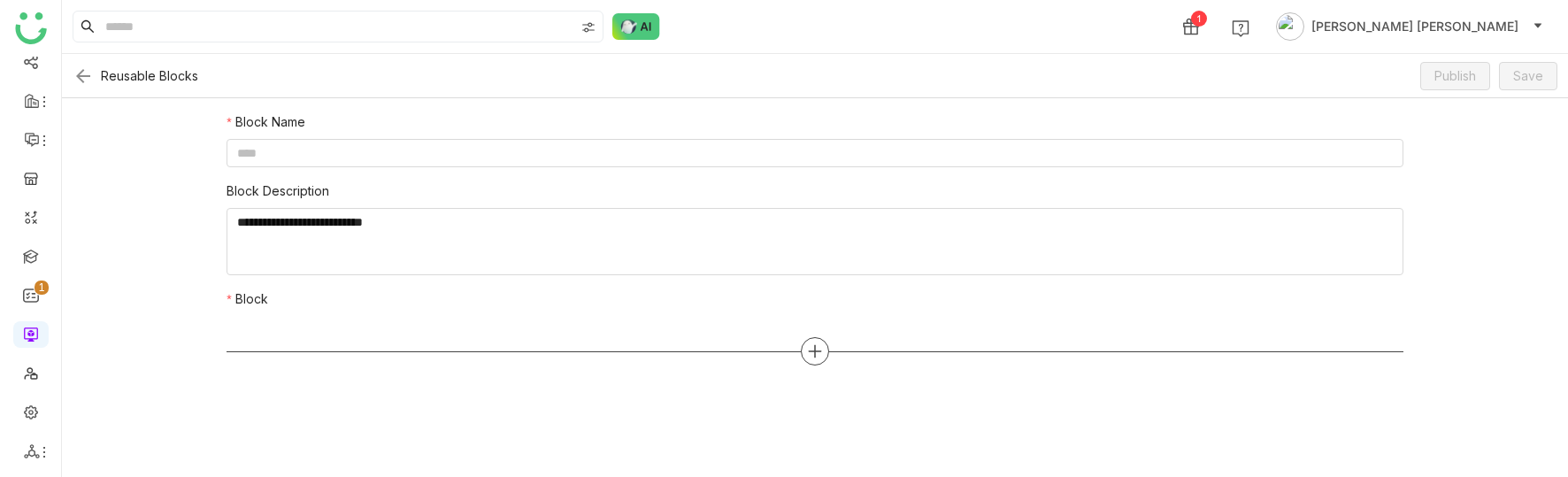
click at [818, 131] on icon at bounding box center [814, 351] width 16 height 16
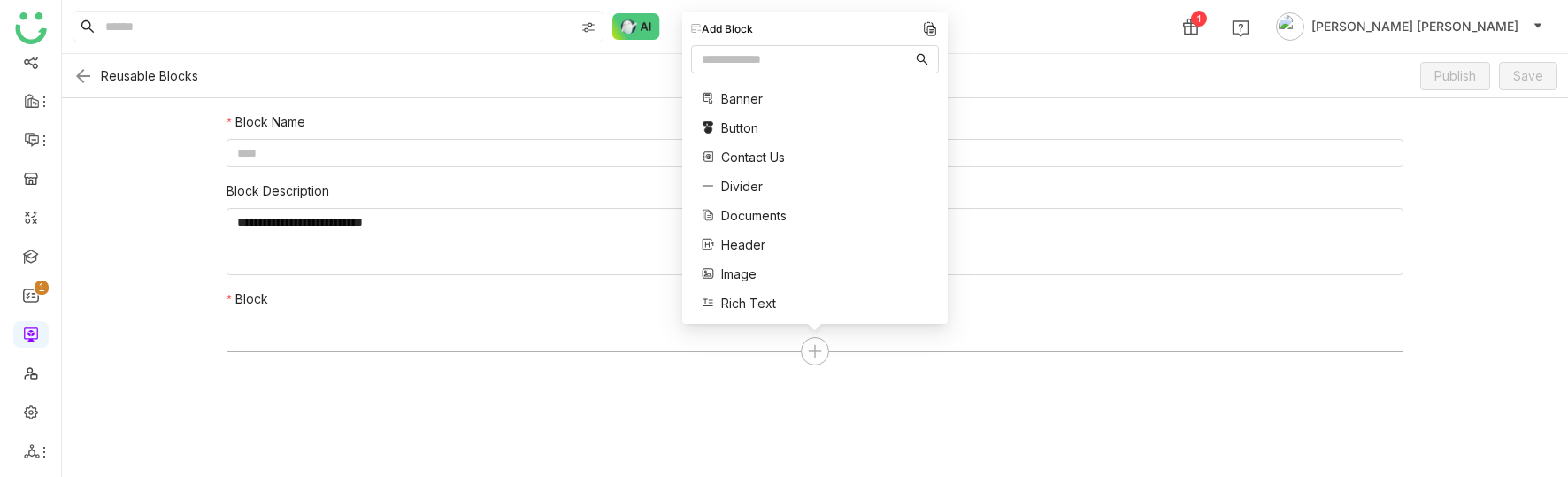
click at [1078, 131] on div at bounding box center [815, 342] width 1177 height 53
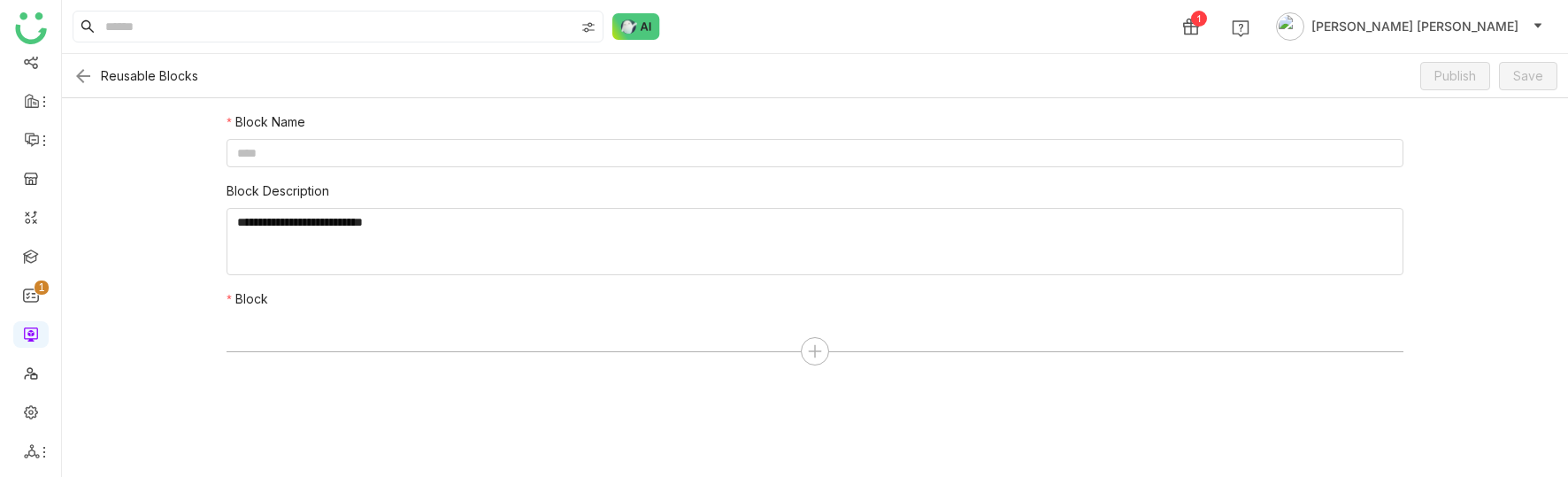
click at [79, 82] on img at bounding box center [83, 76] width 21 height 21
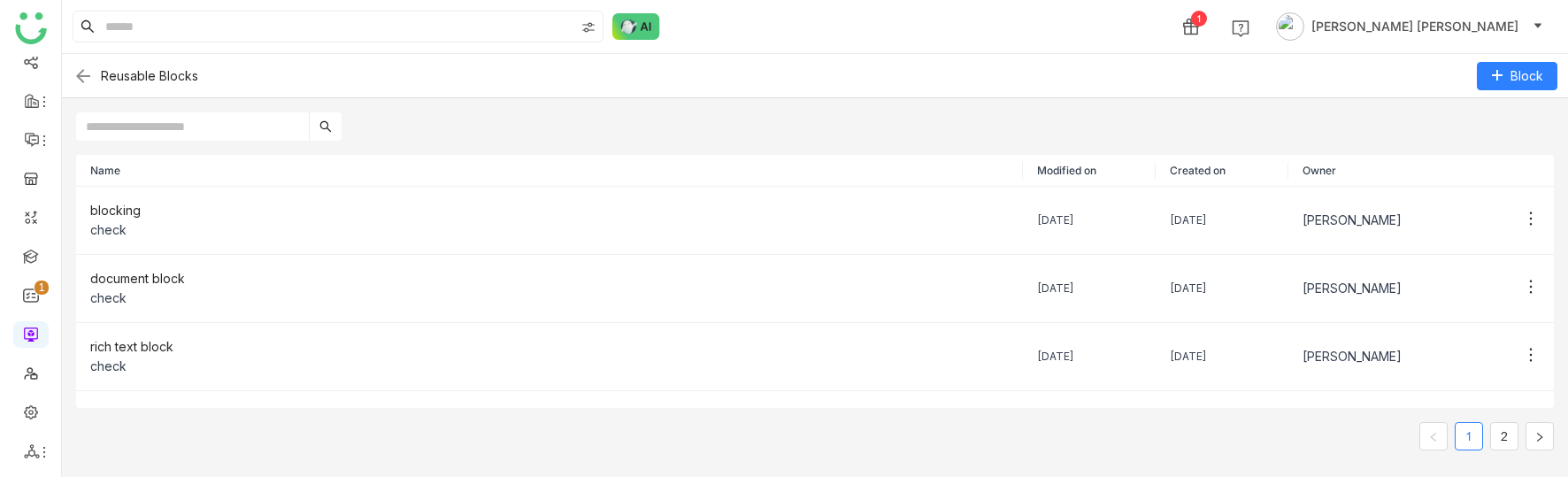
click at [83, 72] on img at bounding box center [83, 76] width 21 height 21
